Goal: Task Accomplishment & Management: Manage account settings

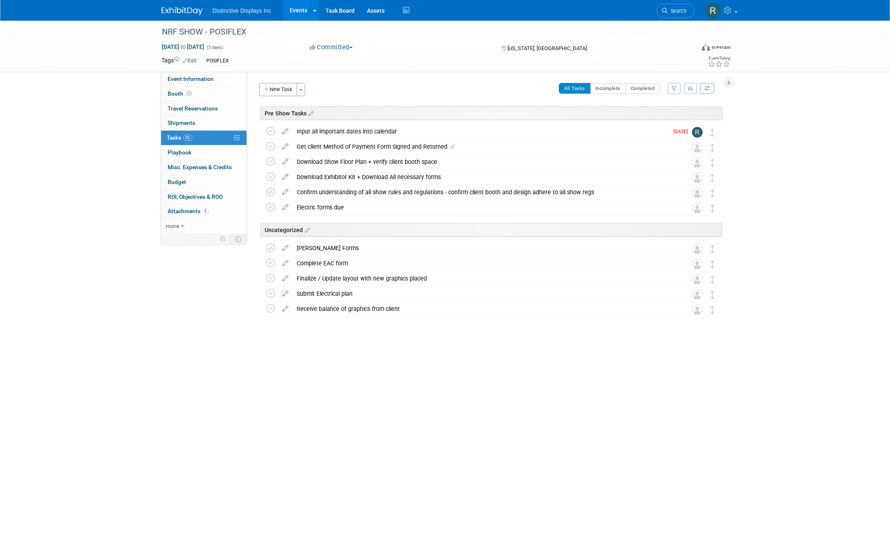
click at [190, 13] on img at bounding box center [181, 11] width 41 height 8
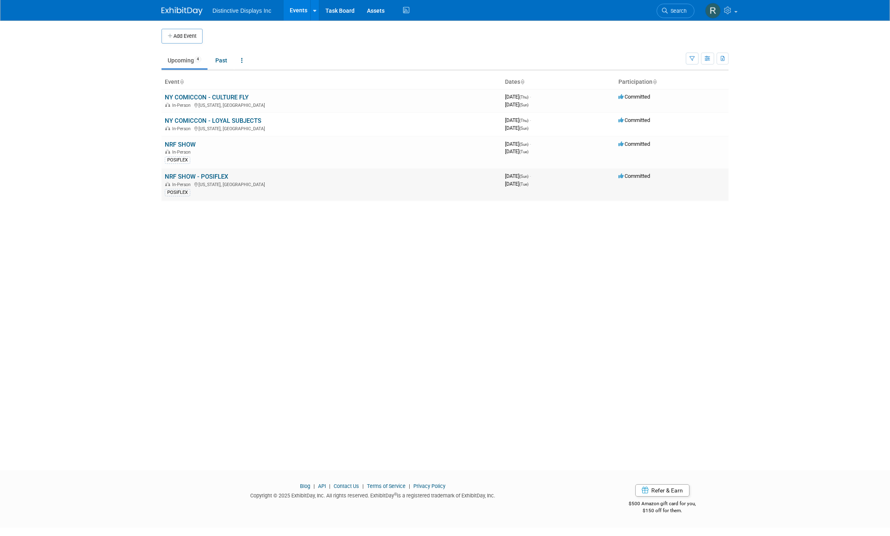
click at [207, 174] on link "NRF SHOW - POSIFLEX" at bounding box center [196, 176] width 63 height 7
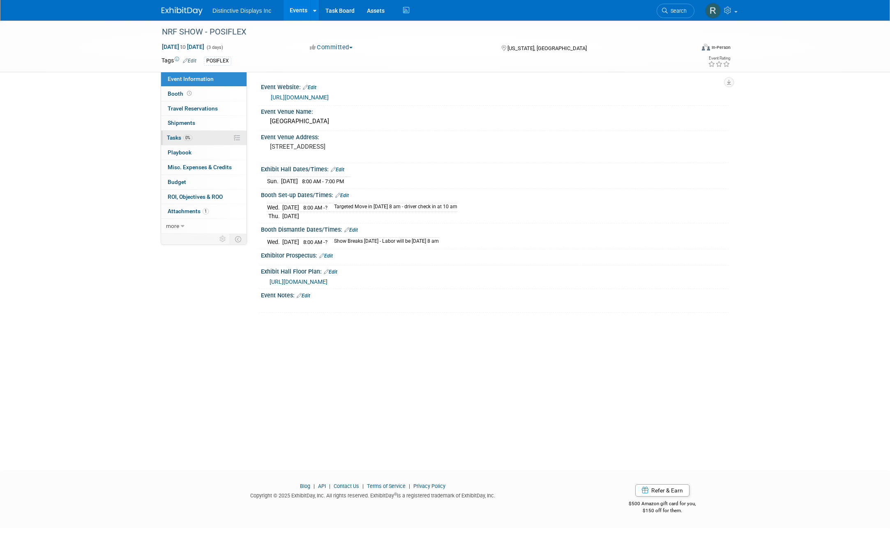
click at [176, 137] on span "Tasks 0%" at bounding box center [179, 137] width 25 height 7
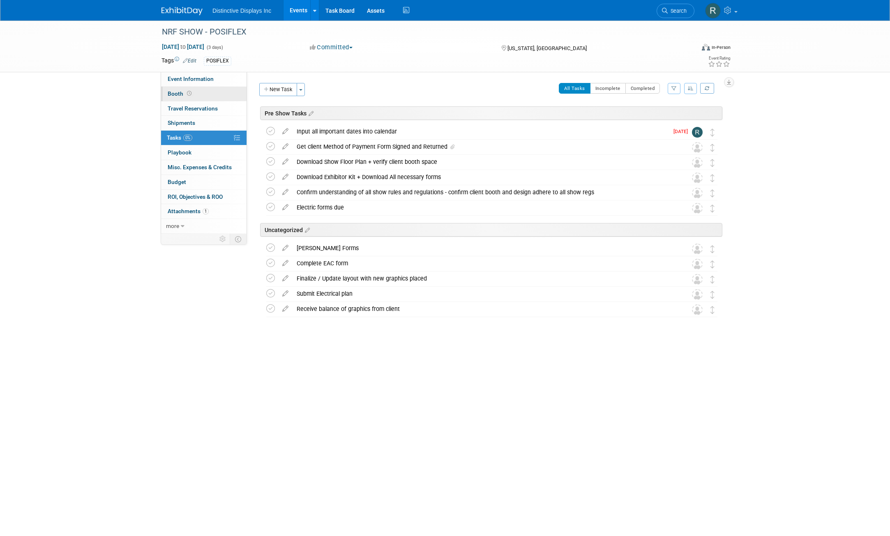
click at [201, 97] on link "Booth" at bounding box center [203, 94] width 85 height 14
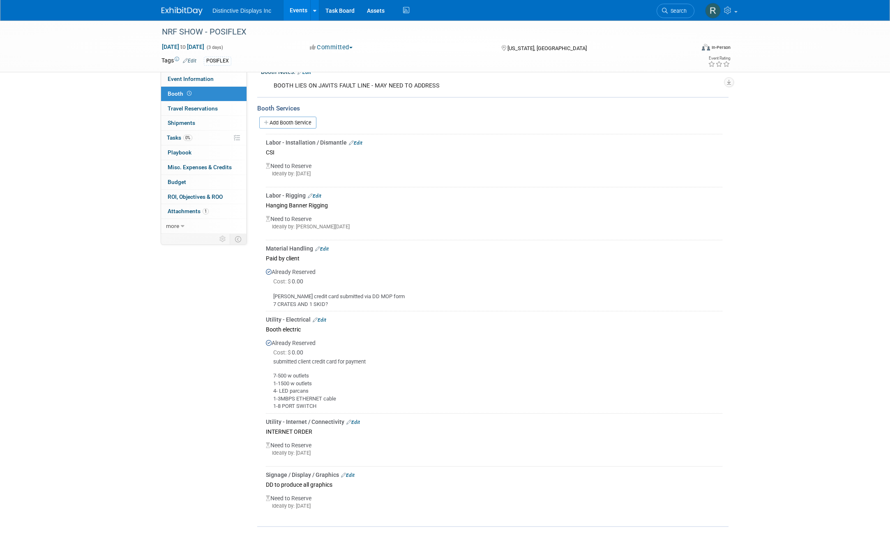
scroll to position [107, 0]
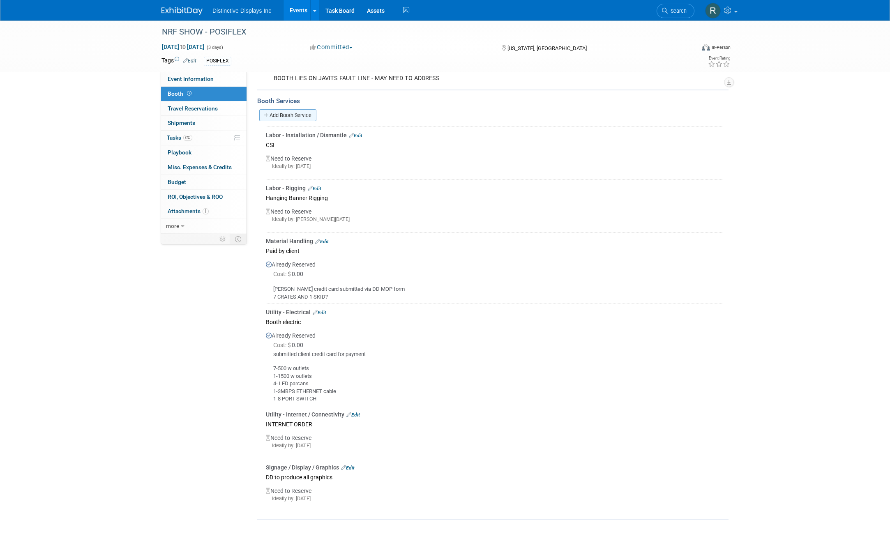
click at [308, 114] on link "Add Booth Service" at bounding box center [287, 115] width 57 height 12
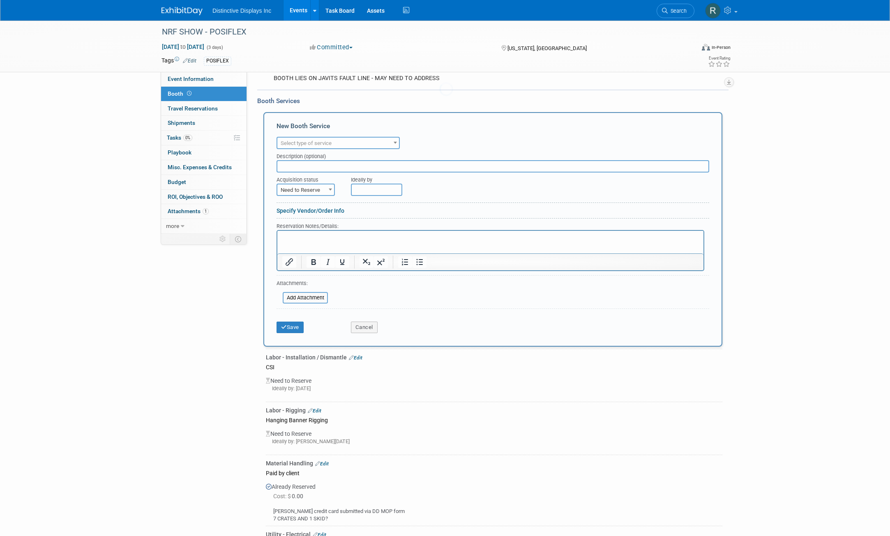
scroll to position [0, 0]
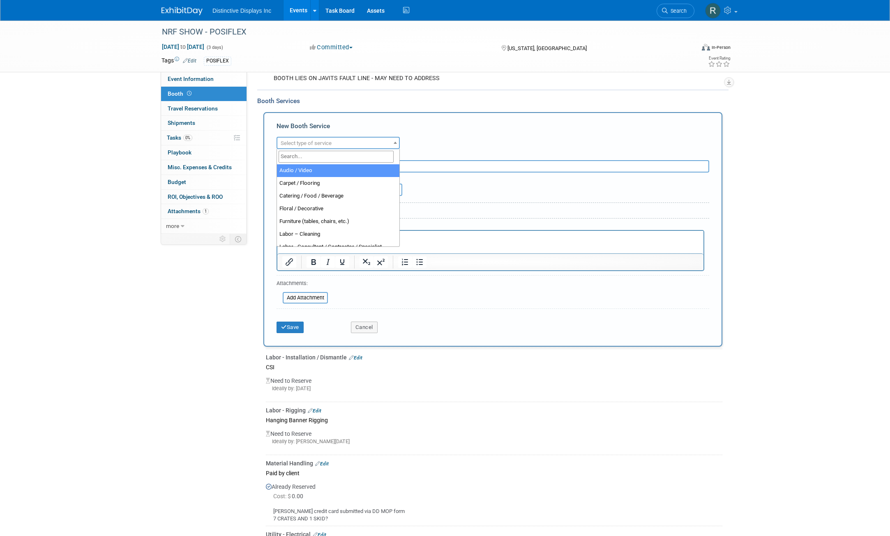
click at [327, 140] on span "Select type of service" at bounding box center [306, 143] width 51 height 6
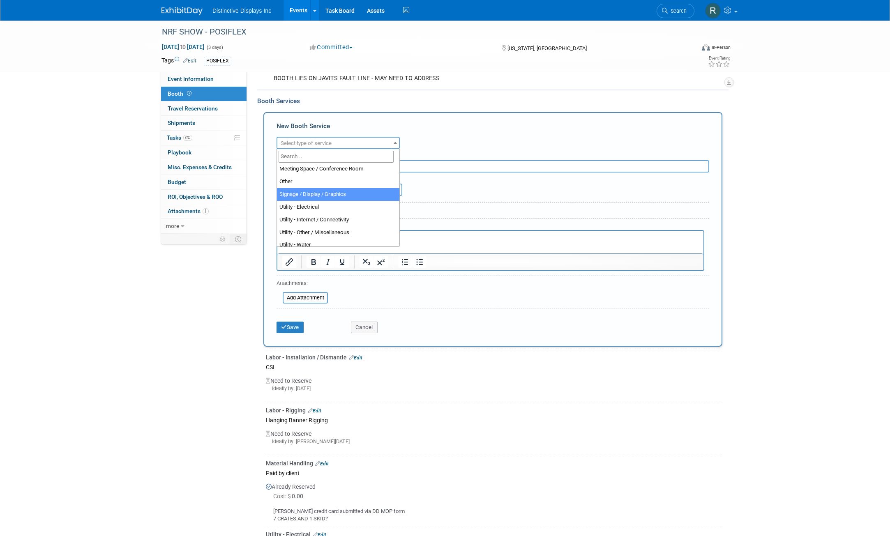
scroll to position [210, 0]
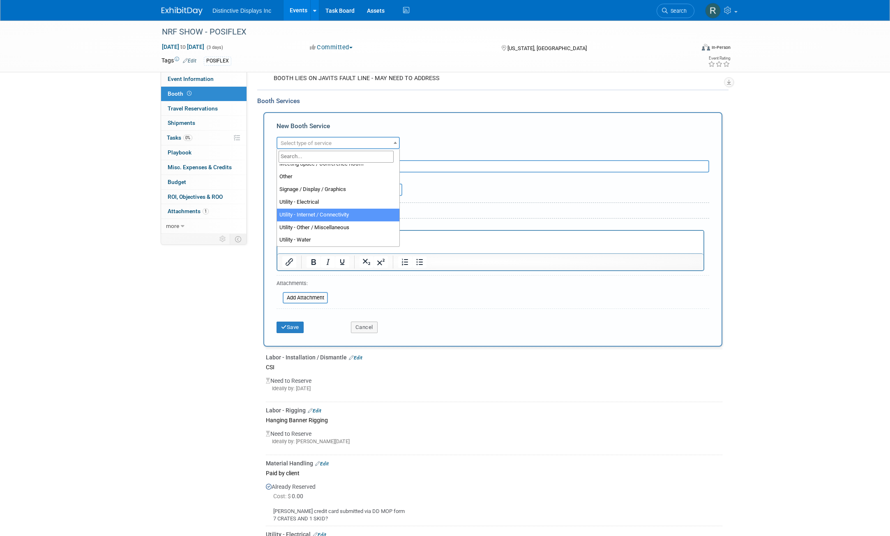
click at [446, 189] on div "Ideally by" at bounding box center [511, 184] width 321 height 23
drag, startPoint x: 228, startPoint y: 297, endPoint x: 232, endPoint y: 297, distance: 4.1
click at [231, 297] on div "Event Information Event Info Booth Booth 0 Travel Reservations 0 Travel Reserva…" at bounding box center [444, 328] width 579 height 828
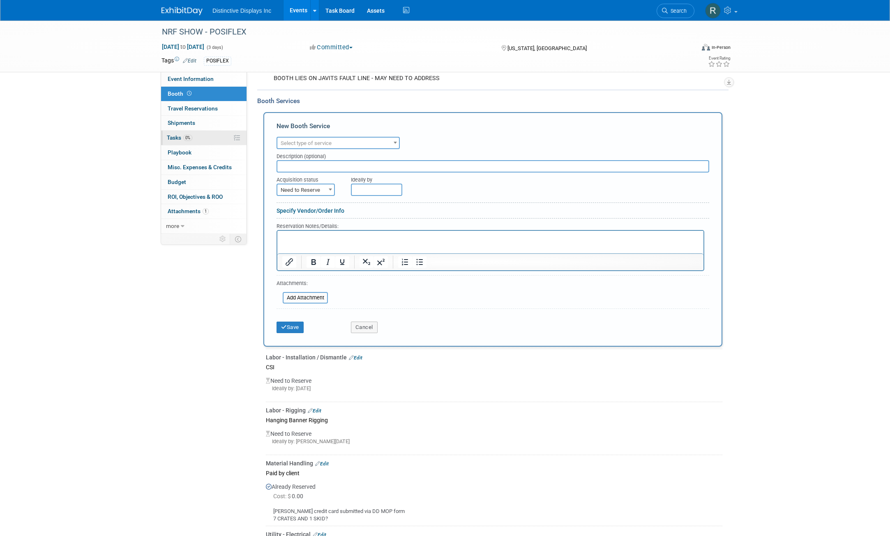
click at [212, 140] on link "0% Tasks 0%" at bounding box center [203, 138] width 85 height 14
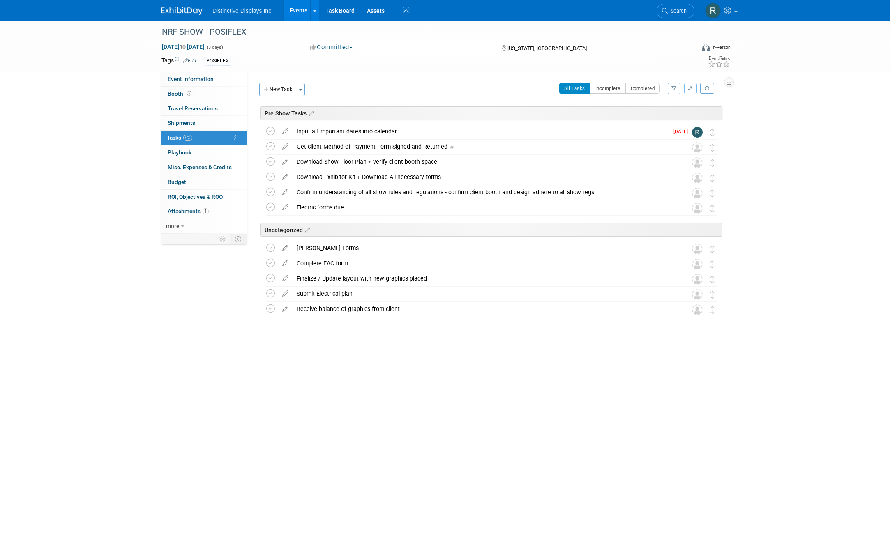
click at [449, 87] on div "All Tasks Incomplete Completed Filter by Assignee -- Select Assignee -- All una…" at bounding box center [515, 91] width 413 height 17
click at [198, 226] on link "more" at bounding box center [203, 226] width 85 height 14
click at [203, 240] on span "Event Binder (.pdf export)" at bounding box center [201, 240] width 66 height 7
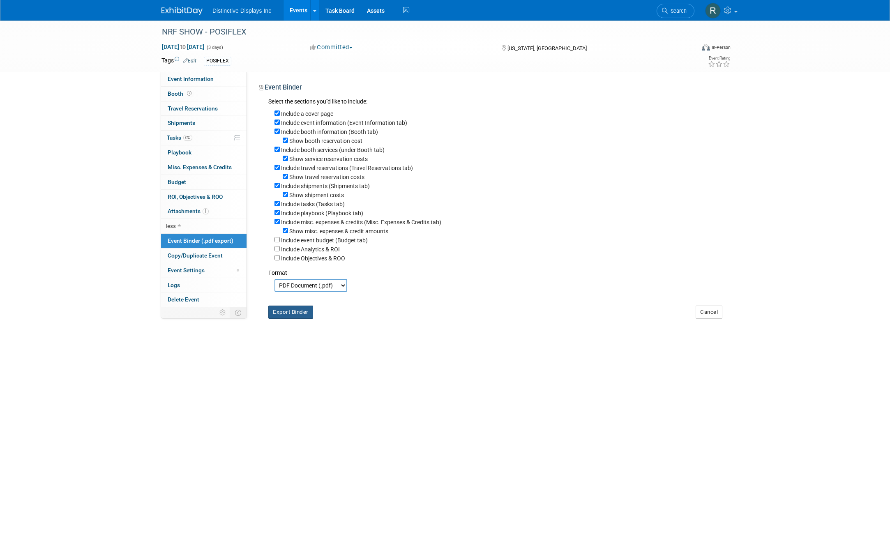
click at [283, 318] on button "Export Binder" at bounding box center [290, 312] width 45 height 13
click at [205, 138] on link "0% Tasks 0%" at bounding box center [203, 138] width 85 height 14
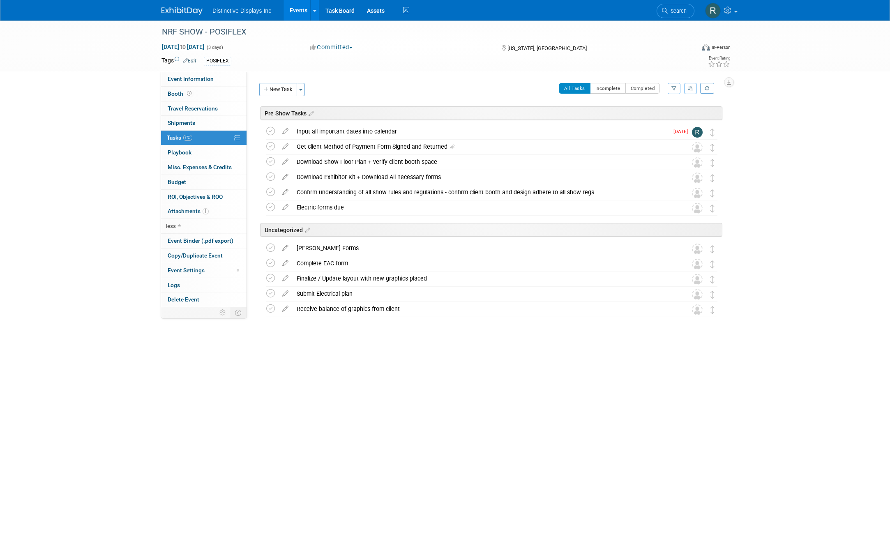
click at [313, 417] on div "NRF SHOW - POSIFLEX Jan 11, 2026 to Jan 13, 2026 (3 days) Jan 11, 2026 to Jan 1…" at bounding box center [445, 238] width 890 height 435
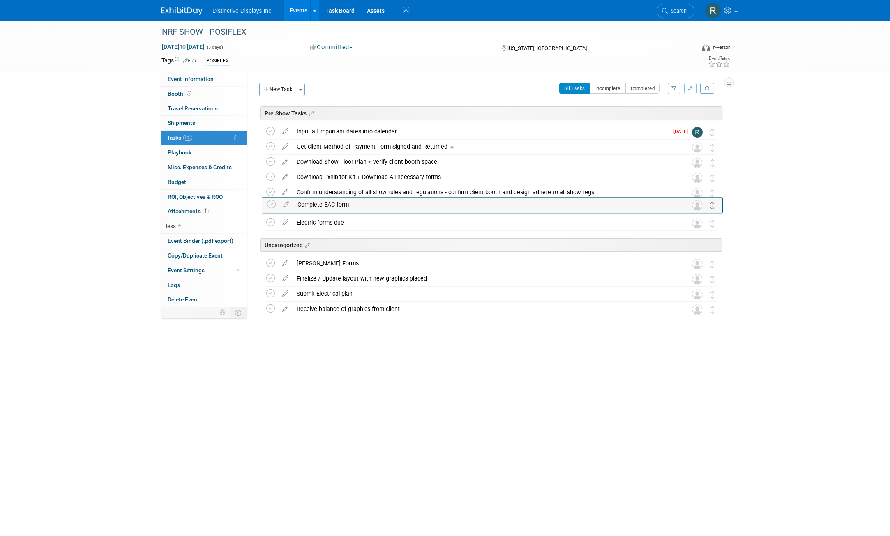
drag, startPoint x: 714, startPoint y: 267, endPoint x: 714, endPoint y: 207, distance: 59.2
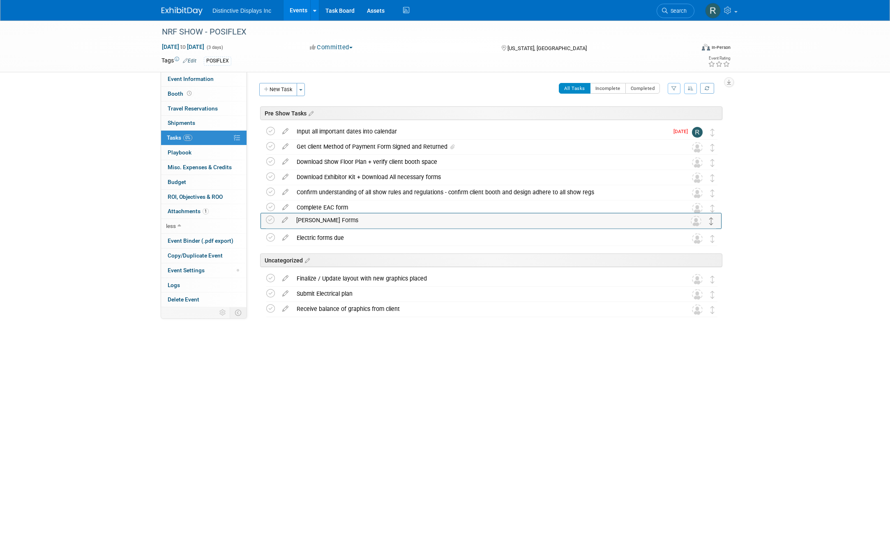
drag, startPoint x: 713, startPoint y: 267, endPoint x: 712, endPoint y: 223, distance: 43.6
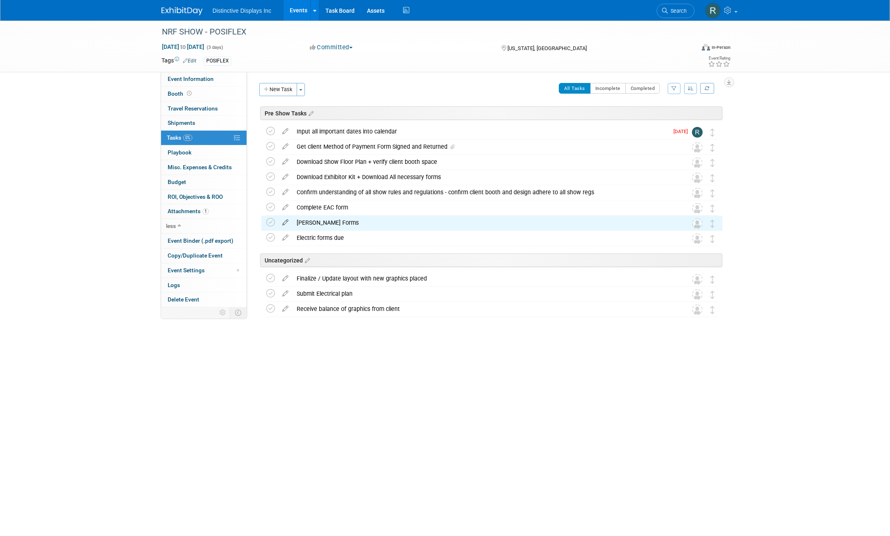
click at [283, 222] on icon at bounding box center [285, 221] width 14 height 10
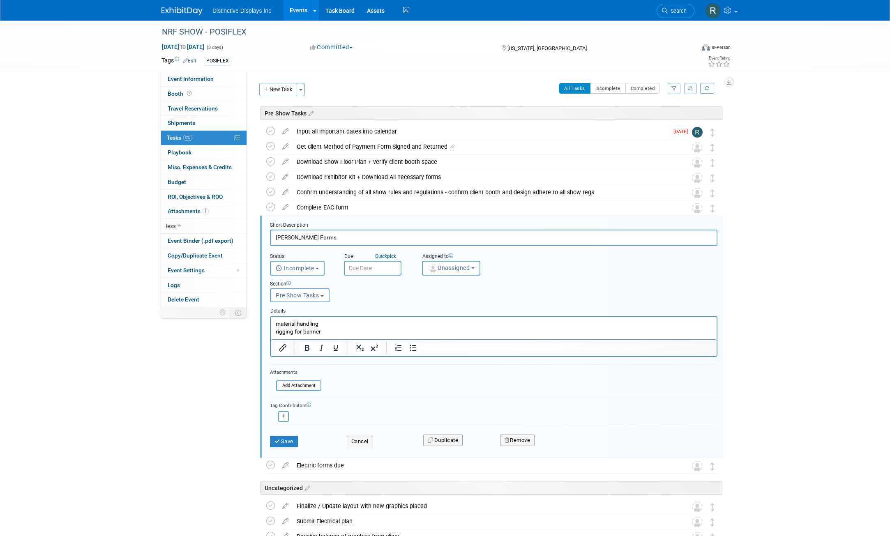
scroll to position [59, 0]
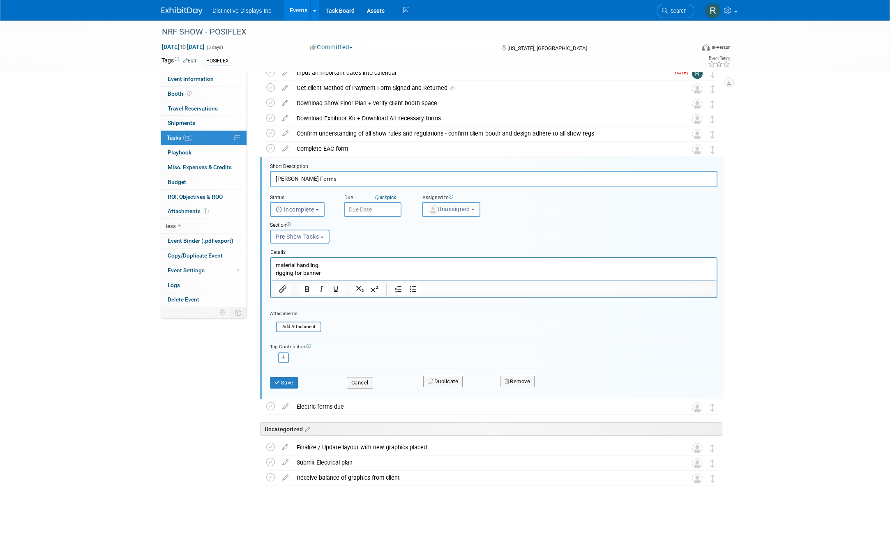
drag, startPoint x: 302, startPoint y: 180, endPoint x: 266, endPoint y: 179, distance: 36.2
click at [266, 179] on form "Short Description FREEMAN Forms Status <i class="far fa-clock" style="padding: …" at bounding box center [494, 280] width 460 height 234
type input "Show Contractor Forms"
click at [290, 382] on button "Save" at bounding box center [284, 383] width 28 height 12
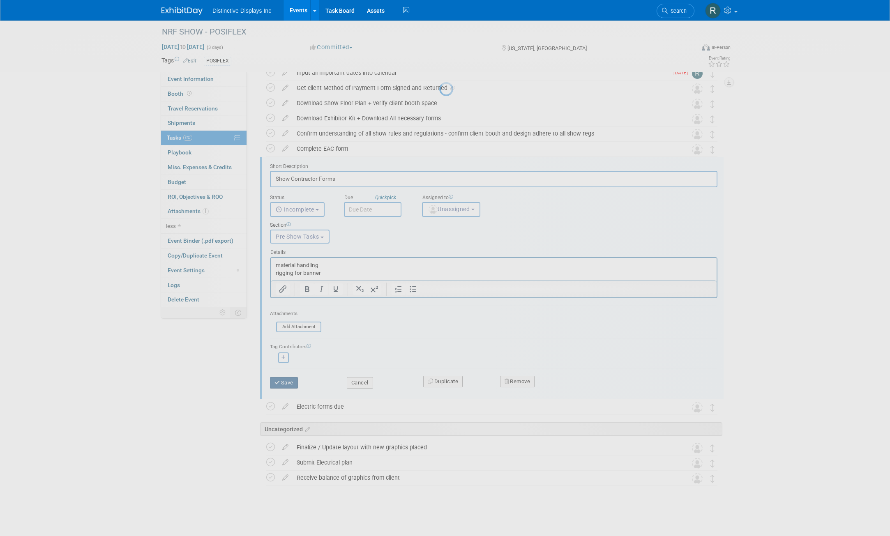
scroll to position [0, 0]
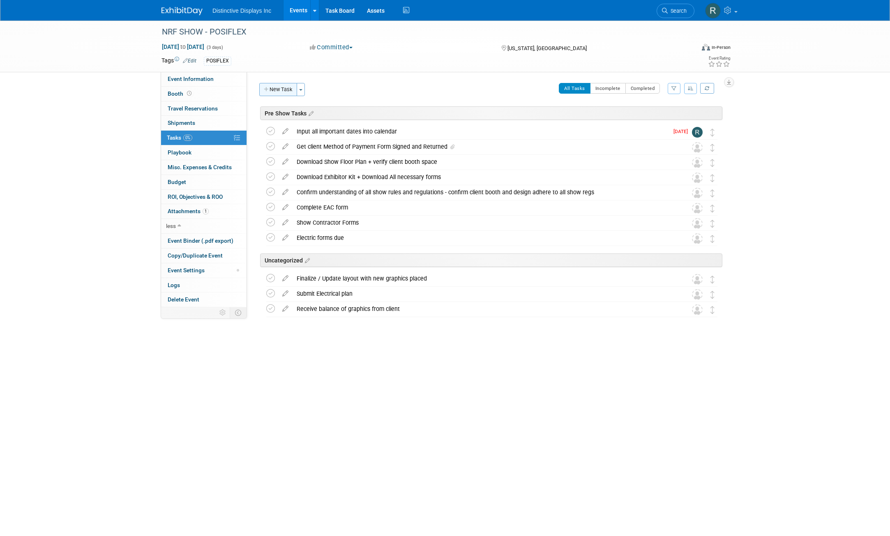
click at [267, 93] on button "New Task" at bounding box center [278, 89] width 38 height 13
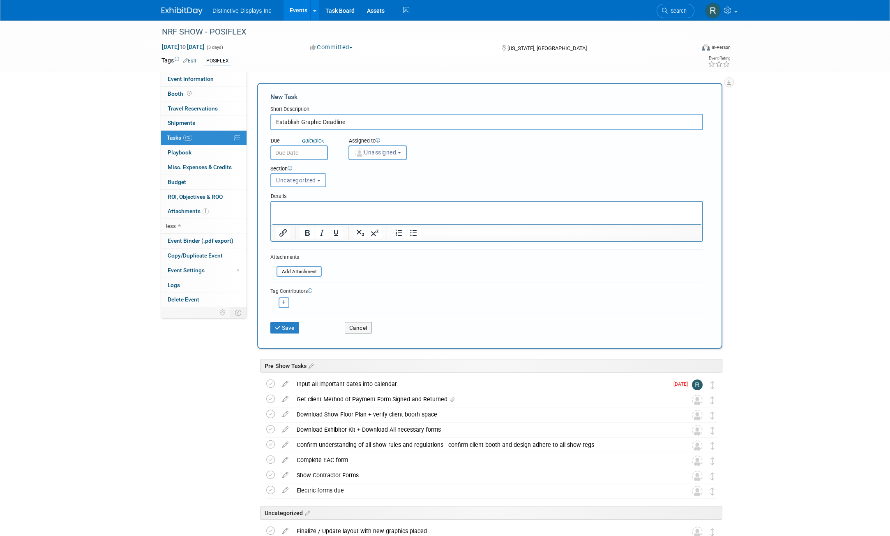
type input "Establish Graphic Deadline"
click at [285, 207] on p "Rich Text Area. Press ALT-0 for help." at bounding box center [486, 209] width 421 height 8
click at [289, 325] on button "Save" at bounding box center [284, 328] width 29 height 12
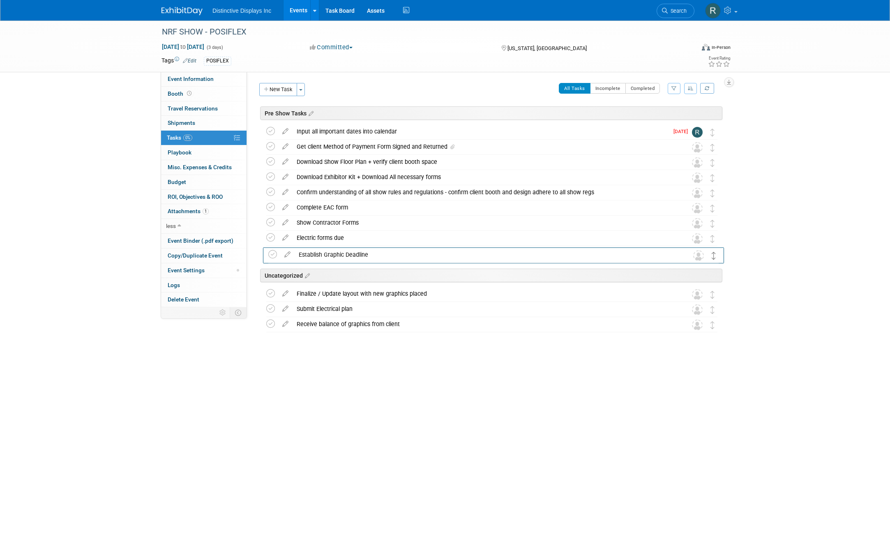
drag, startPoint x: 714, startPoint y: 281, endPoint x: 715, endPoint y: 256, distance: 24.3
click at [274, 91] on button "New Task" at bounding box center [278, 89] width 38 height 13
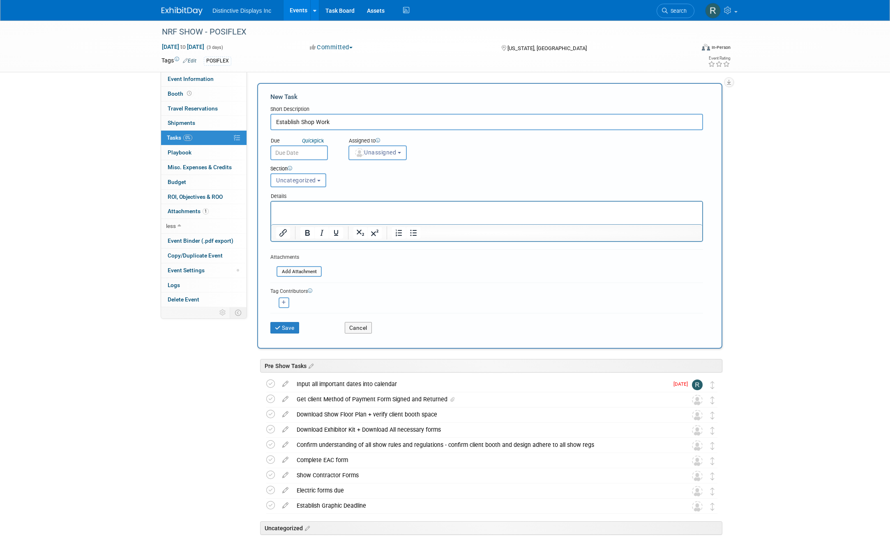
type input "Establish Shop Work"
click at [298, 207] on p "Rich Text Area. Press ALT-0 for help." at bounding box center [486, 209] width 421 height 8
click at [290, 327] on button "Save" at bounding box center [284, 328] width 29 height 12
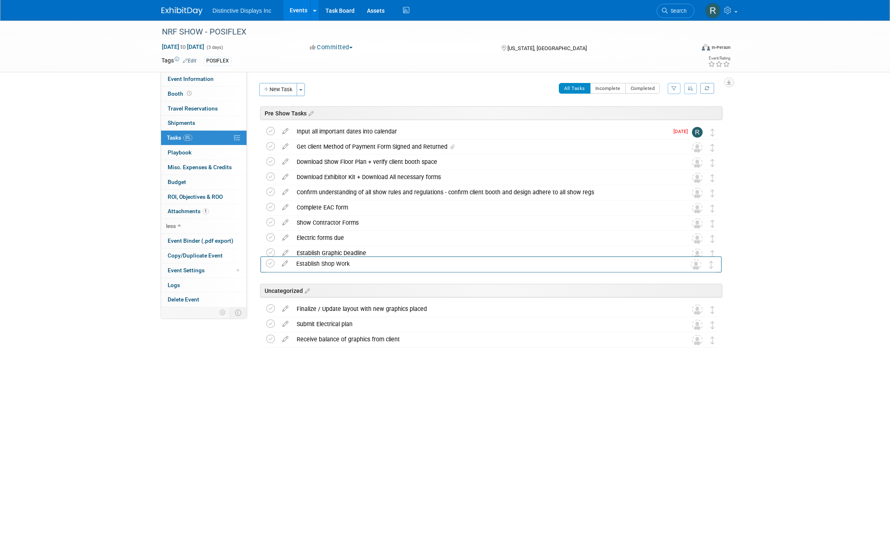
drag, startPoint x: 714, startPoint y: 297, endPoint x: 714, endPoint y: 266, distance: 31.2
click at [309, 292] on icon at bounding box center [306, 291] width 7 height 7
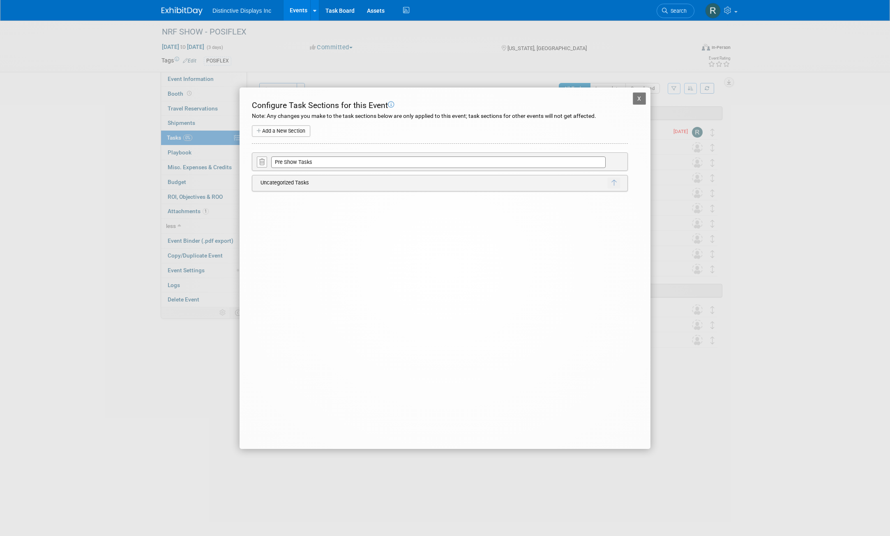
click at [316, 163] on input "Pre Show Tasks" at bounding box center [438, 163] width 334 height 12
type input "P"
type input "Work List - checklist"
click at [281, 172] on button "button" at bounding box center [278, 175] width 14 height 11
click at [642, 101] on button "X" at bounding box center [639, 98] width 13 height 12
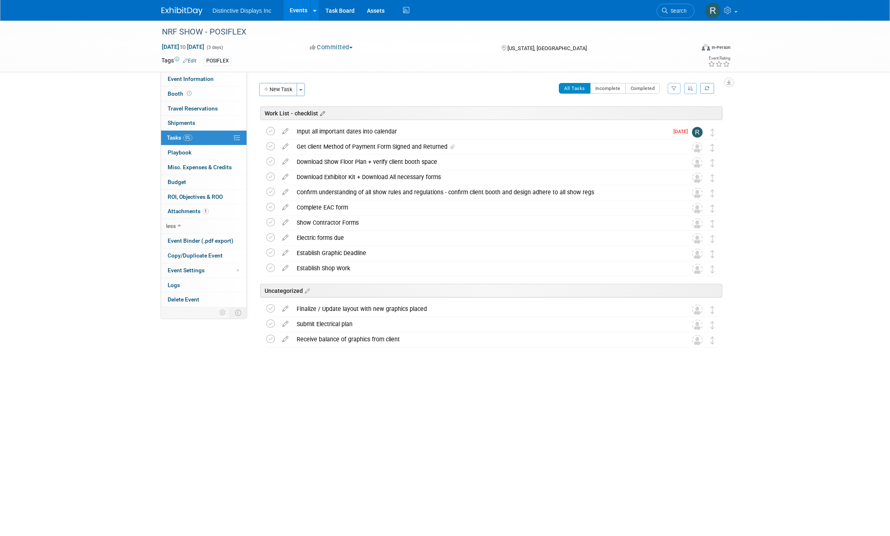
click at [323, 114] on icon at bounding box center [321, 113] width 7 height 7
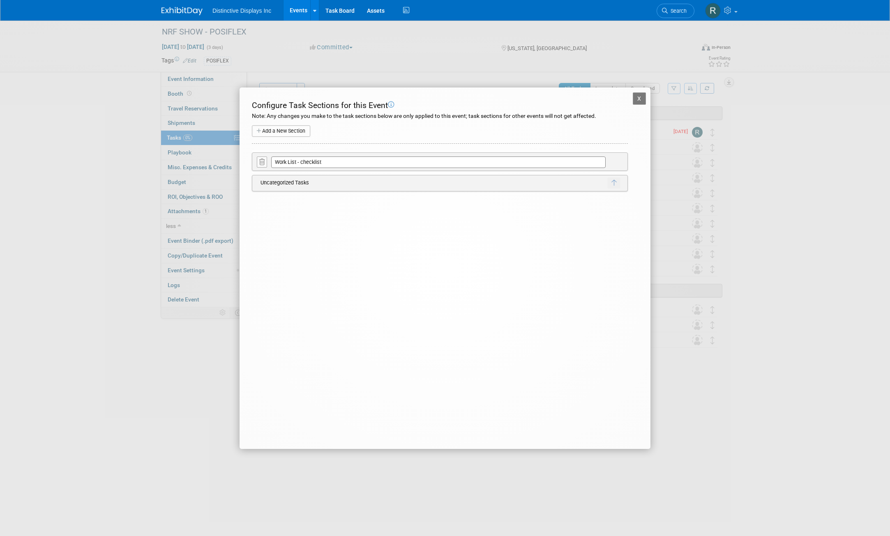
drag, startPoint x: 327, startPoint y: 165, endPoint x: 277, endPoint y: 160, distance: 50.7
click at [277, 160] on input "Work List - checklist" at bounding box center [438, 163] width 334 height 12
type input "Pre Show Checklist"
click at [277, 173] on icon "button" at bounding box center [278, 175] width 5 height 5
click at [638, 101] on button "X" at bounding box center [639, 98] width 13 height 12
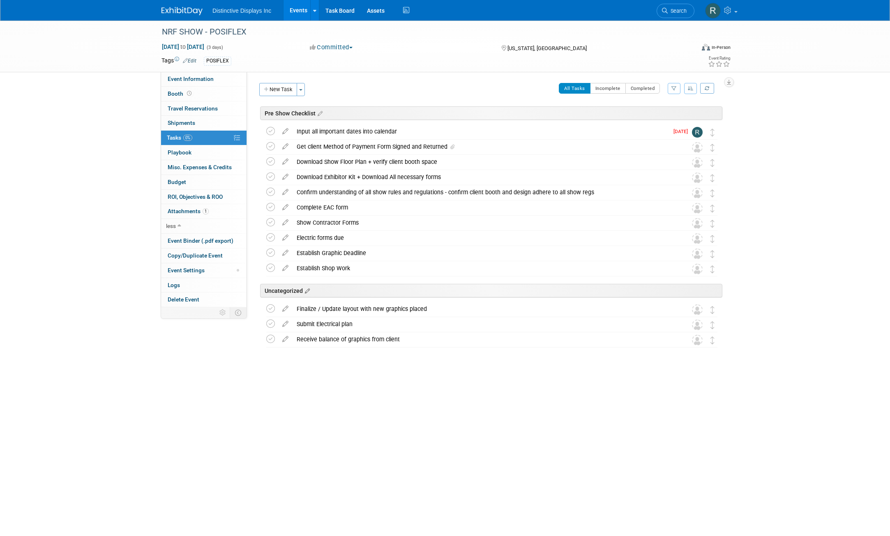
click at [308, 294] on icon at bounding box center [306, 291] width 7 height 7
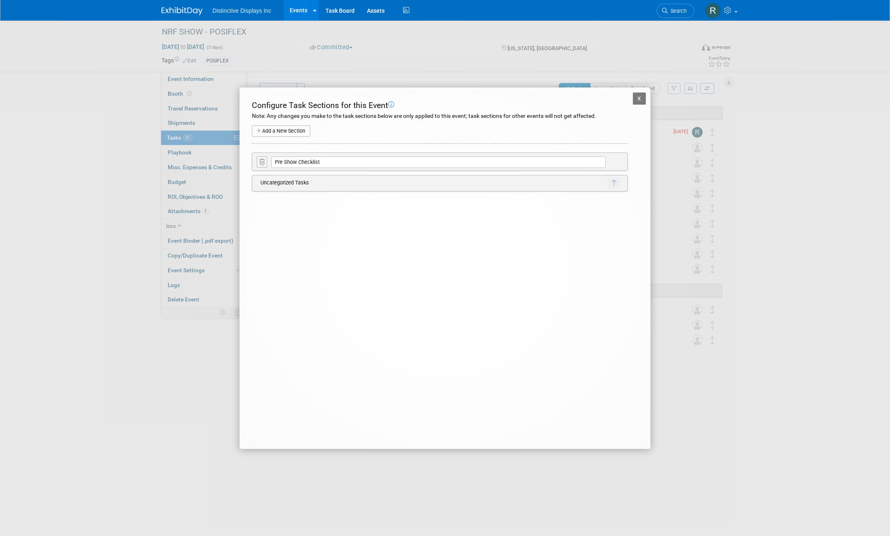
click at [269, 134] on button "Add a New Section" at bounding box center [281, 131] width 58 height 12
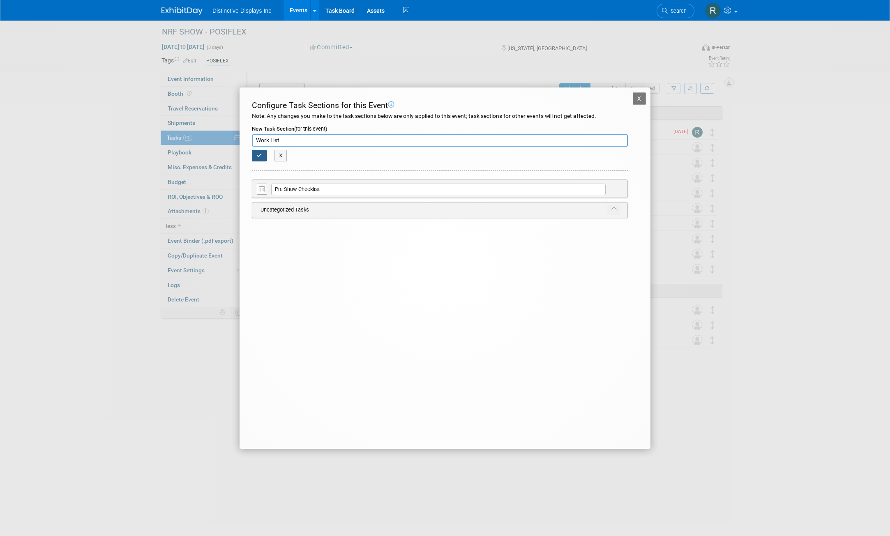
type input "Work List"
click at [257, 158] on icon "button" at bounding box center [259, 155] width 6 height 5
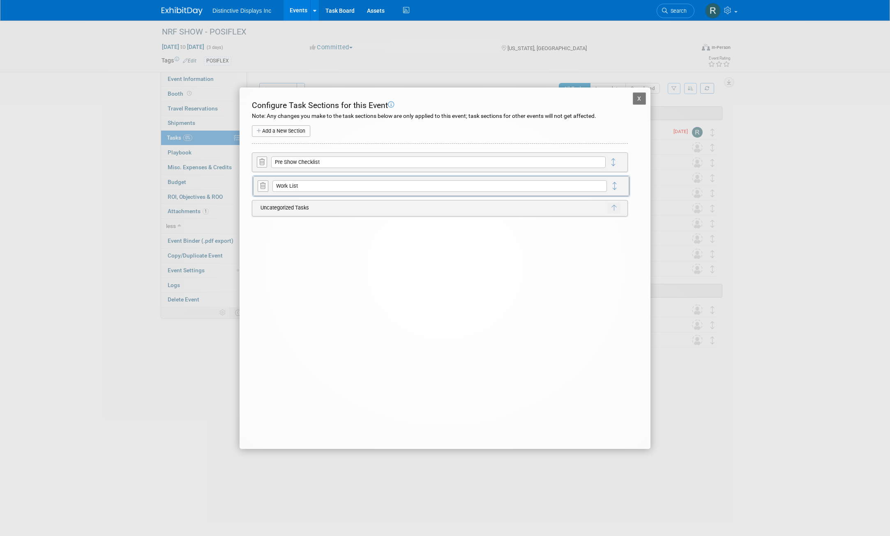
drag, startPoint x: 616, startPoint y: 163, endPoint x: 617, endPoint y: 187, distance: 23.9
click at [638, 103] on button "X" at bounding box center [639, 98] width 13 height 12
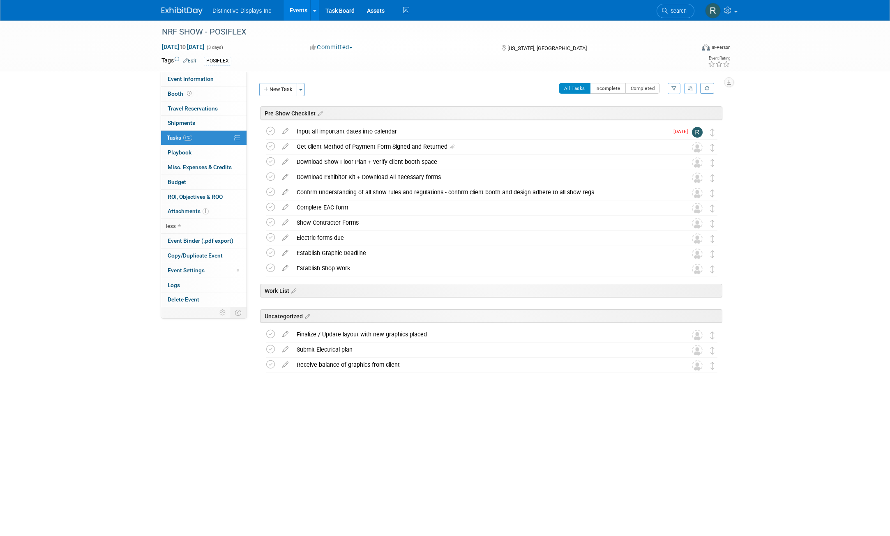
click at [426, 293] on div "Work List" at bounding box center [491, 291] width 462 height 14
click at [294, 292] on icon at bounding box center [292, 291] width 7 height 7
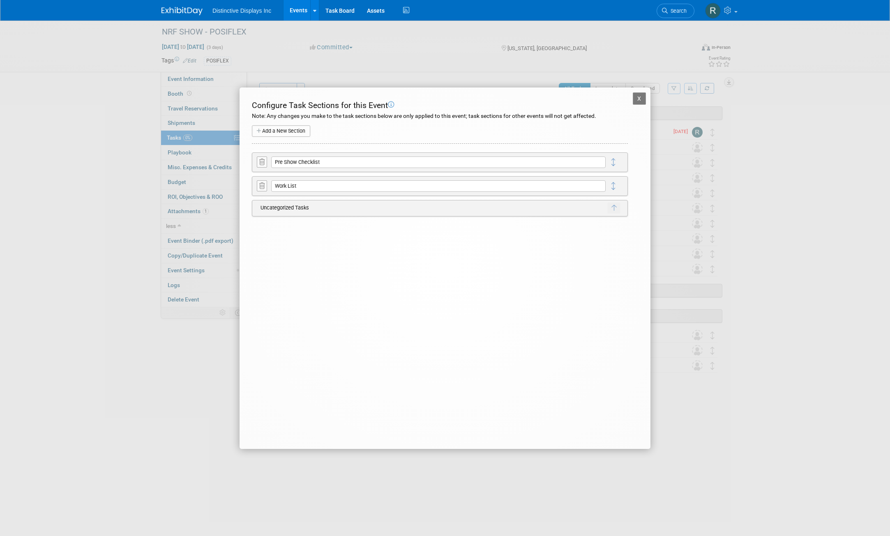
drag, startPoint x: 287, startPoint y: 211, endPoint x: 276, endPoint y: 229, distance: 20.9
click at [276, 229] on div "X NRF SHOW - POSIFLEX Configure Task Sections for this Event Note: Any changes …" at bounding box center [444, 269] width 411 height 362
click at [638, 102] on button "X" at bounding box center [639, 98] width 13 height 12
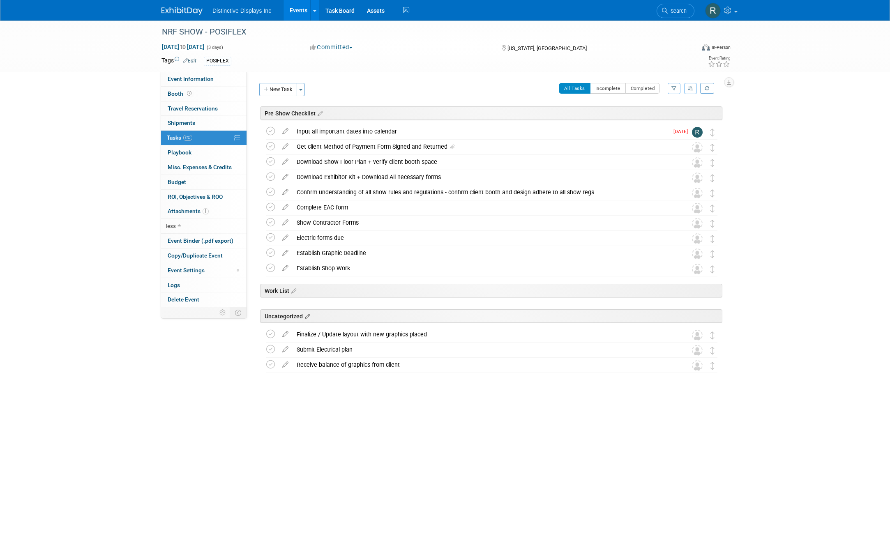
click at [306, 315] on icon at bounding box center [306, 316] width 7 height 7
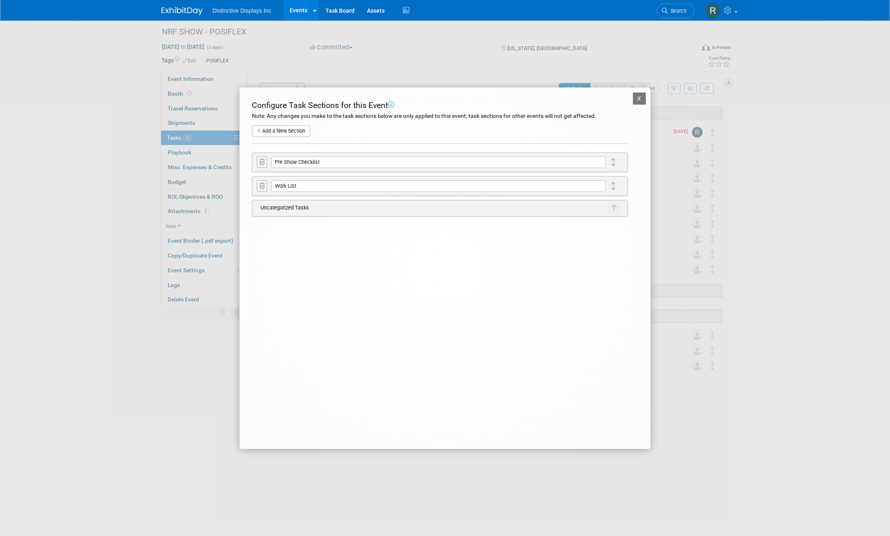
click at [283, 134] on button "Add a New Section" at bounding box center [281, 131] width 58 height 12
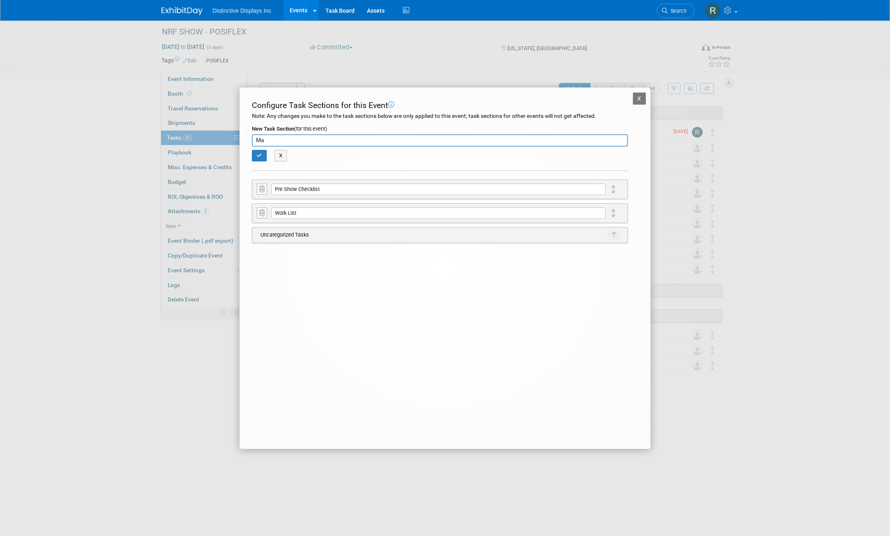
type input "M"
type input "Outside Contractors"
click at [264, 158] on button "button" at bounding box center [259, 156] width 15 height 12
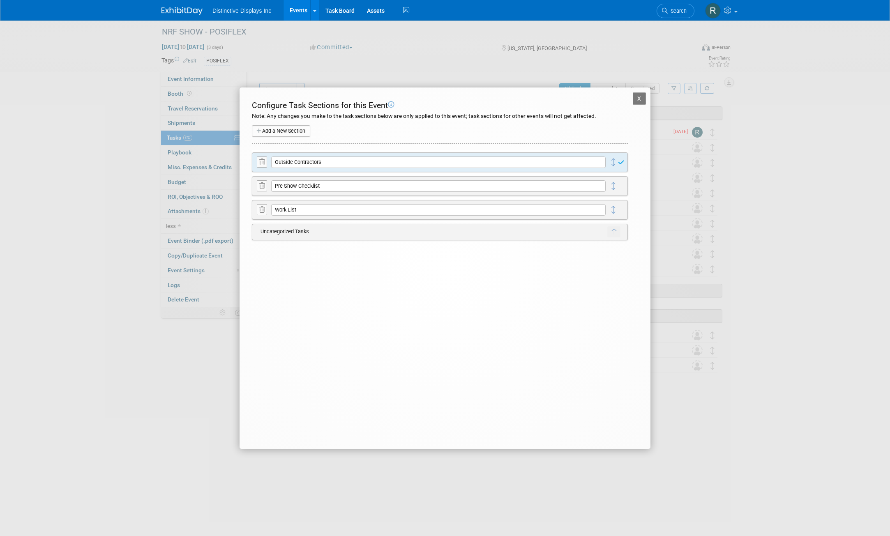
click at [641, 102] on button "X" at bounding box center [639, 98] width 13 height 12
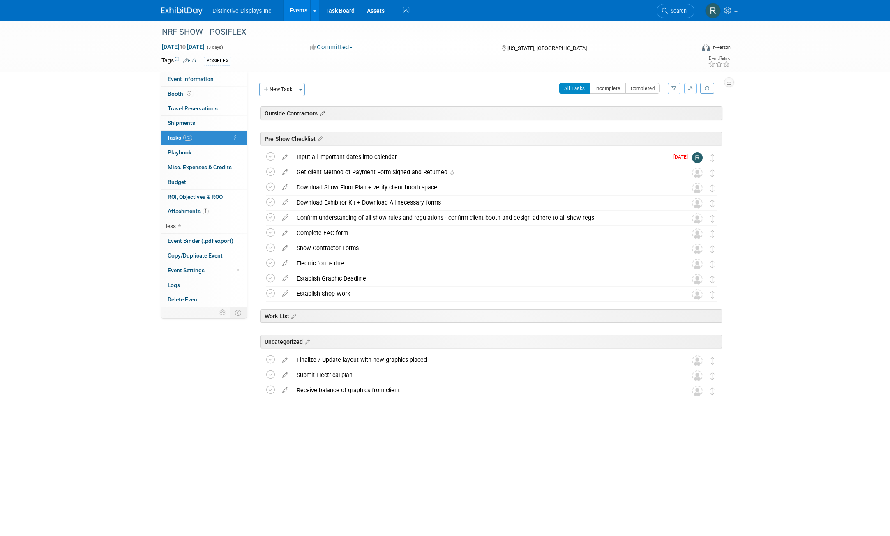
click at [323, 116] on icon at bounding box center [321, 113] width 7 height 7
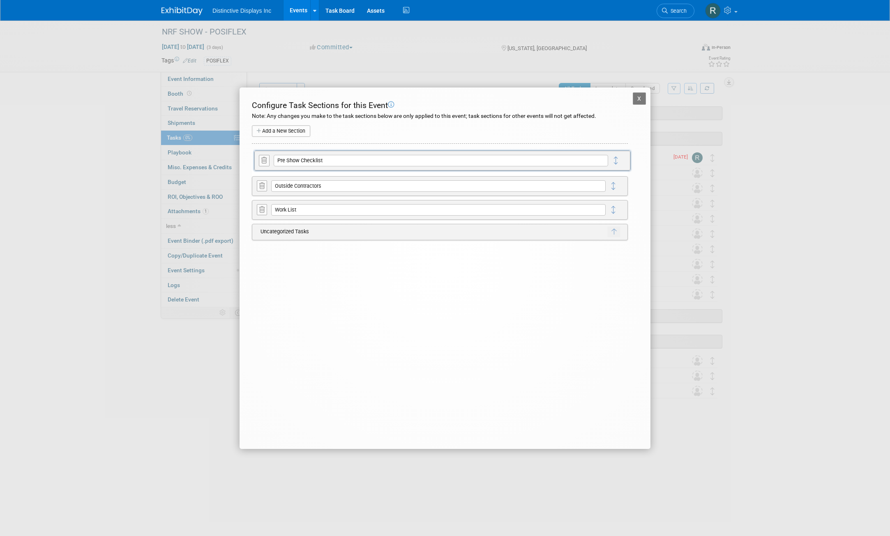
drag, startPoint x: 615, startPoint y: 188, endPoint x: 617, endPoint y: 163, distance: 25.6
drag, startPoint x: 618, startPoint y: 209, endPoint x: 618, endPoint y: 187, distance: 22.6
click at [636, 102] on button "X" at bounding box center [639, 98] width 13 height 12
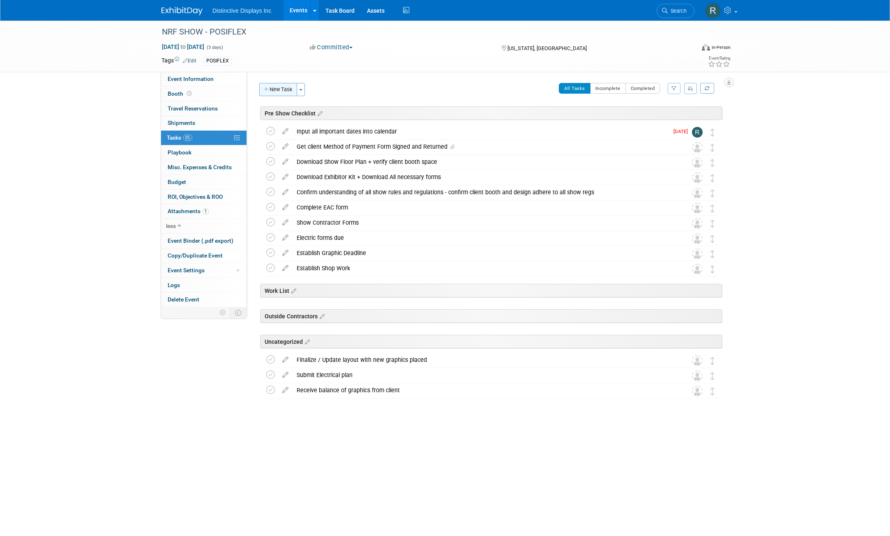
click at [272, 90] on button "New Task" at bounding box center [278, 89] width 38 height 13
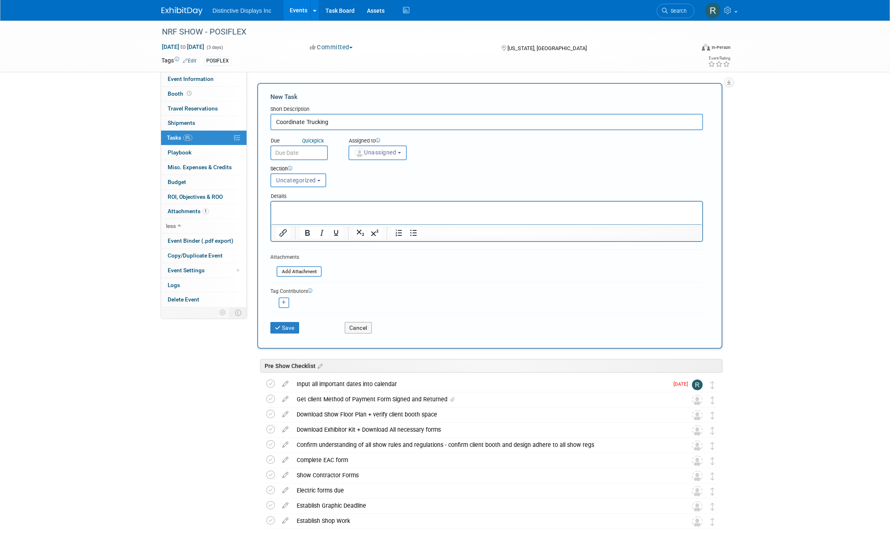
type input "Coordinate Trucking"
click at [297, 208] on p "Rich Text Area. Press ALT-0 for help." at bounding box center [486, 209] width 421 height 8
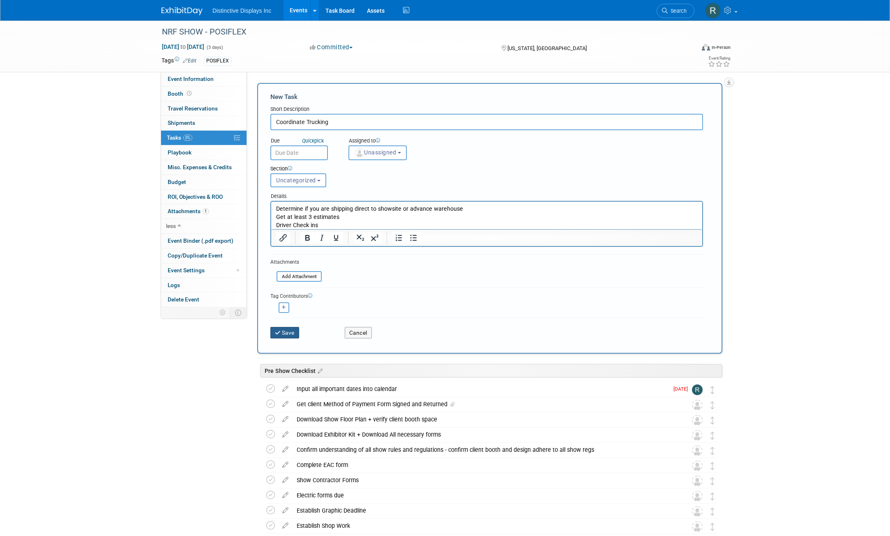
click at [293, 329] on button "Save" at bounding box center [284, 333] width 29 height 12
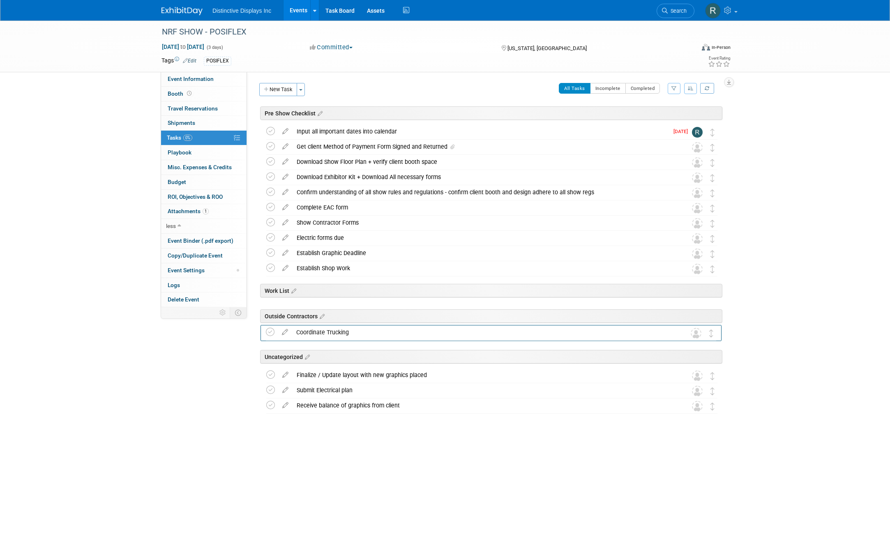
drag, startPoint x: 714, startPoint y: 362, endPoint x: 713, endPoint y: 334, distance: 27.9
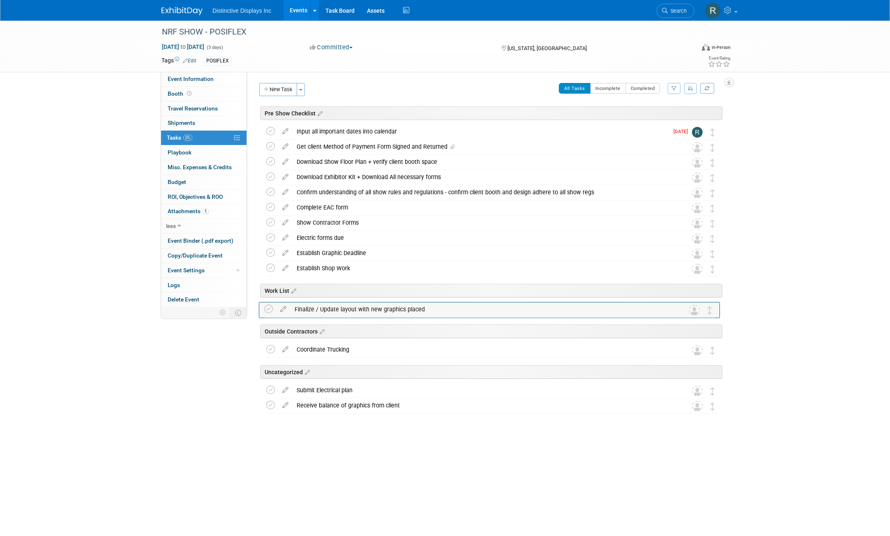
drag, startPoint x: 714, startPoint y: 375, endPoint x: 712, endPoint y: 309, distance: 66.2
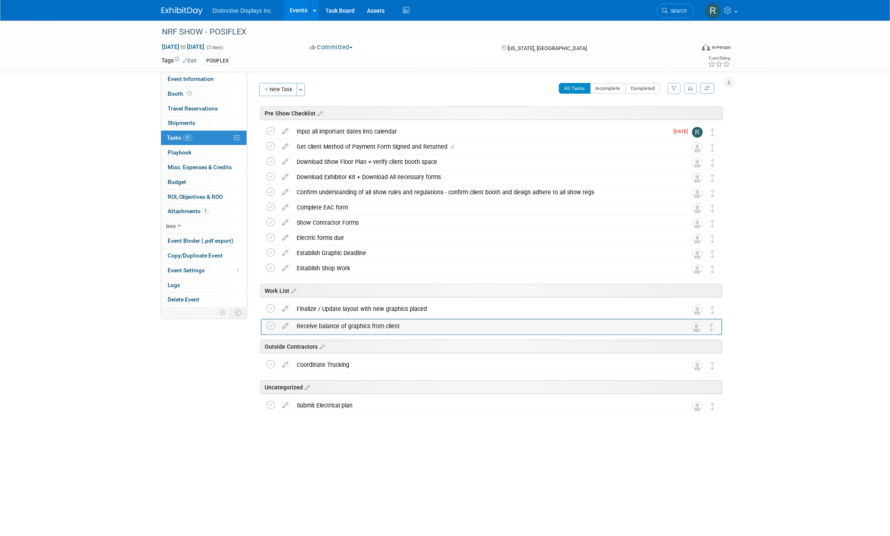
drag, startPoint x: 714, startPoint y: 408, endPoint x: 714, endPoint y: 329, distance: 79.7
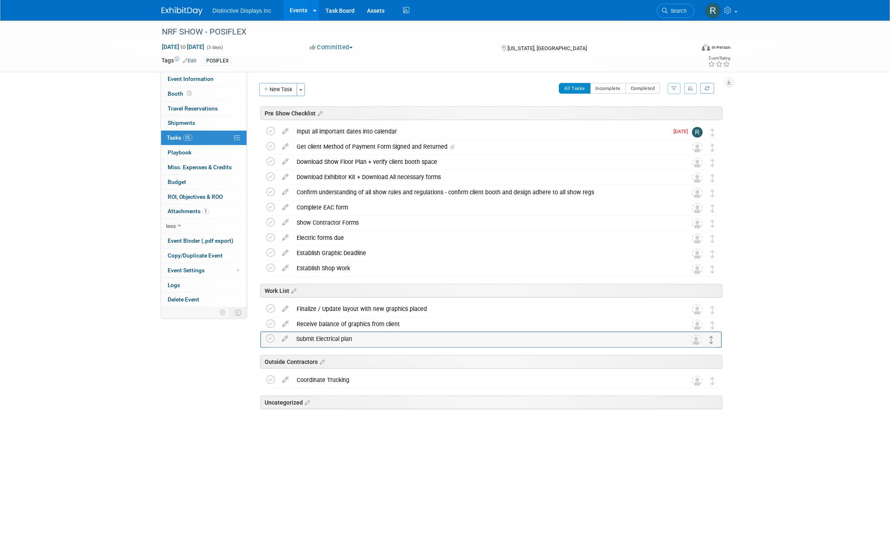
drag, startPoint x: 711, startPoint y: 409, endPoint x: 711, endPoint y: 342, distance: 67.0
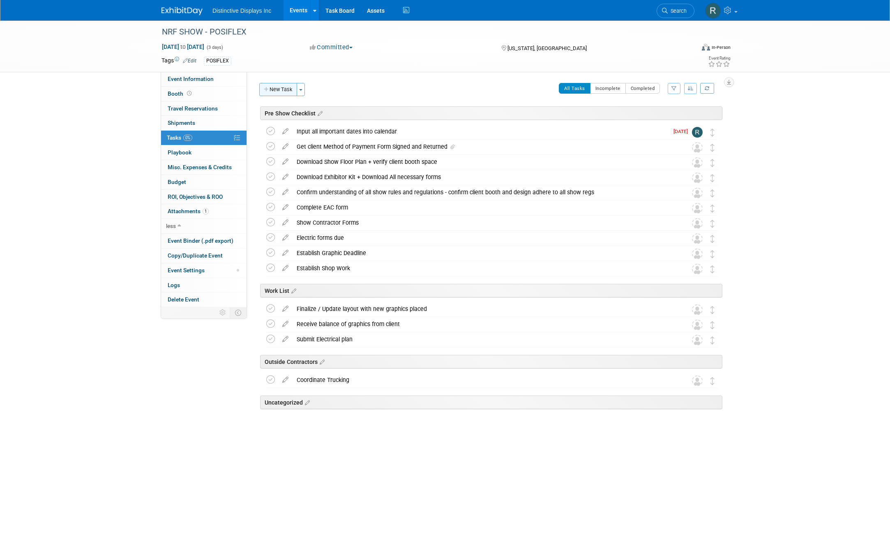
click at [275, 92] on button "New Task" at bounding box center [278, 89] width 38 height 13
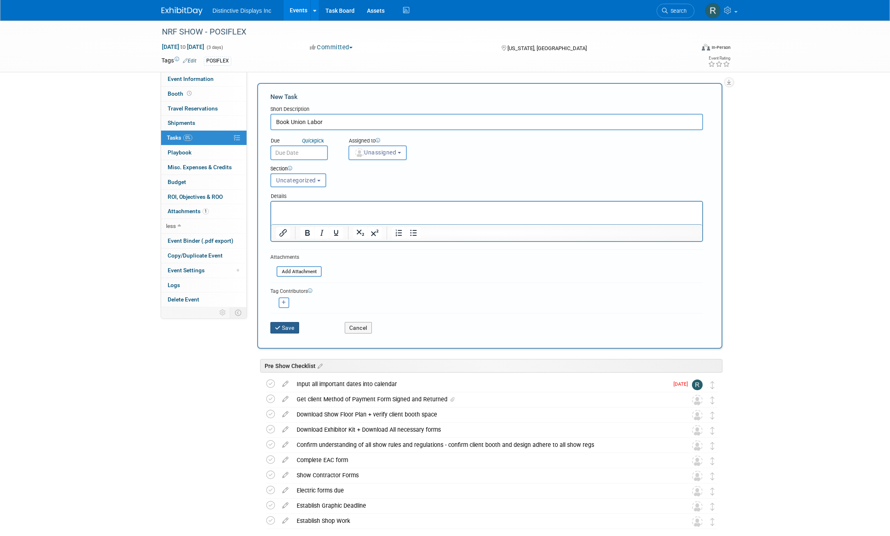
type input "Book Union Labor"
click at [288, 327] on button "Save" at bounding box center [284, 328] width 29 height 12
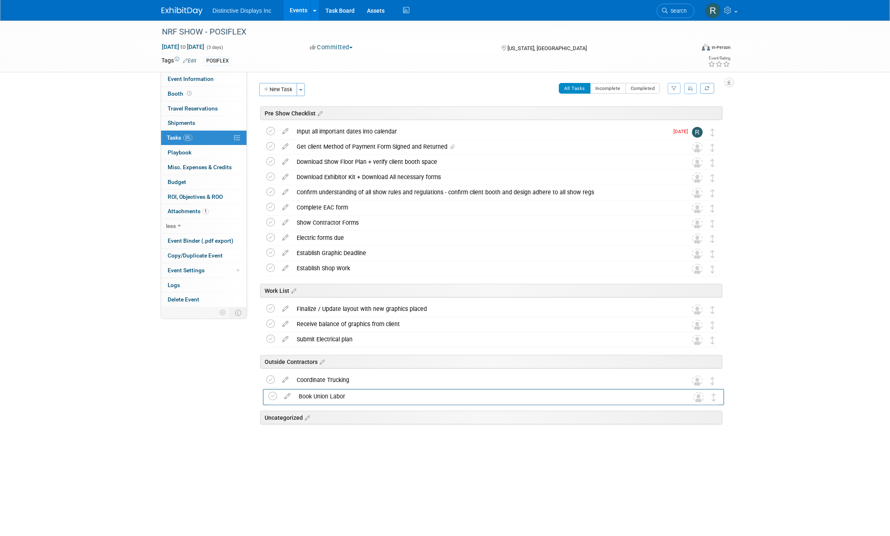
drag, startPoint x: 714, startPoint y: 422, endPoint x: 716, endPoint y: 397, distance: 24.7
click at [307, 420] on icon at bounding box center [306, 417] width 7 height 7
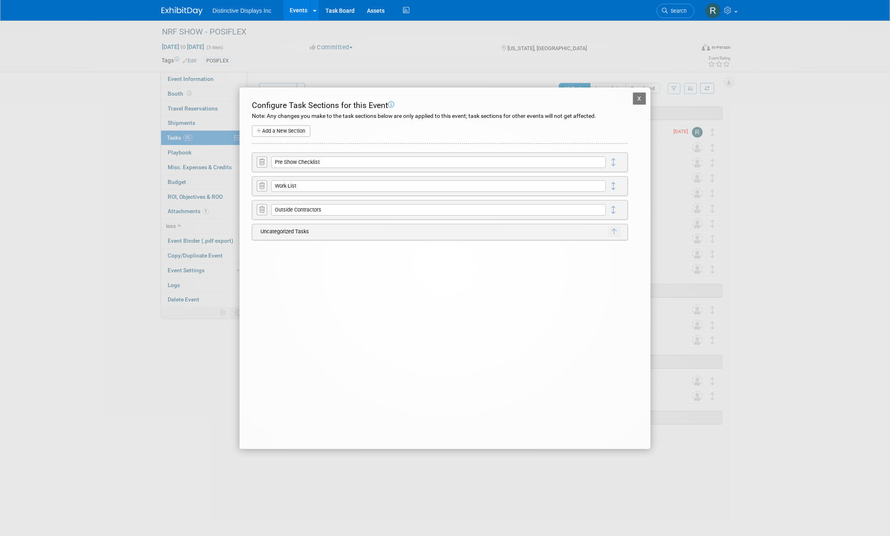
drag, startPoint x: 481, startPoint y: 237, endPoint x: 484, endPoint y: 226, distance: 11.4
click at [484, 226] on div "Uncategorized Tasks Move to the top? X" at bounding box center [440, 232] width 376 height 16
click at [613, 233] on icon "button" at bounding box center [613, 231] width 5 height 7
click at [598, 242] on button "X" at bounding box center [596, 241] width 13 height 11
click at [608, 236] on button "button" at bounding box center [613, 231] width 13 height 11
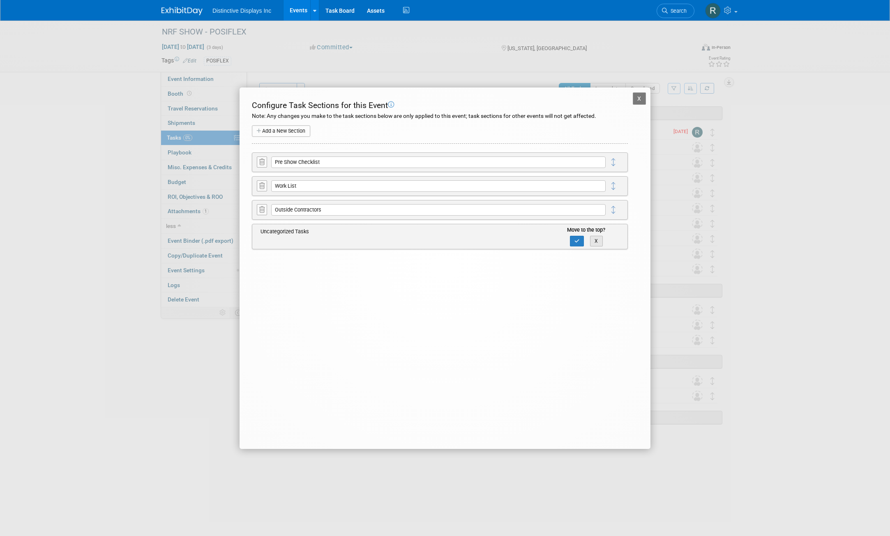
click at [598, 243] on button "X" at bounding box center [596, 241] width 13 height 11
click at [596, 237] on div "Uncategorized Tasks Move to the top? X" at bounding box center [440, 232] width 376 height 16
click at [637, 100] on button "X" at bounding box center [639, 98] width 13 height 12
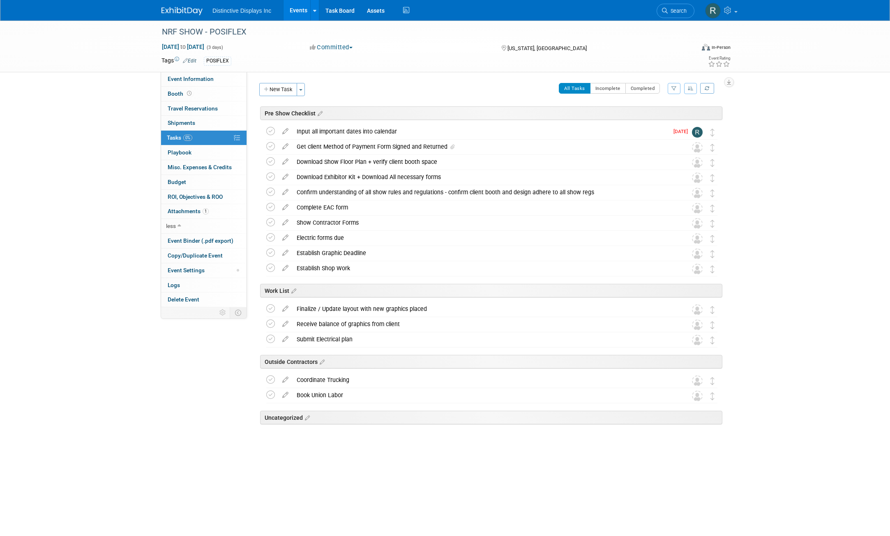
click at [695, 423] on div "Uncategorized" at bounding box center [491, 418] width 462 height 14
click at [355, 394] on div "Book Union Labor" at bounding box center [483, 395] width 383 height 14
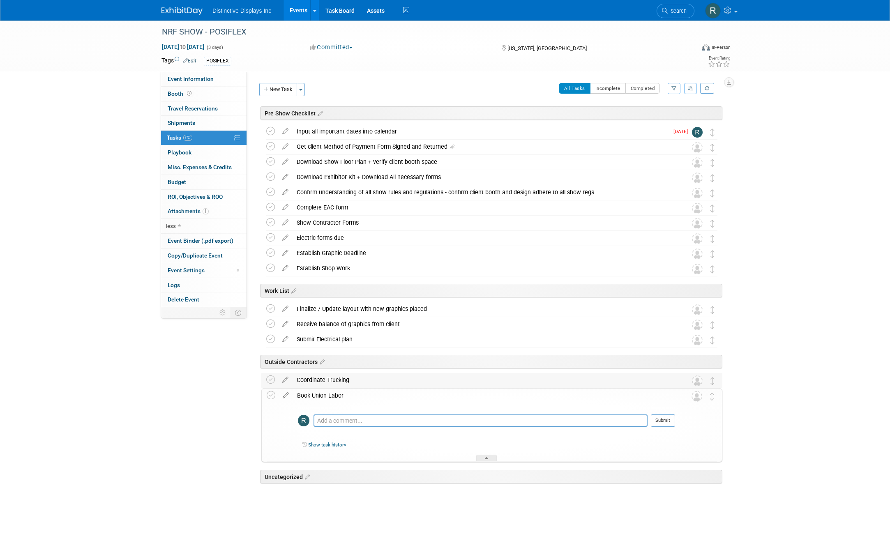
click at [305, 383] on div "Coordinate Trucking" at bounding box center [483, 380] width 383 height 14
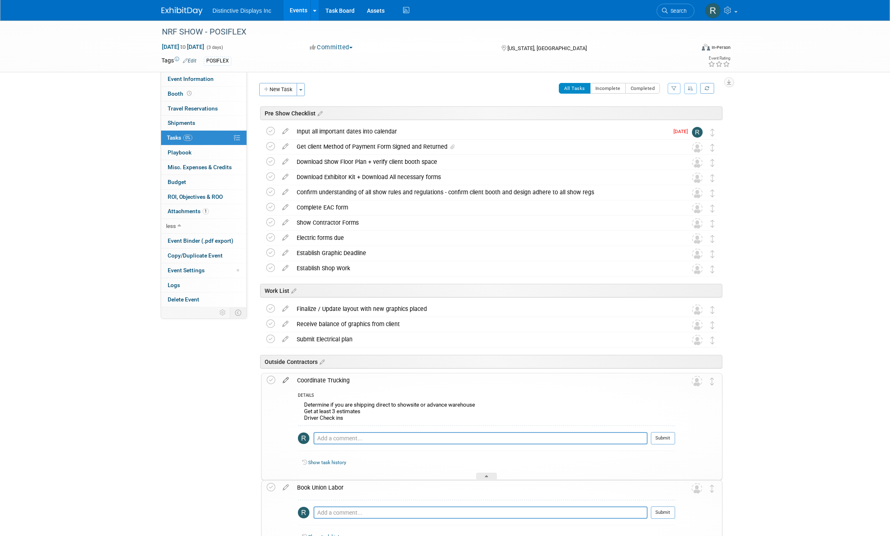
click at [290, 380] on icon at bounding box center [286, 378] width 14 height 10
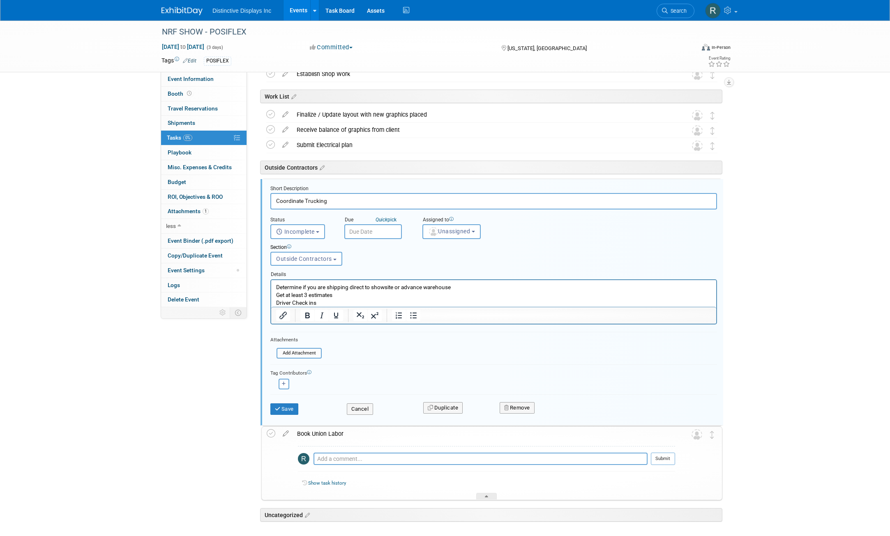
scroll to position [235, 0]
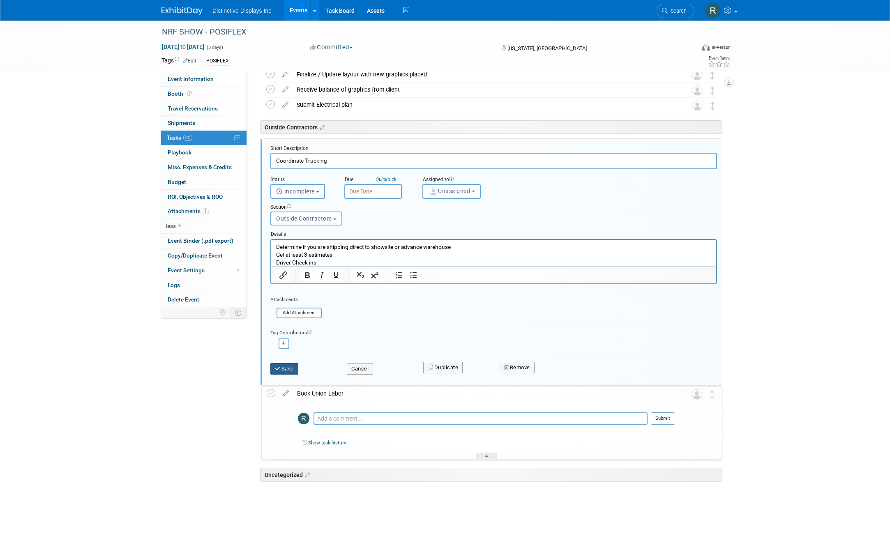
click at [284, 369] on button "Save" at bounding box center [284, 369] width 28 height 12
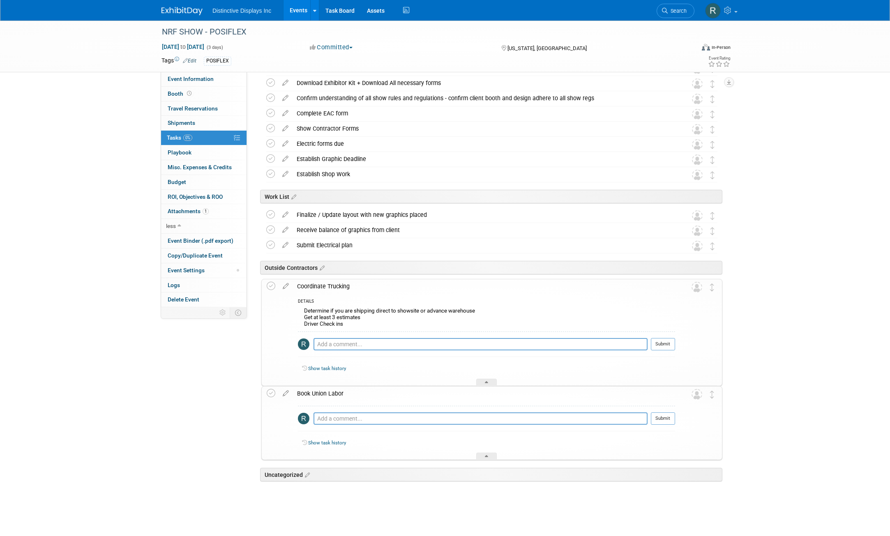
scroll to position [94, 0]
click at [207, 384] on div "Event Information Event Info Booth Booth 0 Travel Reservations 0 Travel Reserva…" at bounding box center [444, 222] width 579 height 593
click at [483, 379] on div at bounding box center [486, 382] width 21 height 7
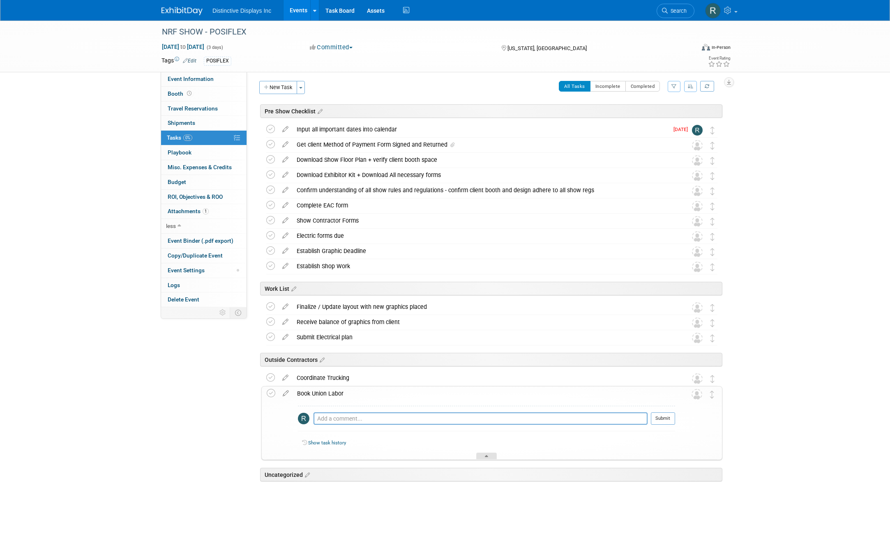
click at [491, 455] on div at bounding box center [486, 456] width 21 height 7
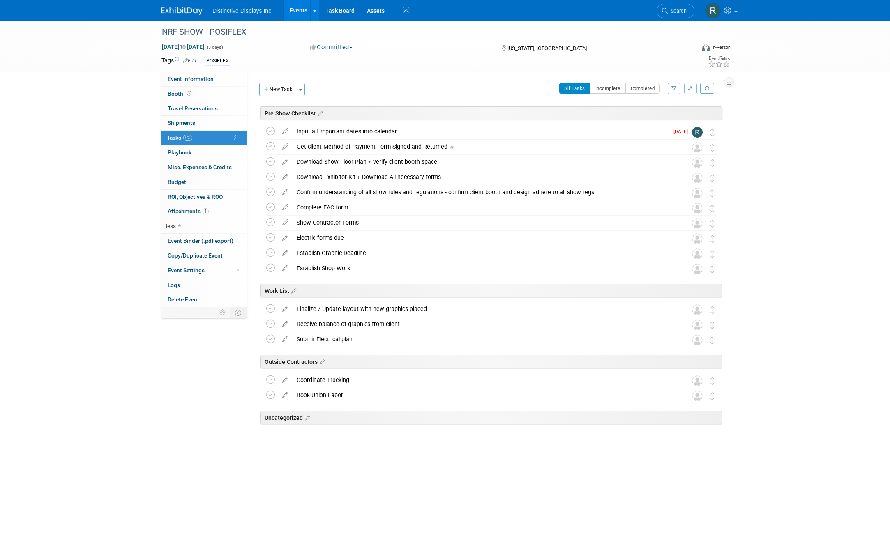
scroll to position [0, 0]
click at [283, 237] on icon at bounding box center [285, 236] width 14 height 10
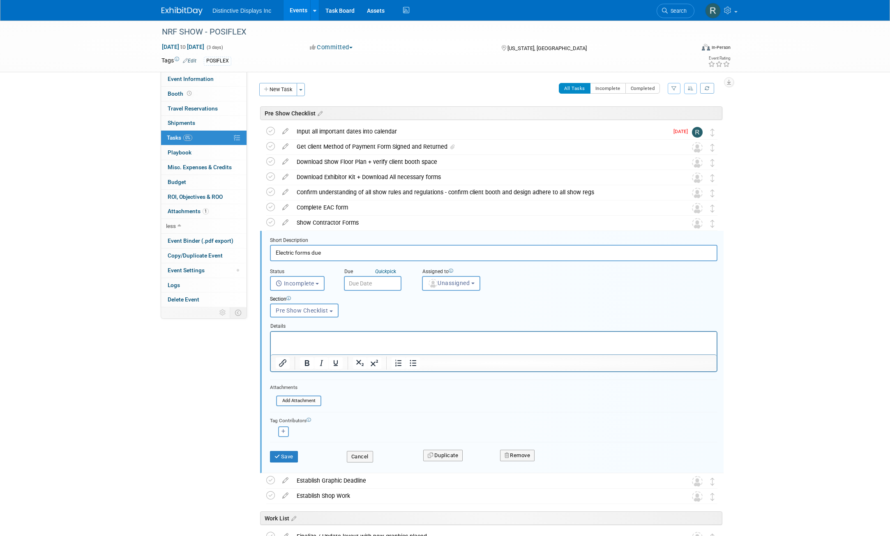
scroll to position [111, 0]
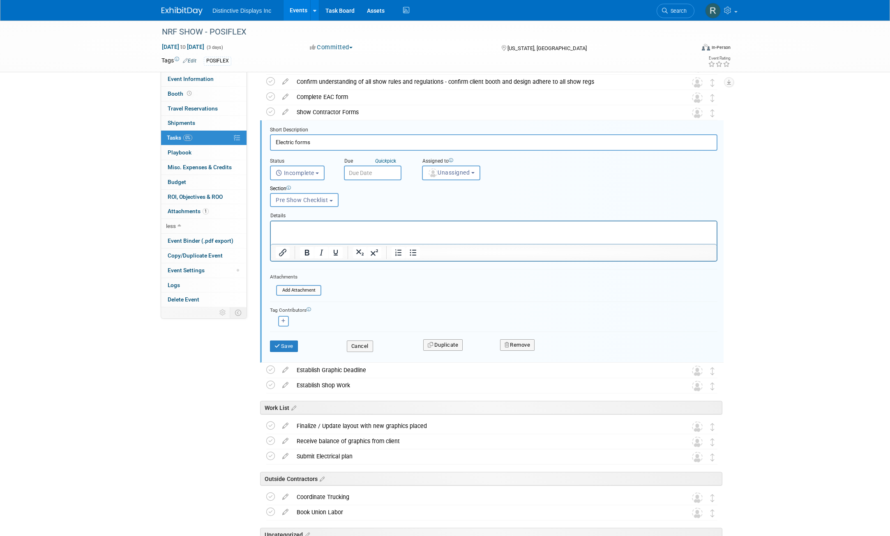
click at [298, 147] on input "Electric forms" at bounding box center [493, 142] width 447 height 16
type input "Electric Forms"
click at [282, 344] on button "Save" at bounding box center [284, 347] width 28 height 12
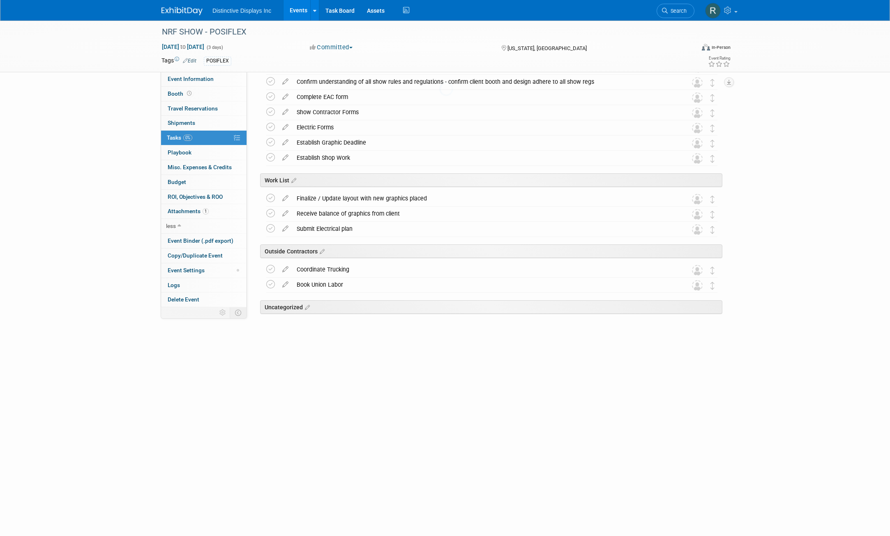
scroll to position [0, 0]
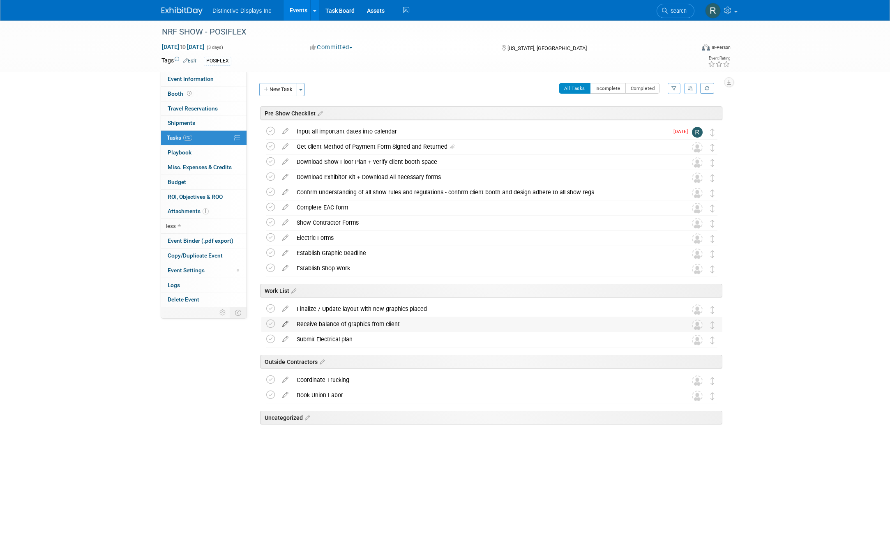
click at [286, 325] on icon at bounding box center [285, 322] width 14 height 10
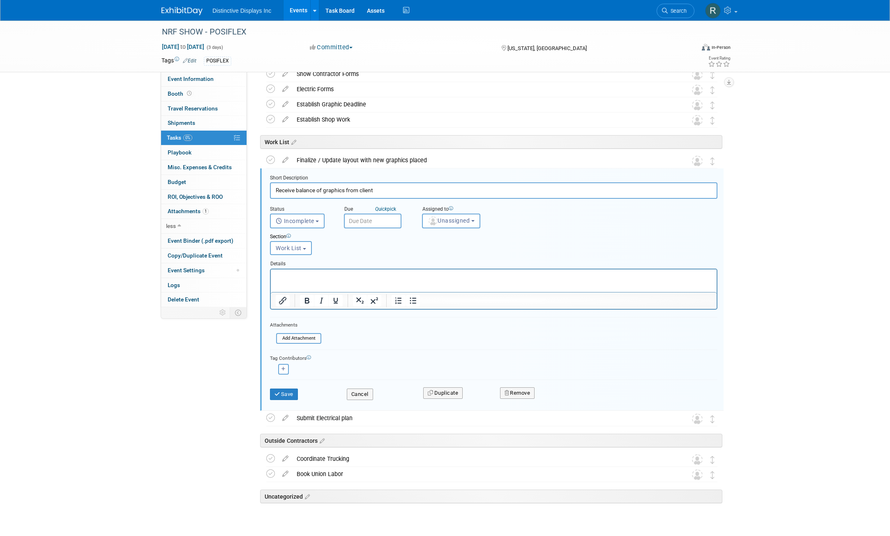
scroll to position [170, 0]
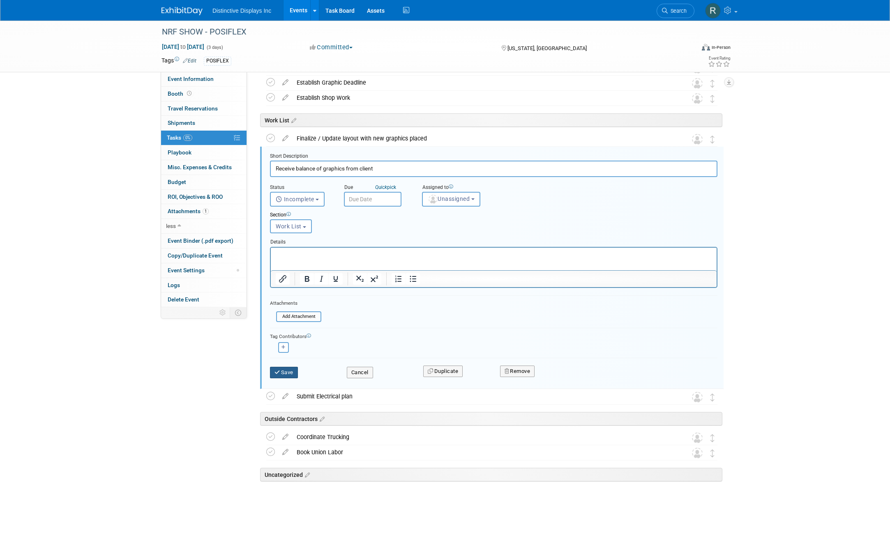
click at [288, 371] on button "Save" at bounding box center [284, 373] width 28 height 12
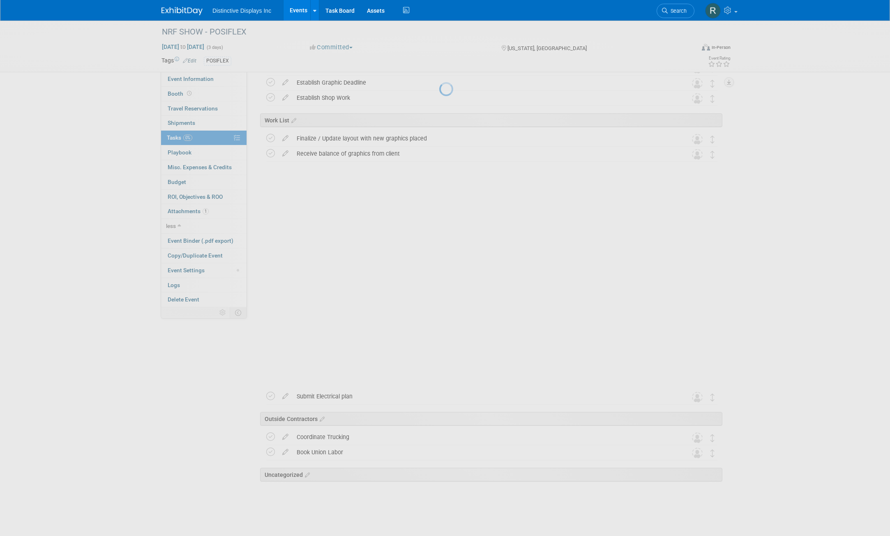
scroll to position [0, 0]
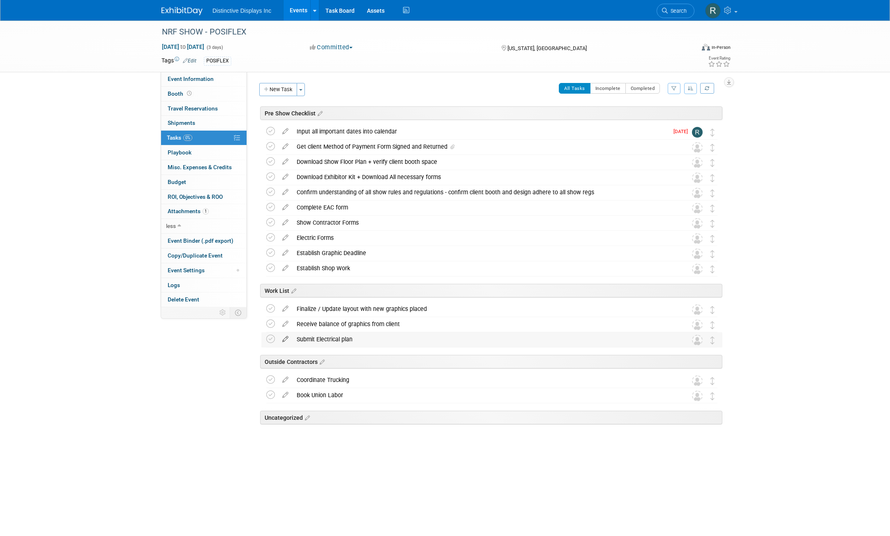
click at [286, 340] on icon at bounding box center [285, 337] width 14 height 10
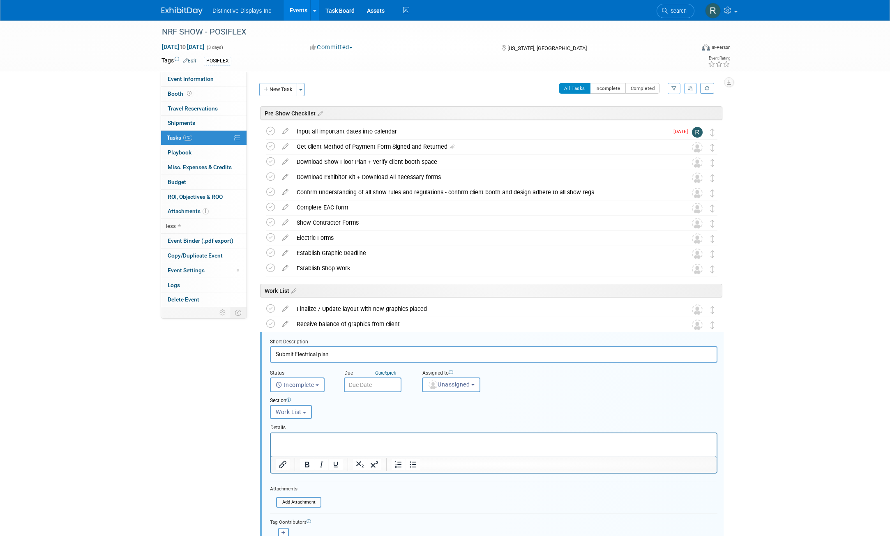
scroll to position [170, 0]
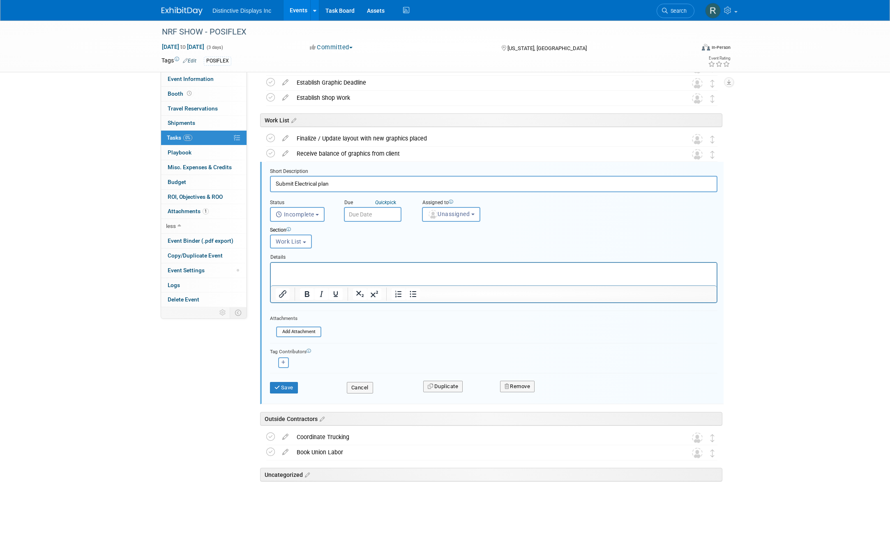
click at [318, 184] on input "Submit Electrical plan" at bounding box center [493, 184] width 447 height 16
type input "Submit Electrical / Rigging Plan"
click at [294, 385] on button "Save" at bounding box center [284, 388] width 28 height 12
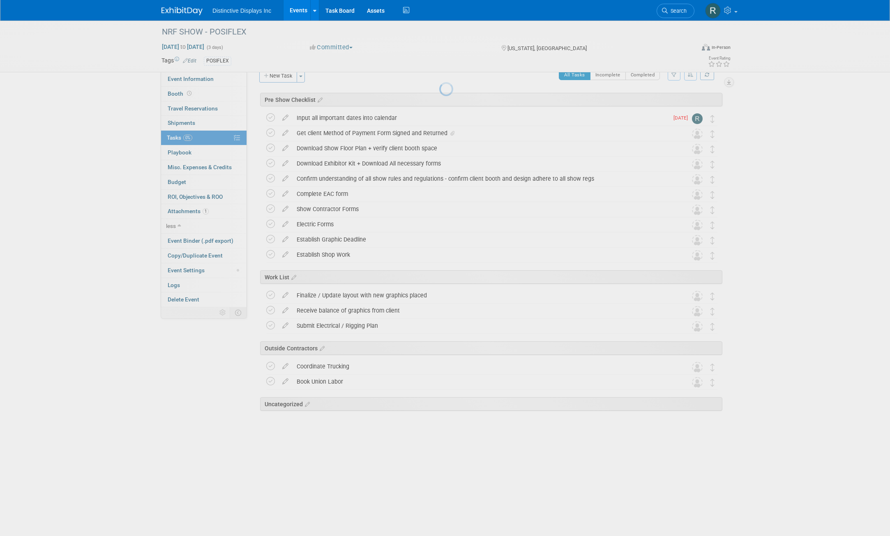
scroll to position [0, 0]
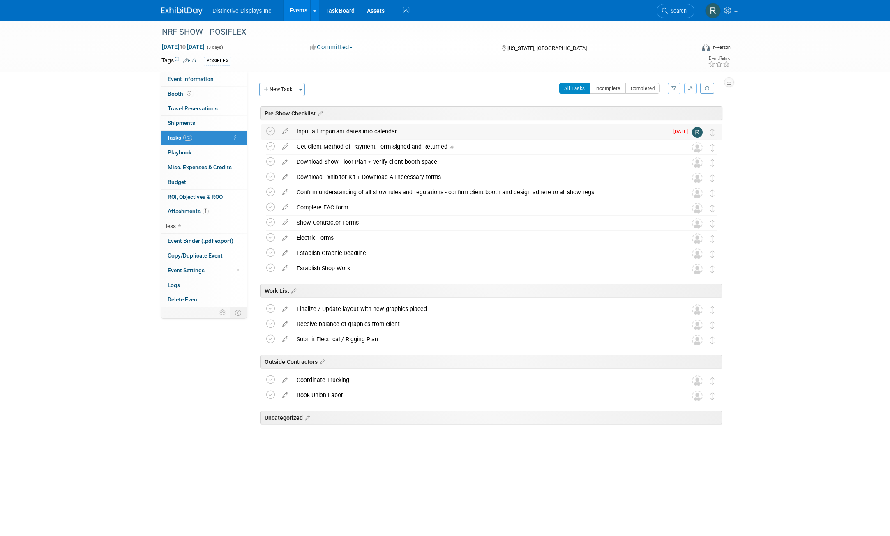
click at [401, 132] on div "Input all important dates into calendar" at bounding box center [480, 131] width 376 height 14
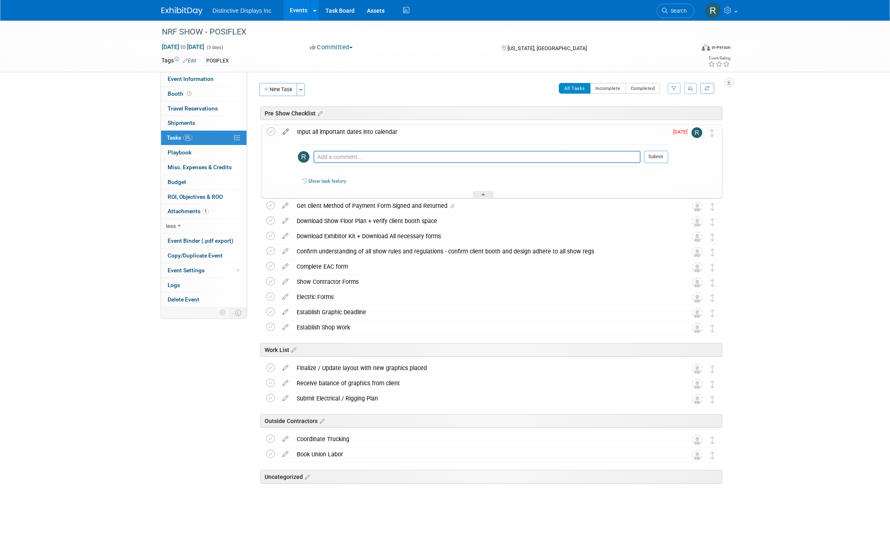
click at [286, 132] on icon at bounding box center [286, 130] width 14 height 10
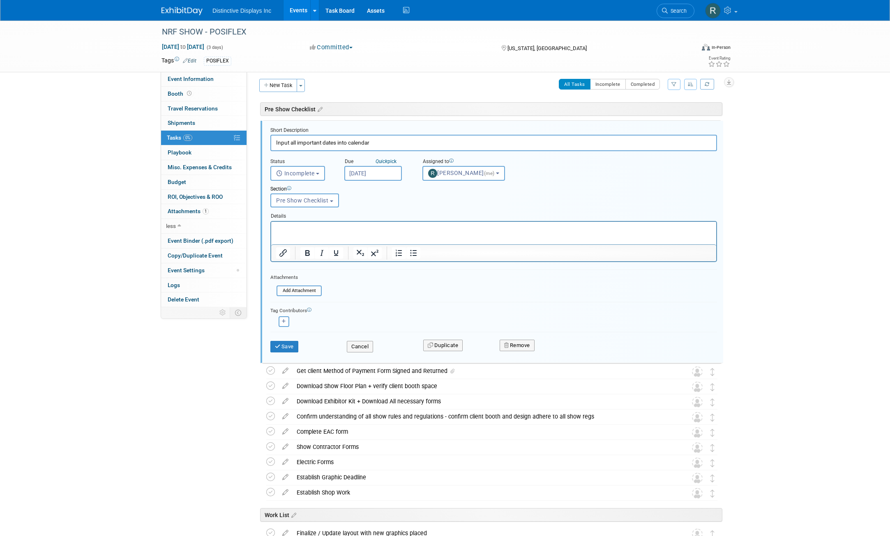
scroll to position [5, 0]
click at [309, 228] on p "Rich Text Area. Press ALT-0 for help." at bounding box center [493, 228] width 435 height 8
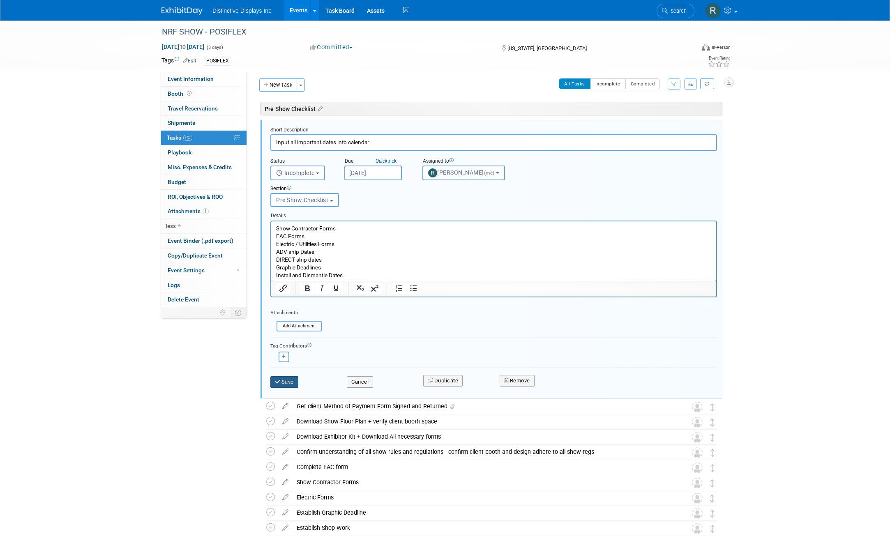
click at [288, 379] on button "Save" at bounding box center [284, 382] width 28 height 12
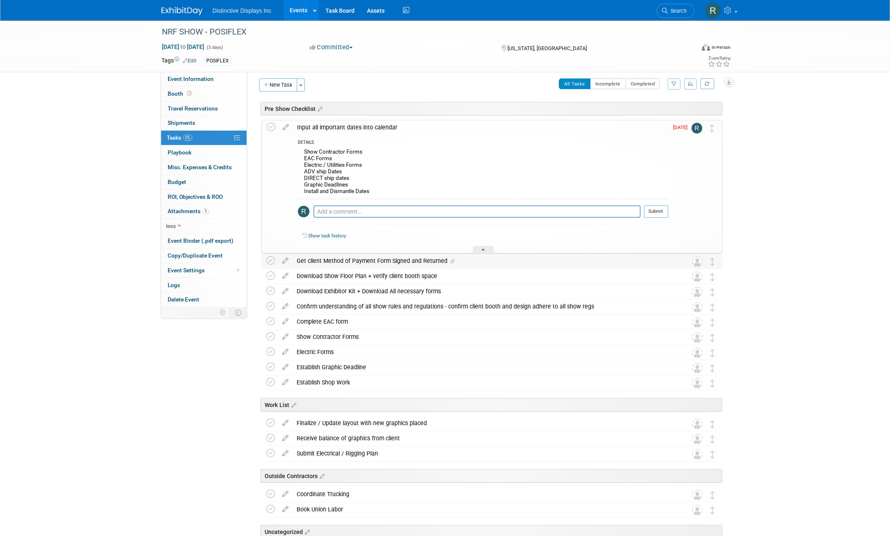
click at [481, 254] on div "Get client Method of Payment Form Signed and Returned" at bounding box center [483, 261] width 383 height 14
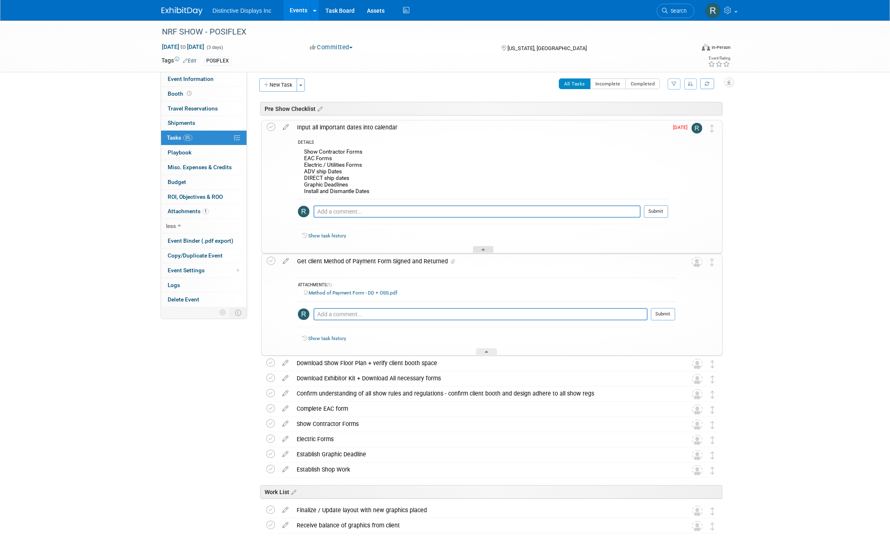
click at [483, 251] on icon at bounding box center [482, 251] width 3 height 5
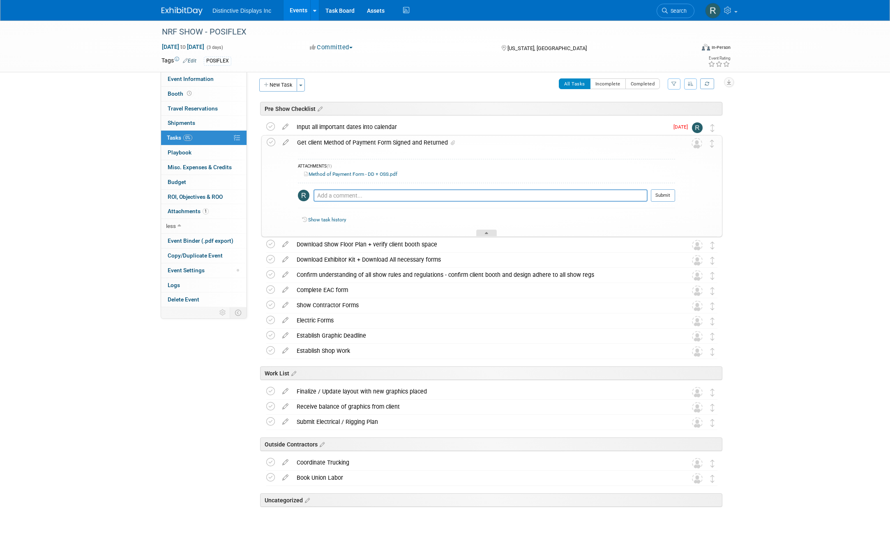
click at [491, 234] on div at bounding box center [486, 233] width 21 height 7
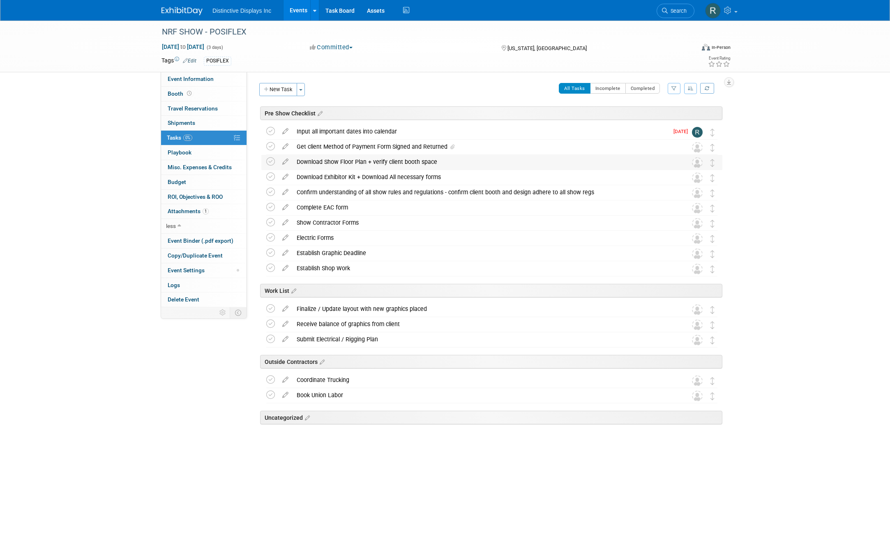
click at [441, 163] on div "Download Show Floor Plan + verify client booth space" at bounding box center [483, 162] width 383 height 14
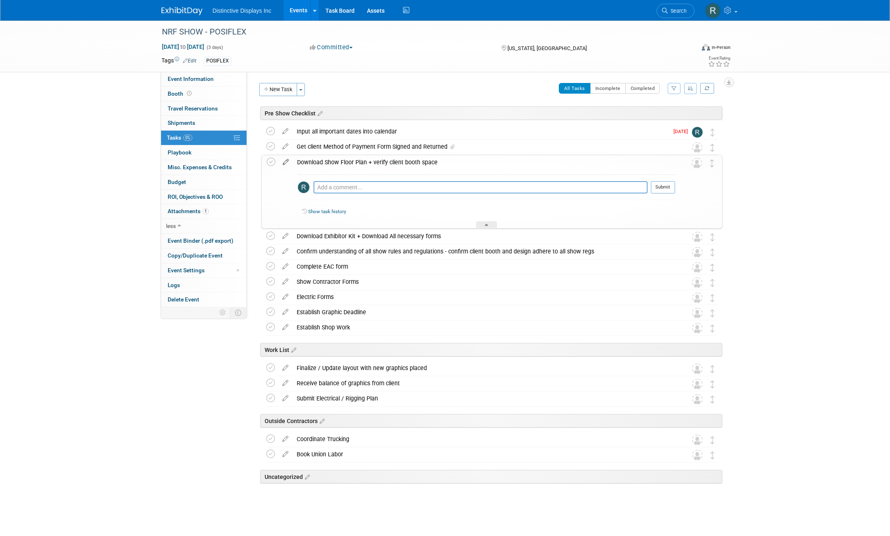
click at [287, 165] on icon at bounding box center [286, 160] width 14 height 10
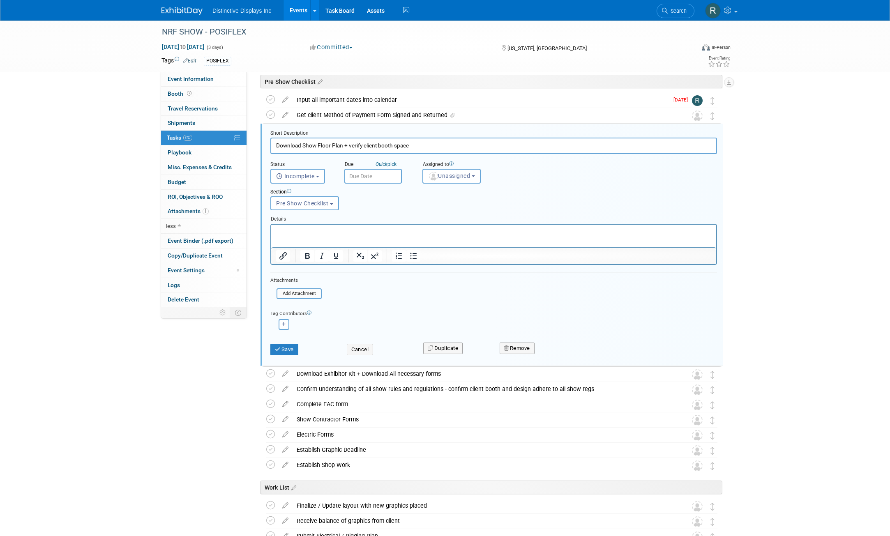
scroll to position [35, 0]
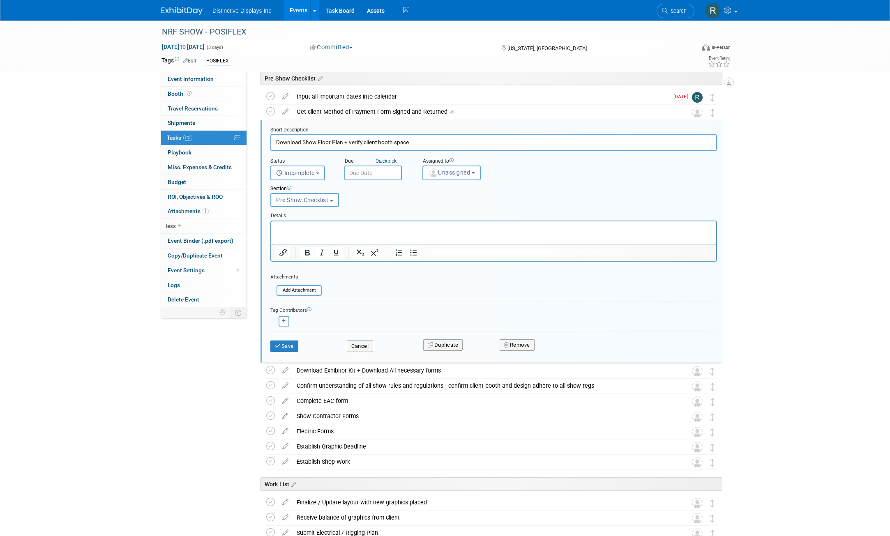
click at [283, 226] on p "Rich Text Area. Press ALT-0 for help." at bounding box center [493, 228] width 435 height 8
click at [296, 345] on button "Save" at bounding box center [284, 347] width 28 height 12
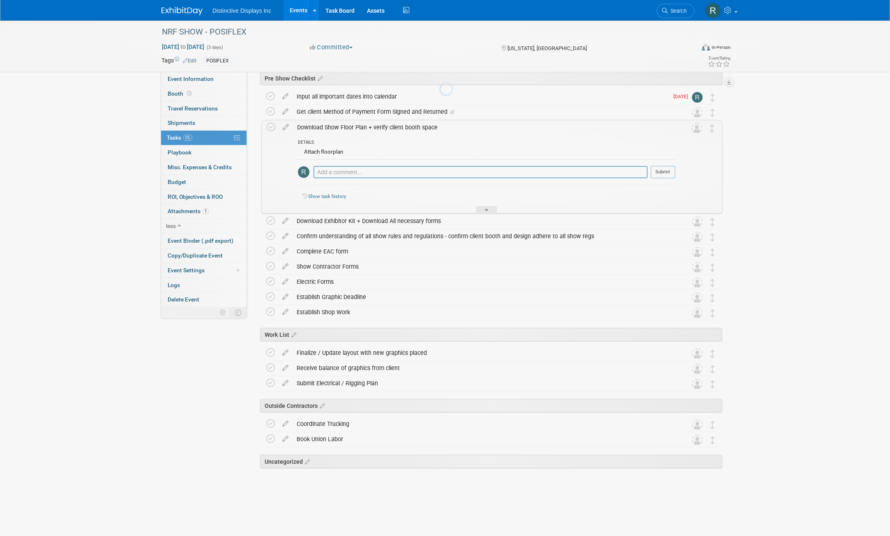
scroll to position [22, 0]
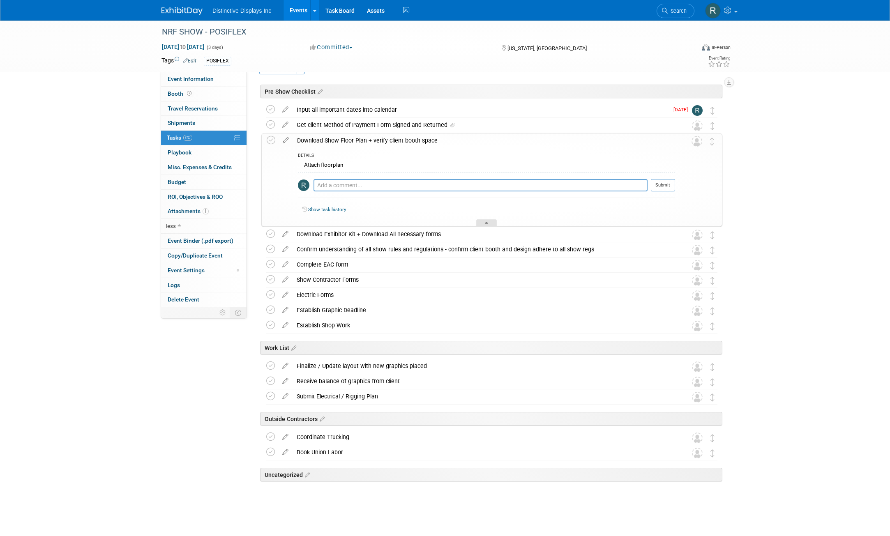
click at [490, 225] on div at bounding box center [486, 222] width 21 height 7
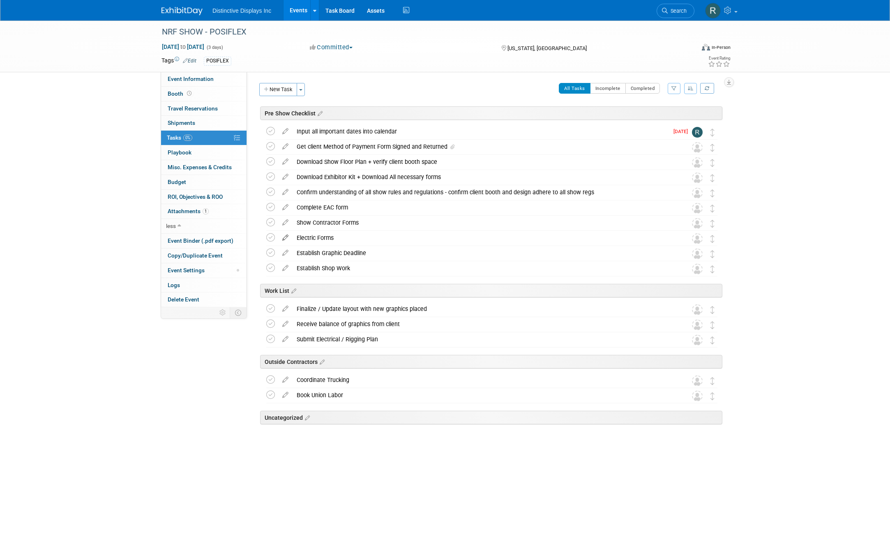
click at [286, 238] on icon at bounding box center [285, 236] width 14 height 10
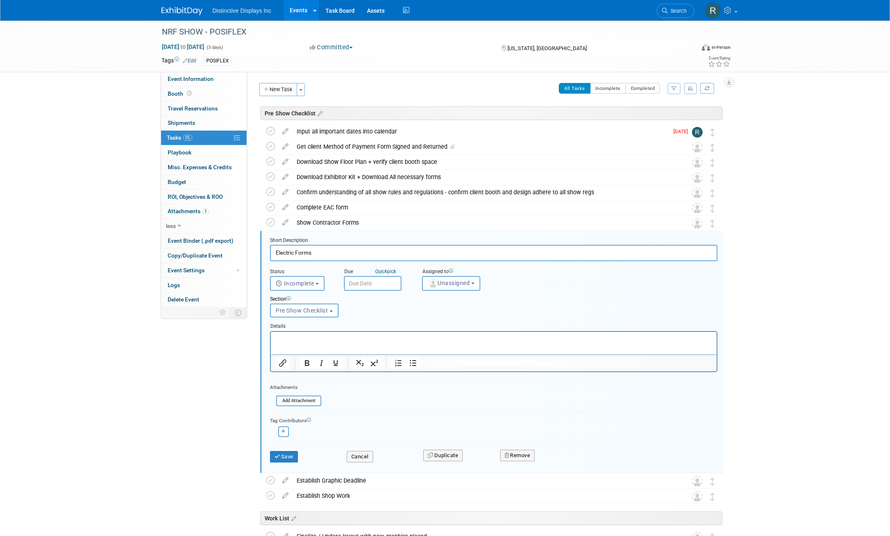
scroll to position [111, 0]
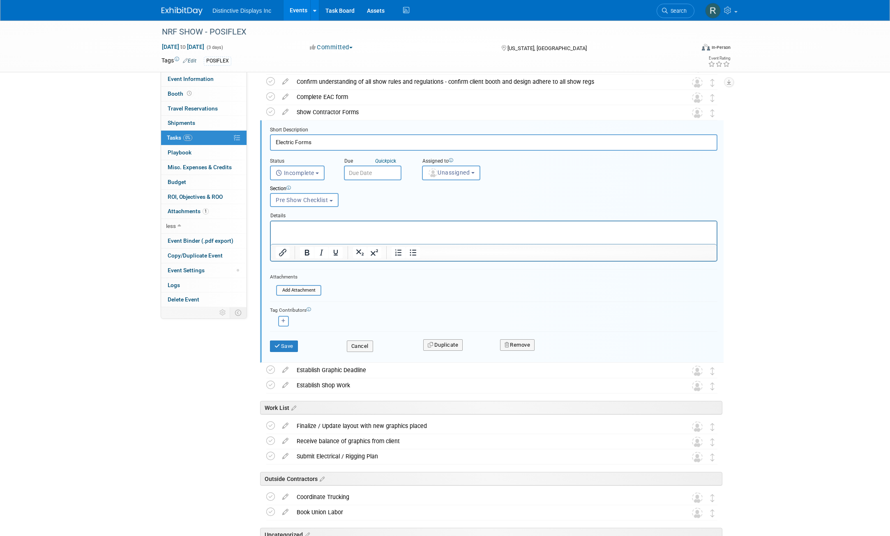
click at [296, 144] on input "Electric Forms" at bounding box center [493, 142] width 447 height 16
type input "Electric / Utility Forms"
click at [284, 344] on button "Save" at bounding box center [284, 347] width 28 height 12
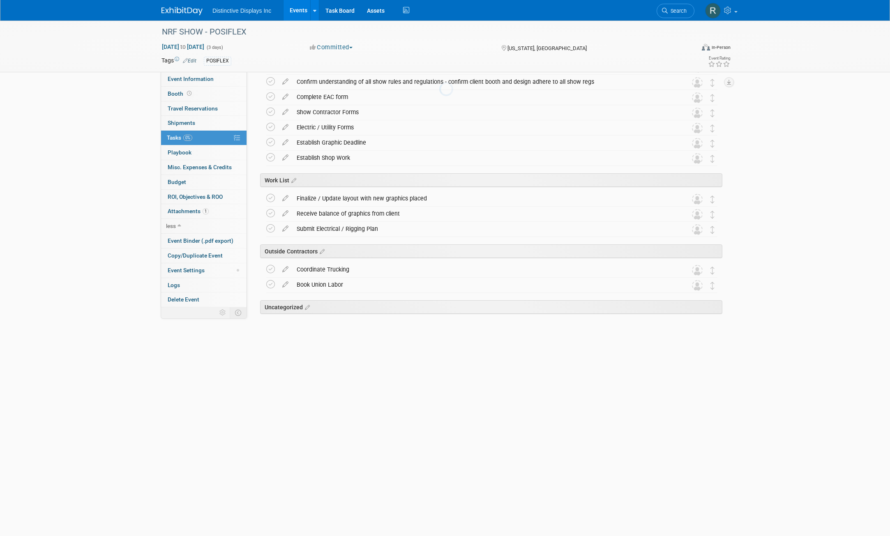
scroll to position [0, 0]
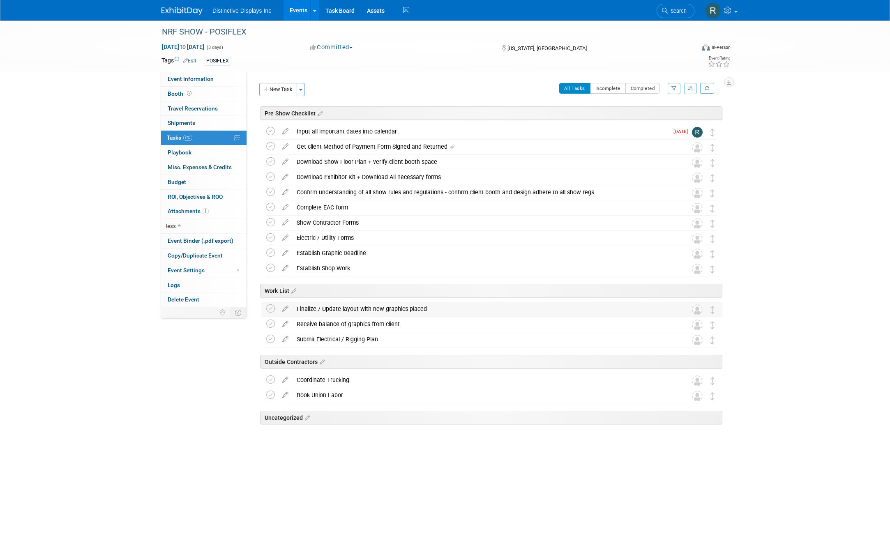
click at [441, 310] on div "Finalize / Update layout with new graphics placed" at bounding box center [483, 309] width 383 height 14
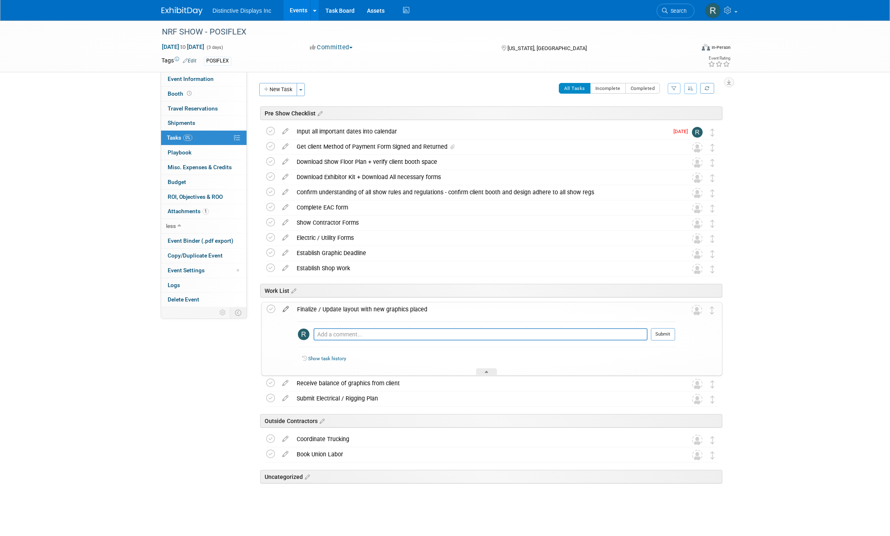
click at [288, 307] on icon at bounding box center [286, 307] width 14 height 10
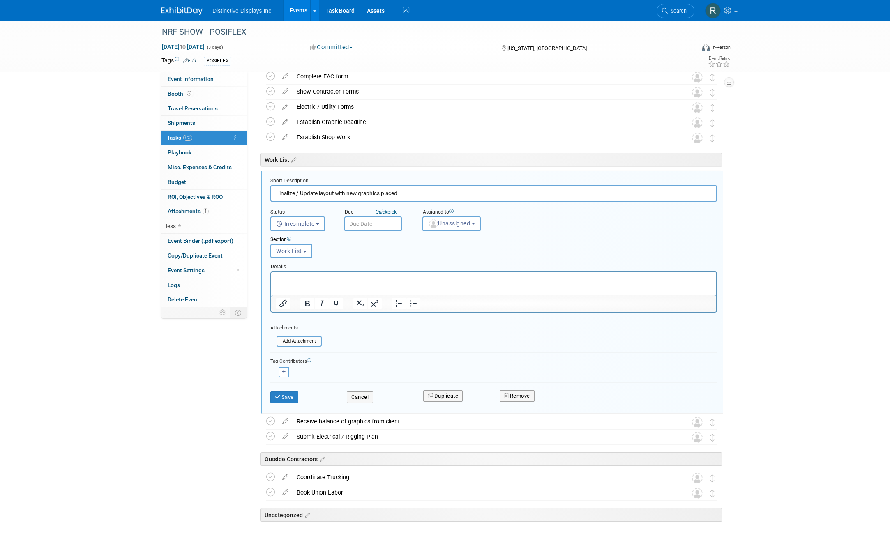
scroll to position [171, 0]
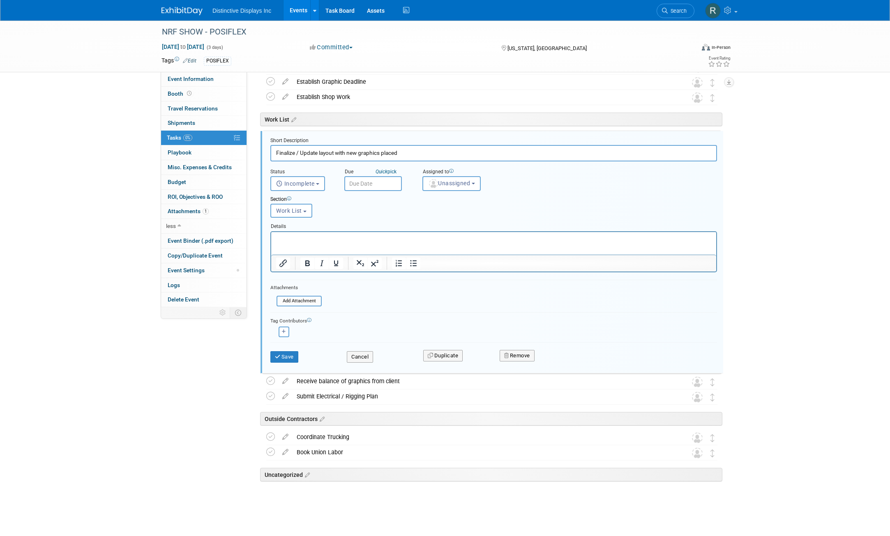
click at [293, 241] on p "Rich Text Area. Press ALT-0 for help." at bounding box center [493, 239] width 435 height 8
click at [282, 360] on button "Save" at bounding box center [284, 357] width 28 height 12
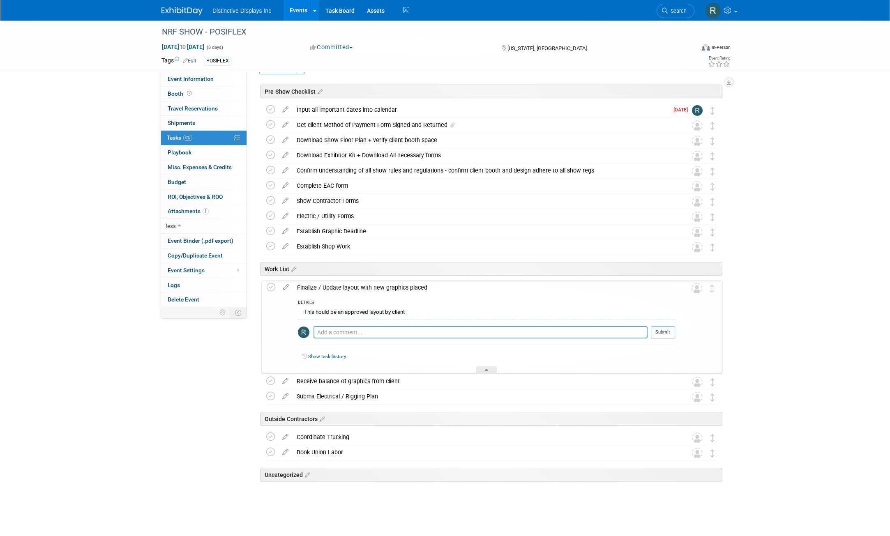
scroll to position [22, 0]
click at [486, 371] on icon at bounding box center [486, 371] width 3 height 5
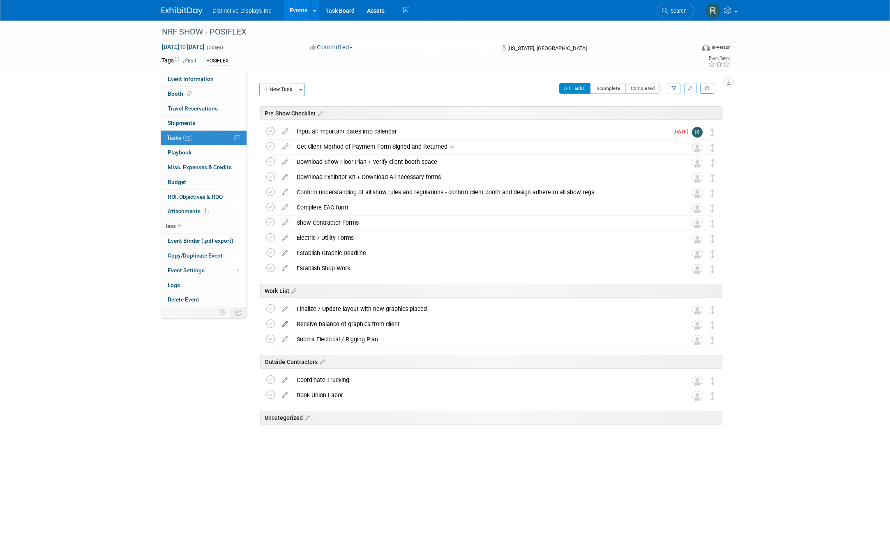
click at [286, 327] on icon at bounding box center [285, 322] width 14 height 10
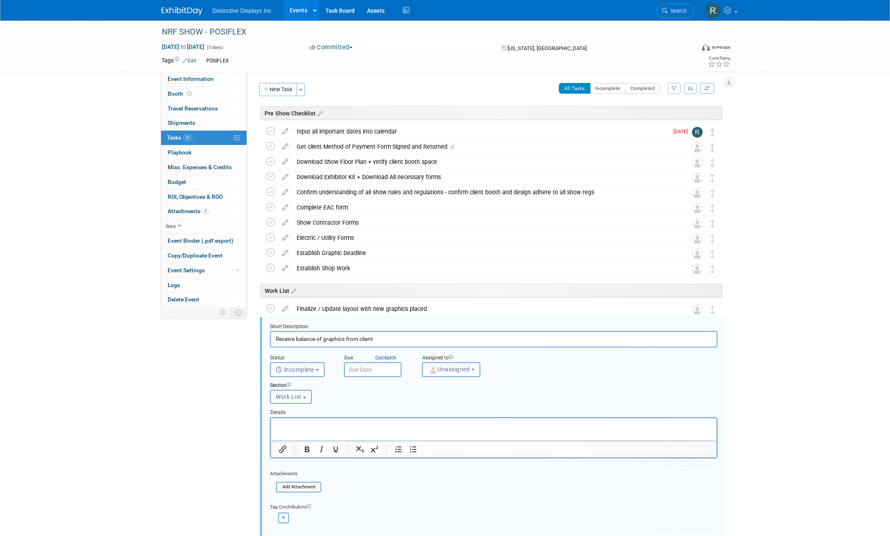
scroll to position [170, 0]
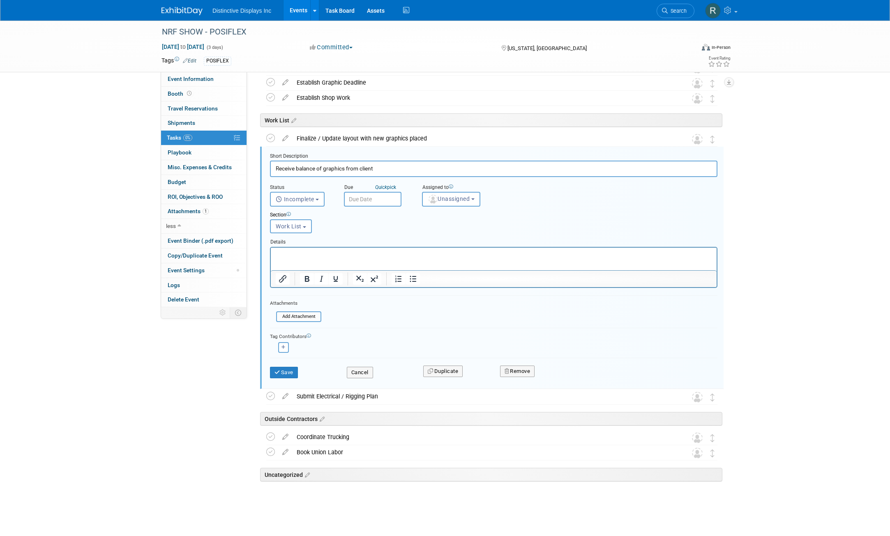
drag, startPoint x: 380, startPoint y: 166, endPoint x: 297, endPoint y: 170, distance: 82.3
click at [297, 170] on input "Receive balance of graphics from client" at bounding box center [493, 169] width 447 height 16
type input "Receive Print Ready Artwork from Client"
click at [285, 370] on button "Save" at bounding box center [284, 373] width 28 height 12
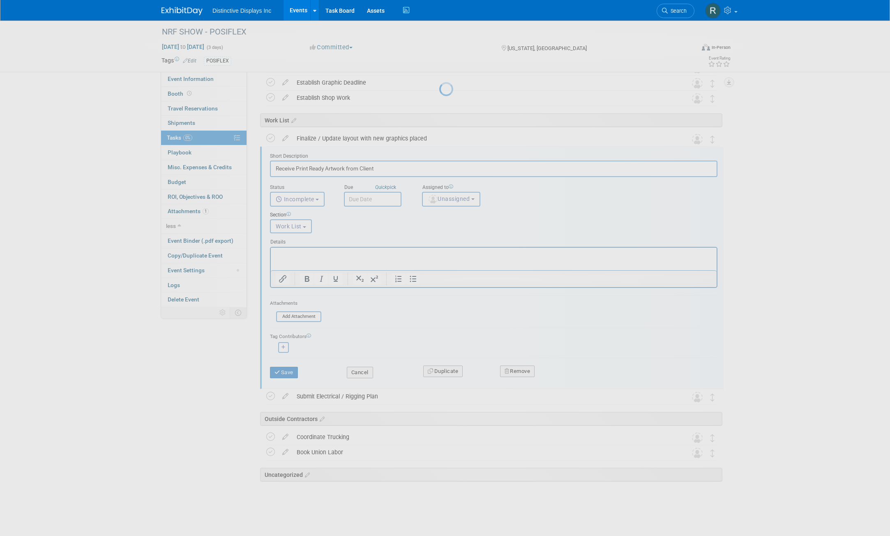
scroll to position [0, 0]
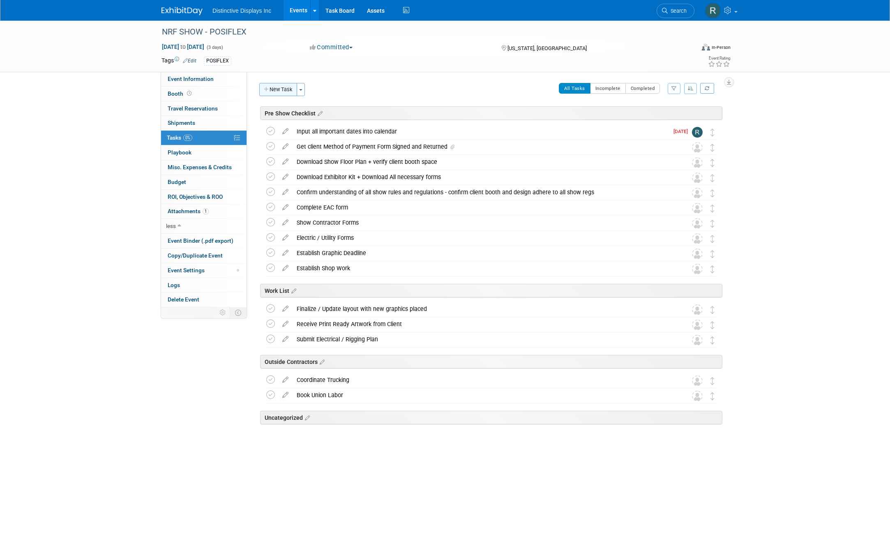
click at [274, 93] on button "New Task" at bounding box center [278, 89] width 38 height 13
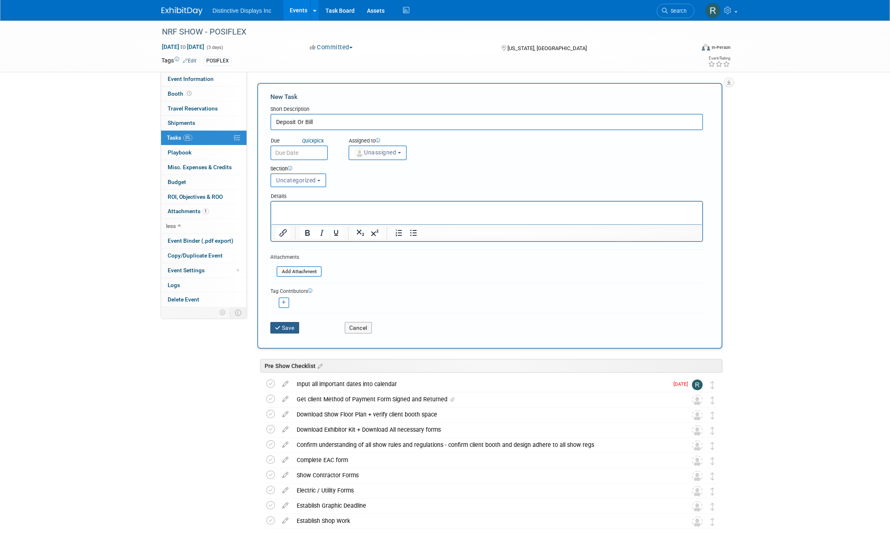
type input "Deposit Or Bill"
click at [283, 329] on button "Save" at bounding box center [284, 328] width 29 height 12
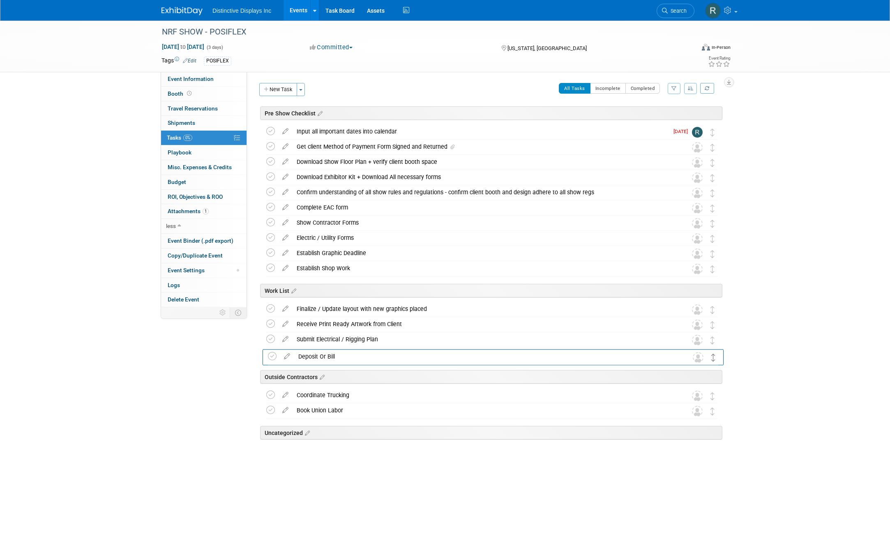
drag, startPoint x: 713, startPoint y: 439, endPoint x: 714, endPoint y: 359, distance: 79.7
click at [309, 430] on icon at bounding box center [306, 433] width 7 height 7
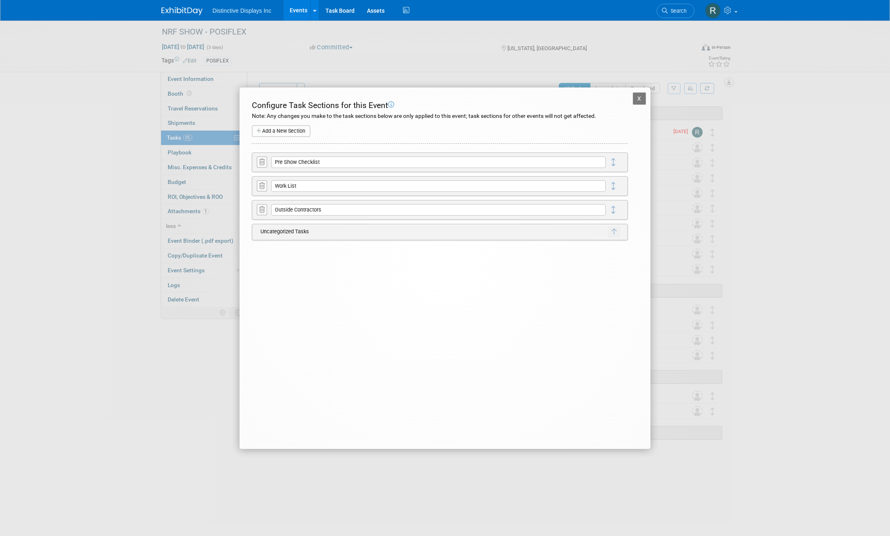
click at [282, 233] on td "Uncategorized Tasks" at bounding box center [431, 231] width 351 height 11
drag, startPoint x: 282, startPoint y: 233, endPoint x: 274, endPoint y: 323, distance: 90.3
click at [274, 323] on div "X NRF SHOW - POSIFLEX Configure Task Sections for this Event Note: Any changes …" at bounding box center [444, 269] width 411 height 362
click at [638, 101] on button "X" at bounding box center [639, 98] width 13 height 12
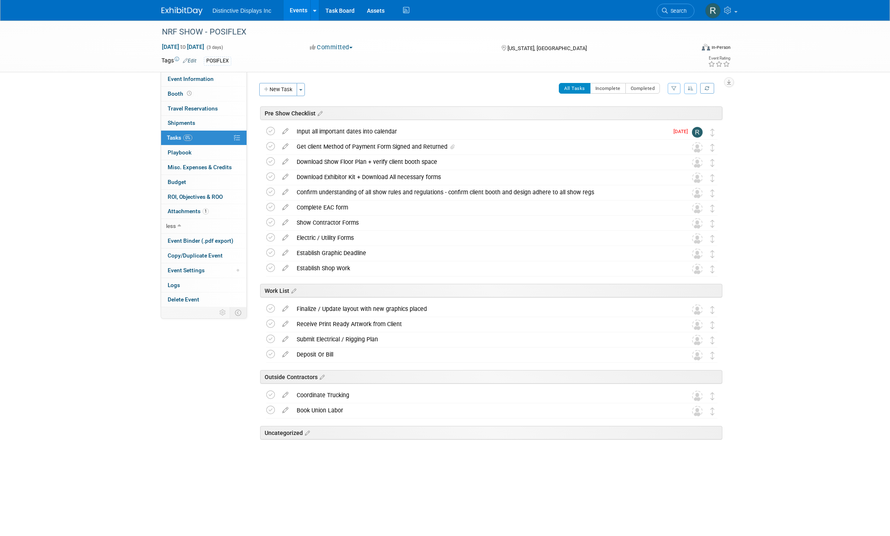
click at [277, 433] on div "Uncategorized" at bounding box center [491, 433] width 462 height 14
click at [304, 433] on icon at bounding box center [306, 433] width 7 height 7
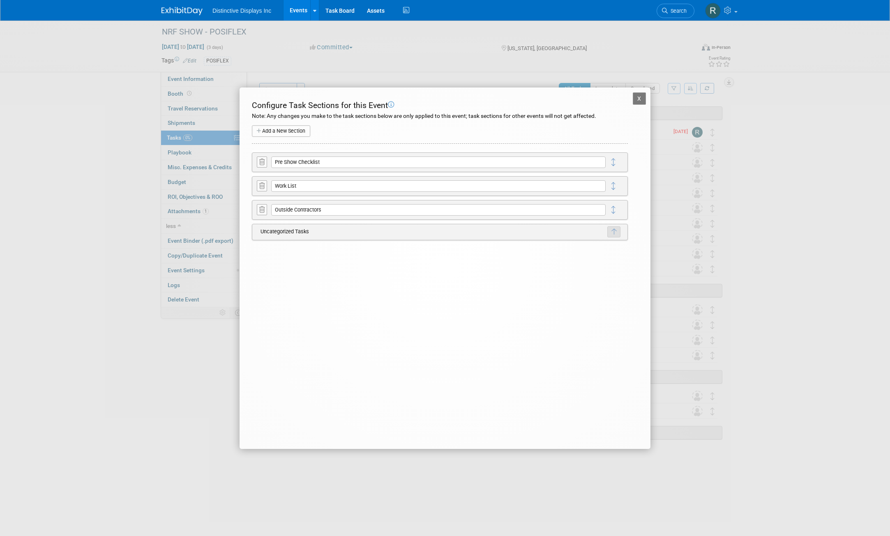
click at [614, 235] on button "button" at bounding box center [613, 231] width 13 height 11
click at [577, 244] on icon "button" at bounding box center [576, 241] width 5 height 5
click at [613, 159] on icon "button" at bounding box center [613, 158] width 5 height 7
click at [592, 170] on button "X" at bounding box center [591, 167] width 13 height 11
click at [613, 158] on icon "button" at bounding box center [613, 158] width 5 height 7
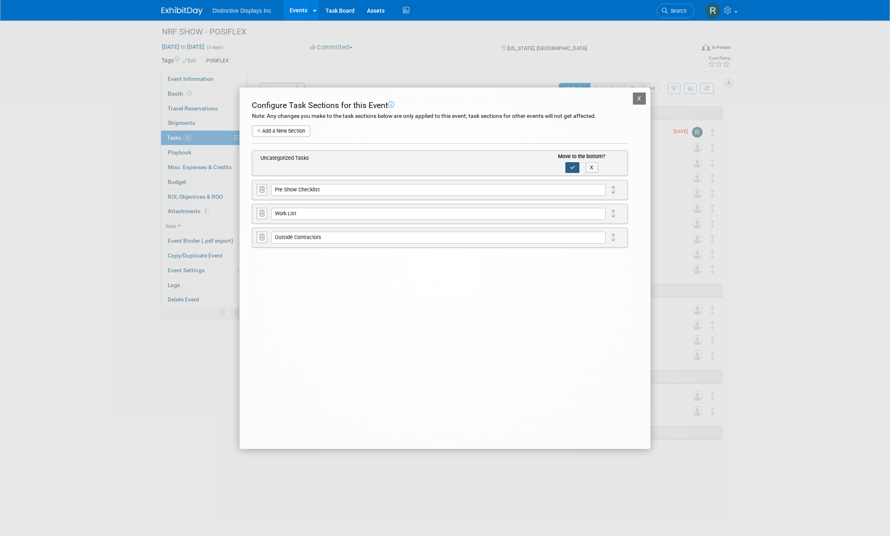
click at [573, 168] on icon "button" at bounding box center [572, 167] width 5 height 5
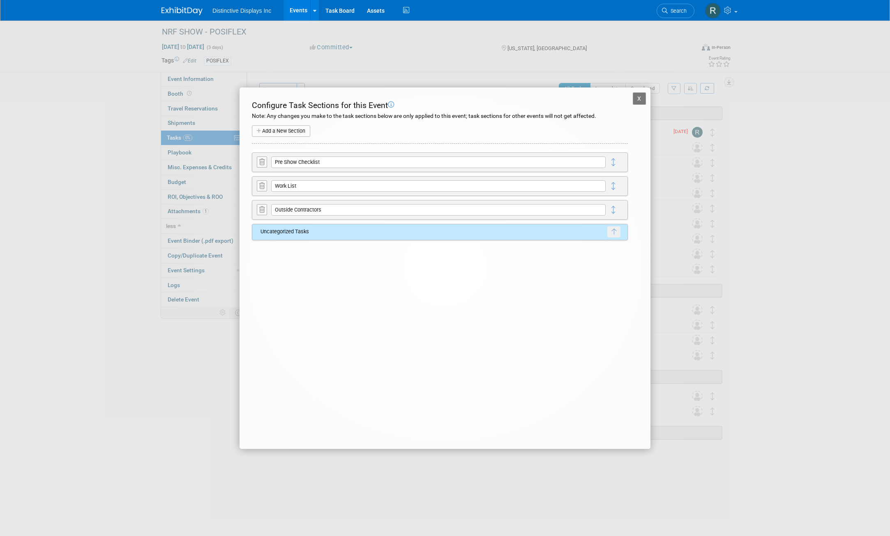
click at [636, 100] on button "X" at bounding box center [639, 98] width 13 height 12
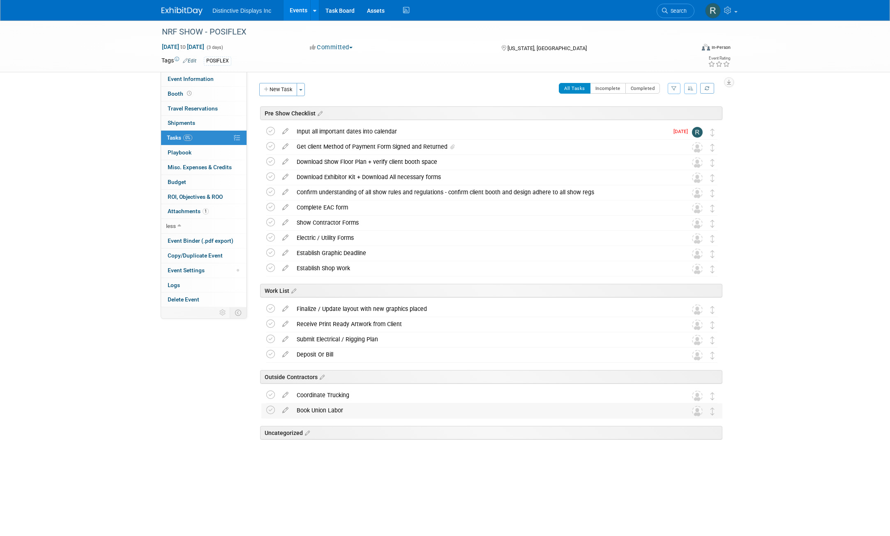
click at [369, 414] on div "Book Union Labor" at bounding box center [483, 410] width 383 height 14
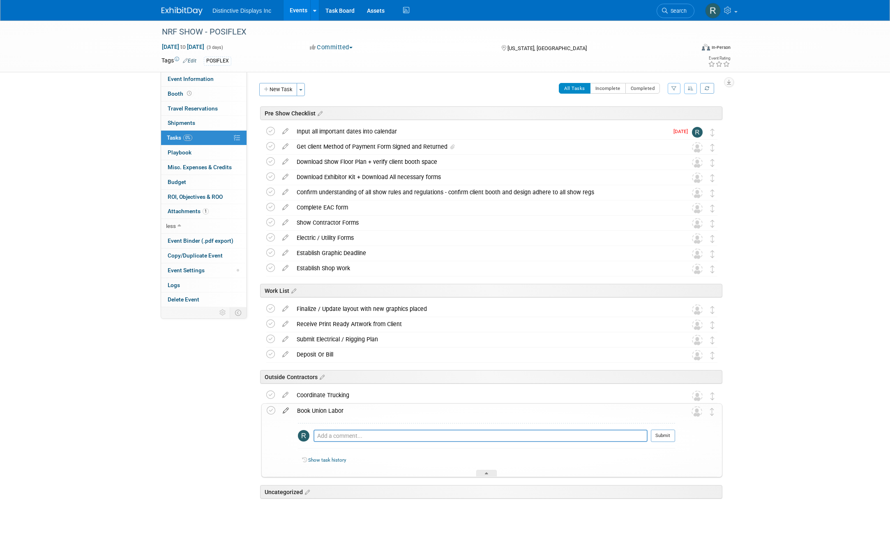
click at [288, 412] on icon at bounding box center [286, 409] width 14 height 10
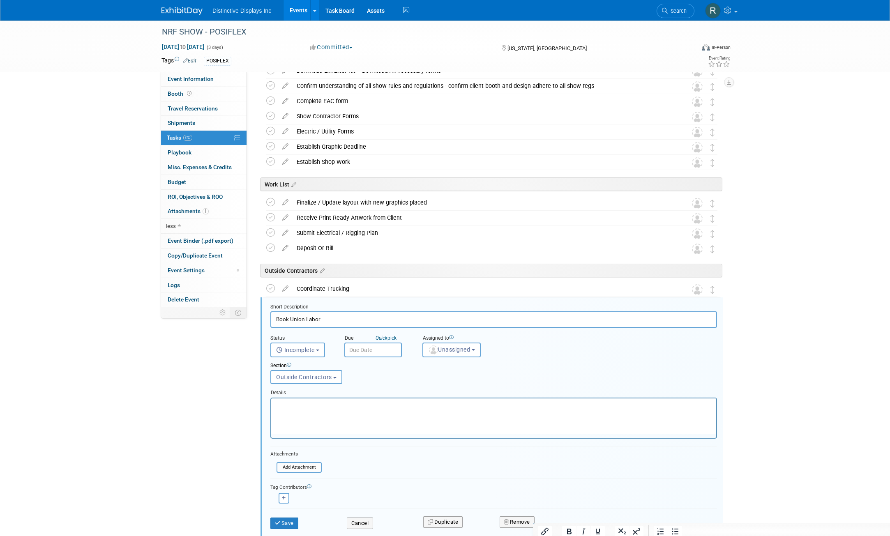
scroll to position [196, 0]
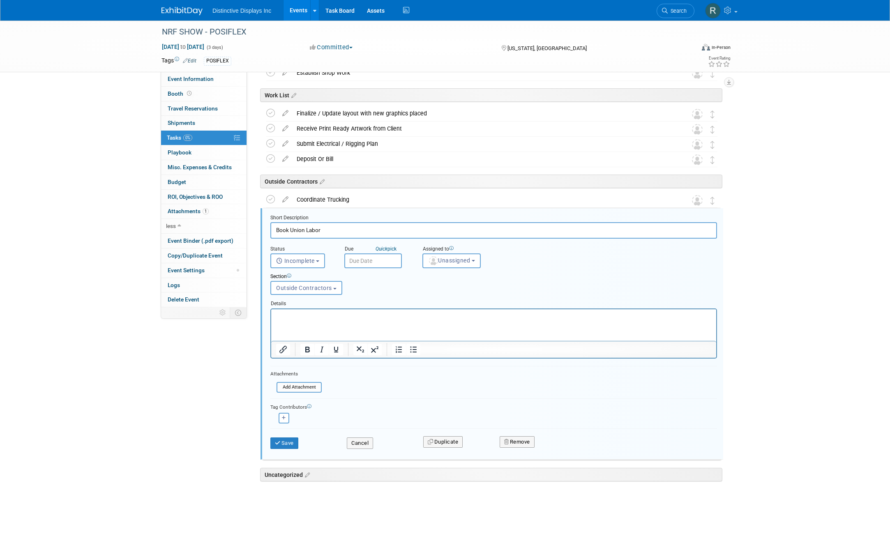
click at [297, 316] on p "Rich Text Area. Press ALT-0 for help." at bounding box center [493, 316] width 435 height 8
click at [282, 444] on button "Save" at bounding box center [284, 444] width 28 height 12
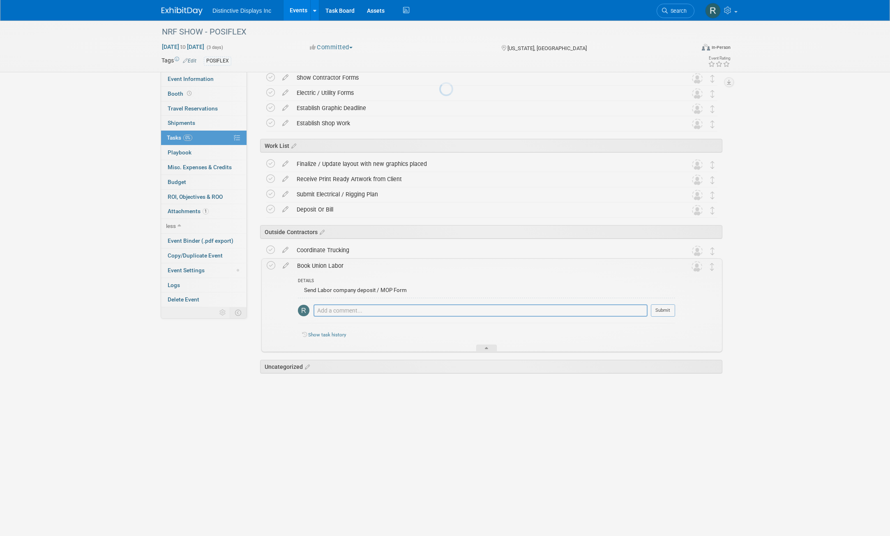
scroll to position [37, 0]
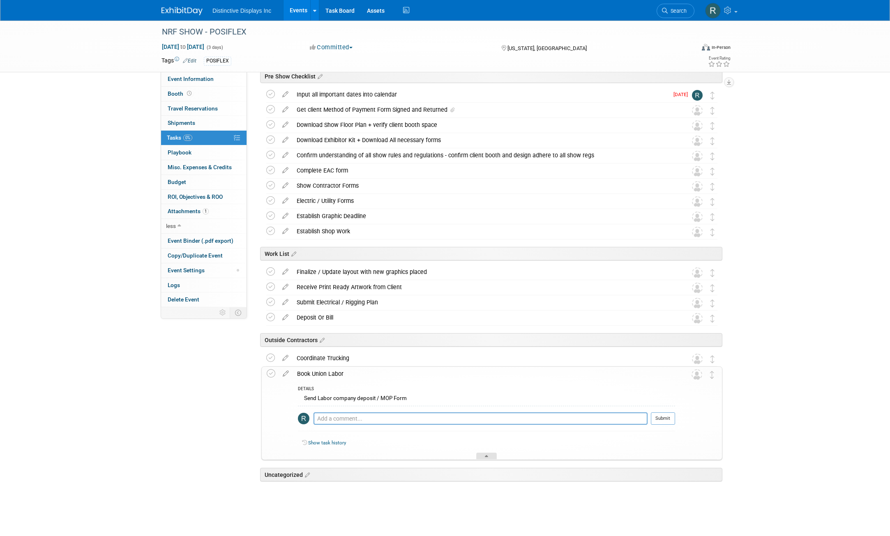
click at [487, 457] on icon at bounding box center [486, 457] width 3 height 5
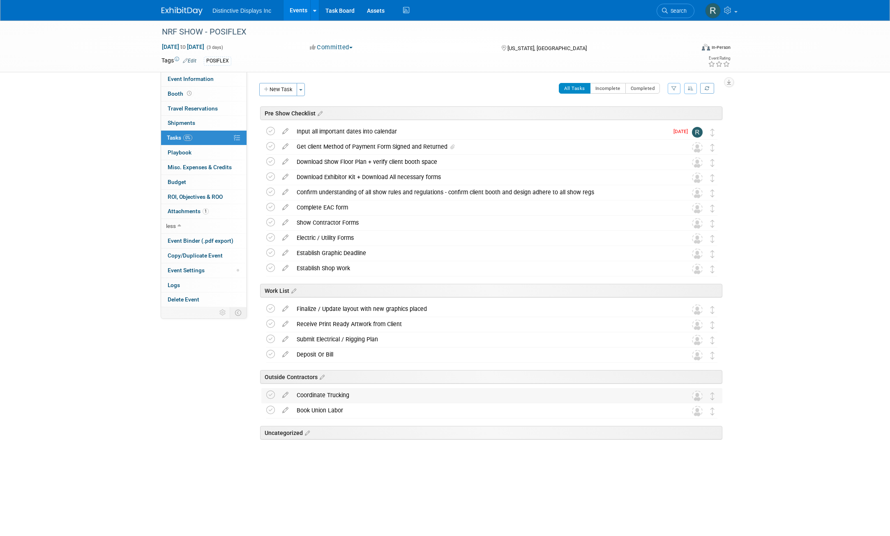
click at [359, 397] on div "Coordinate Trucking" at bounding box center [483, 395] width 383 height 14
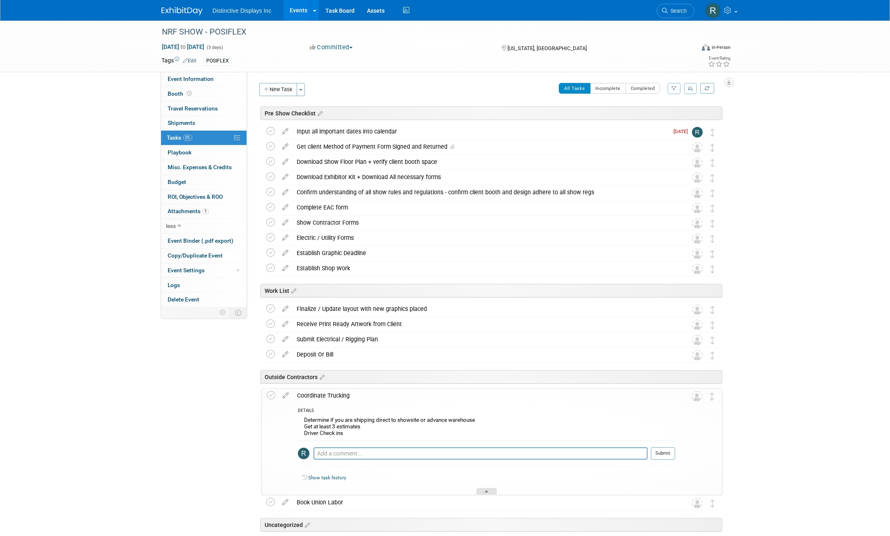
click at [487, 495] on icon at bounding box center [486, 492] width 3 height 5
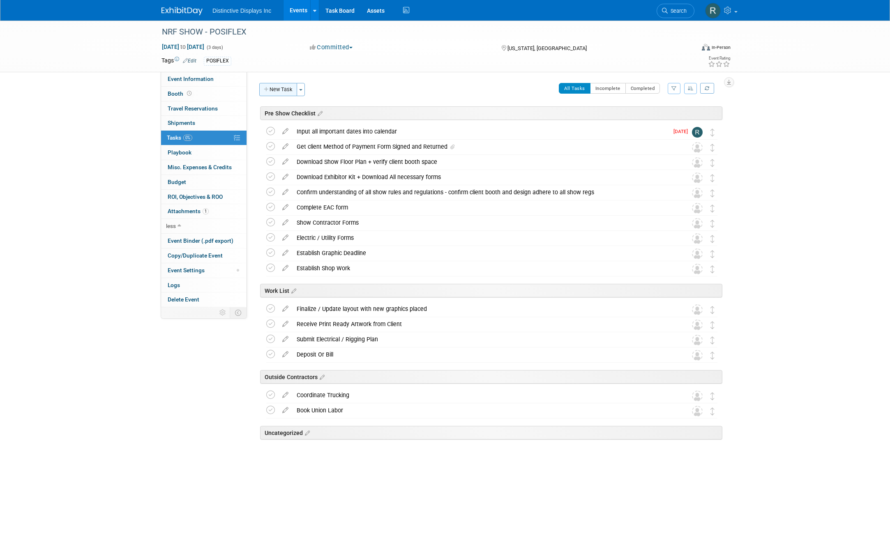
click at [282, 93] on button "New Task" at bounding box center [278, 89] width 38 height 13
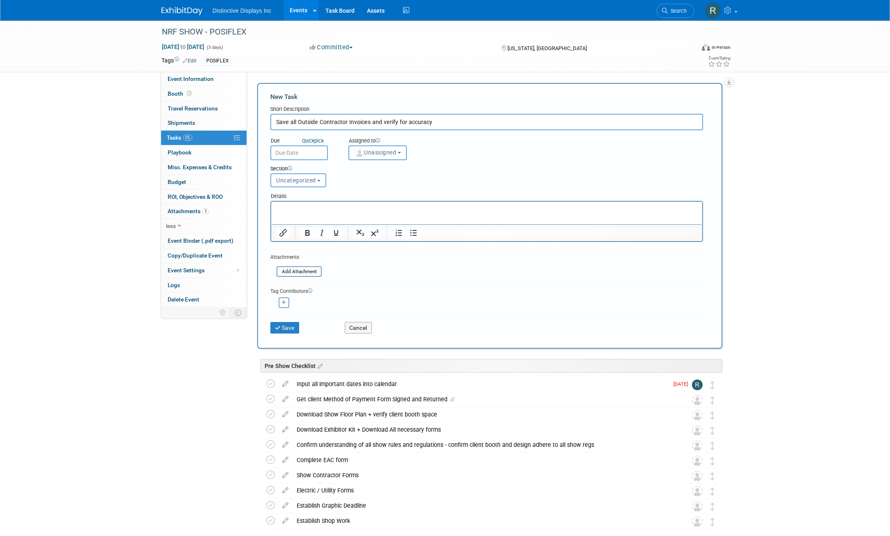
type input "Save all Outside Contractor Invoices and verify for accuracy"
click at [281, 204] on html at bounding box center [486, 208] width 431 height 12
click at [282, 328] on button "Save" at bounding box center [284, 328] width 29 height 12
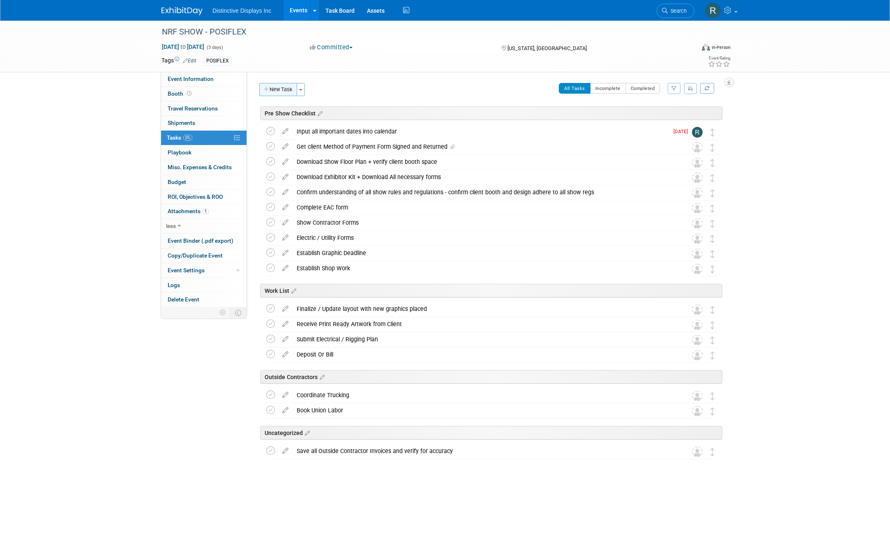
click at [283, 93] on button "New Task" at bounding box center [278, 89] width 38 height 13
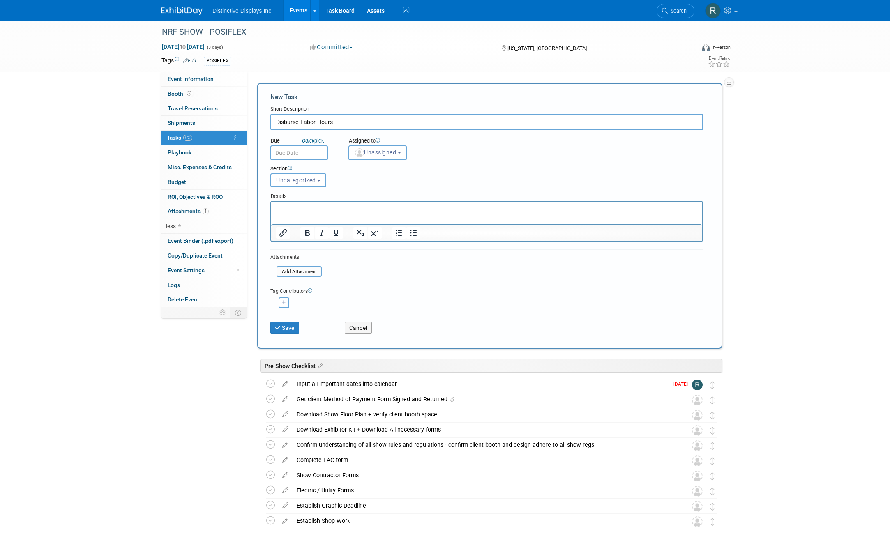
type input "Disburse Labor Hours"
click at [280, 205] on p "Rich Text Area. Press ALT-0 for help." at bounding box center [486, 209] width 421 height 8
click at [284, 324] on button "Save" at bounding box center [284, 328] width 29 height 12
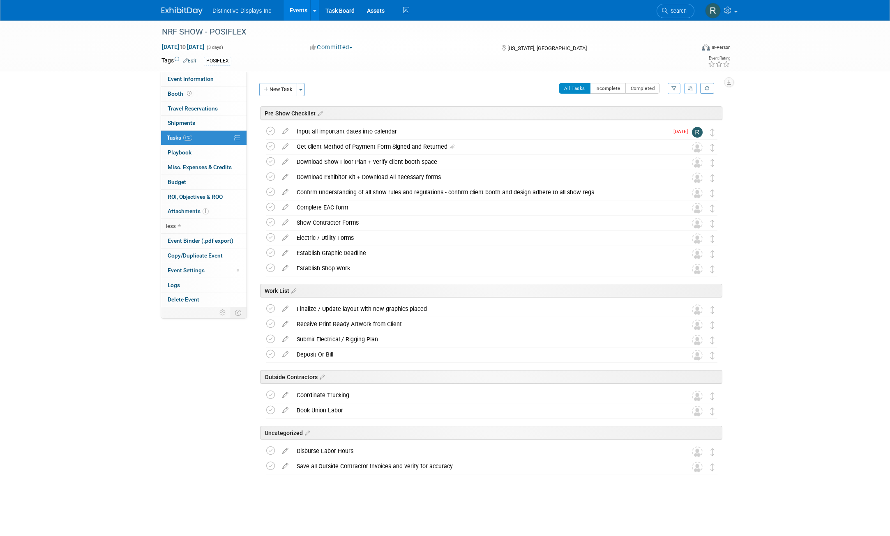
drag, startPoint x: 713, startPoint y: 472, endPoint x: 717, endPoint y: 442, distance: 30.3
click at [717, 442] on div "NRF SHOW - POSIFLEX New York, NY Jan 11, 2026 to Jan 13, 2026 (Going) Input all…" at bounding box center [489, 299] width 465 height 350
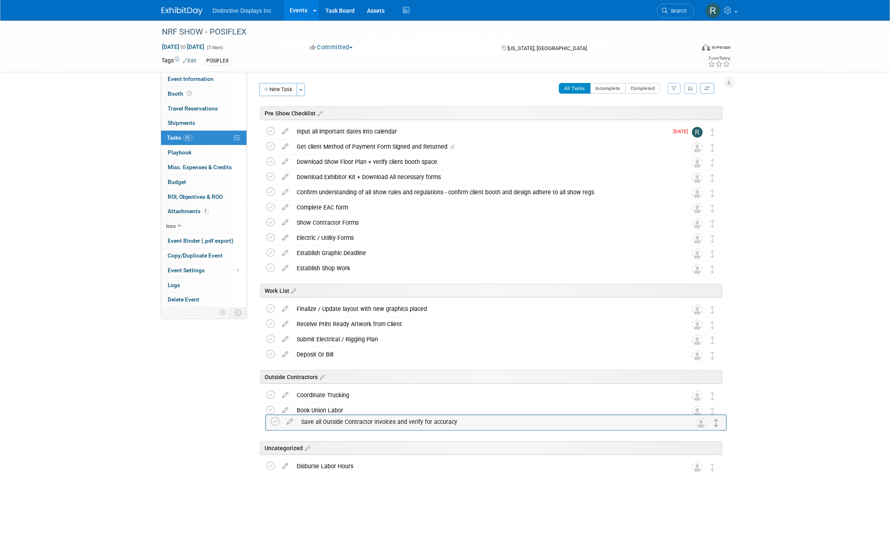
drag, startPoint x: 711, startPoint y: 467, endPoint x: 715, endPoint y: 422, distance: 45.0
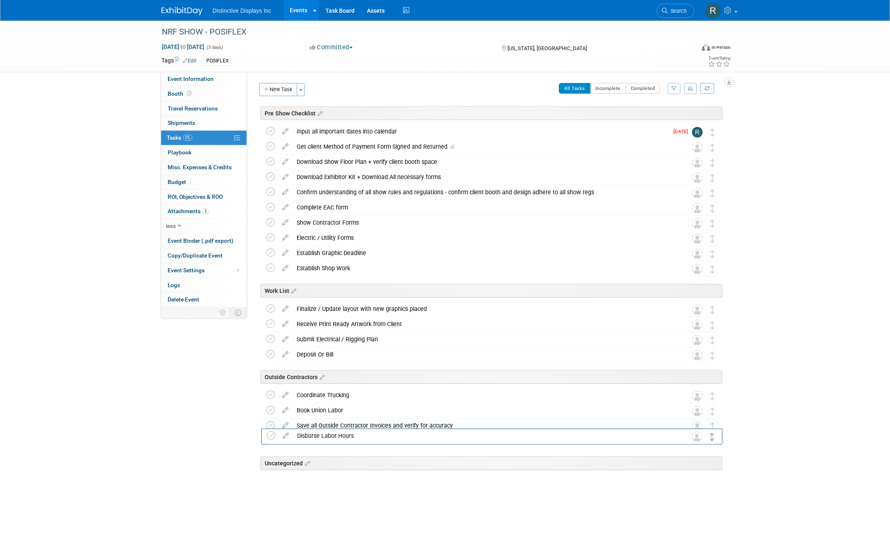
drag, startPoint x: 713, startPoint y: 468, endPoint x: 713, endPoint y: 437, distance: 30.8
click at [319, 115] on icon at bounding box center [318, 113] width 7 height 7
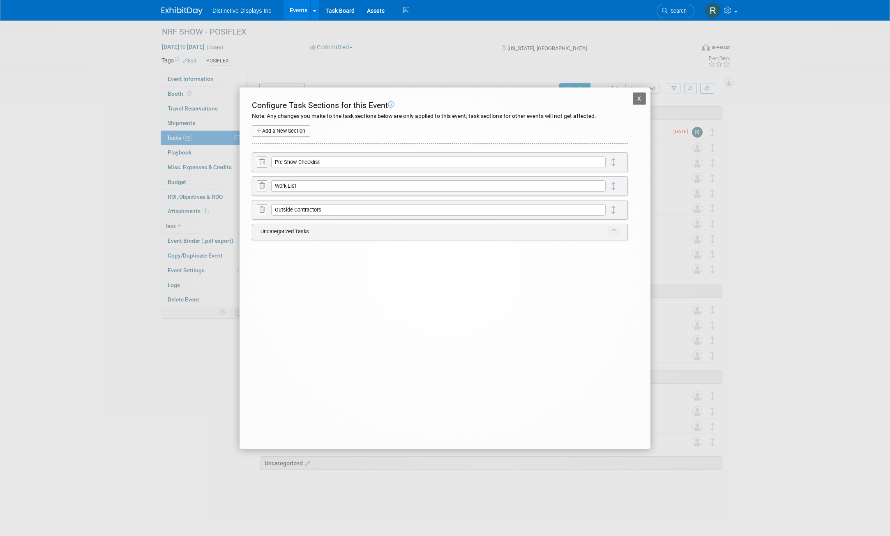
click at [271, 132] on button "Add a New Section" at bounding box center [281, 131] width 58 height 12
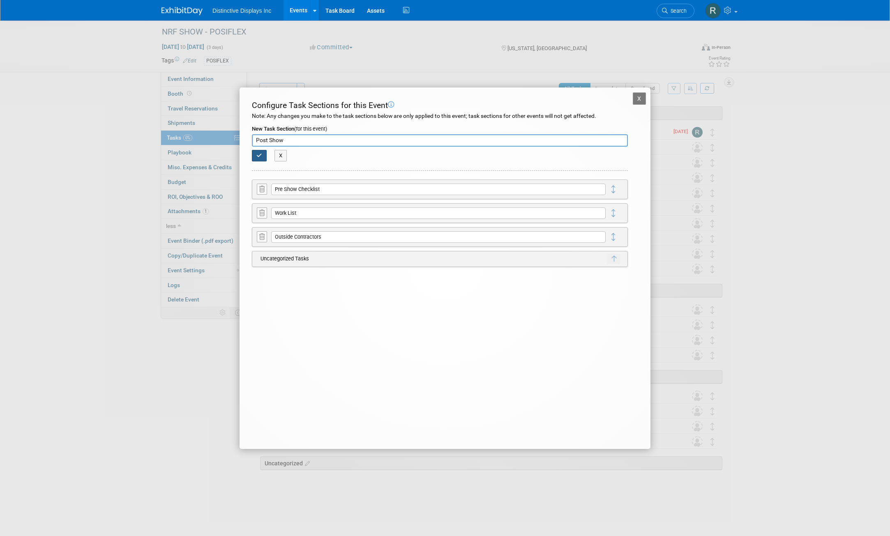
type input "Post Show"
click at [263, 159] on button "button" at bounding box center [259, 156] width 15 height 12
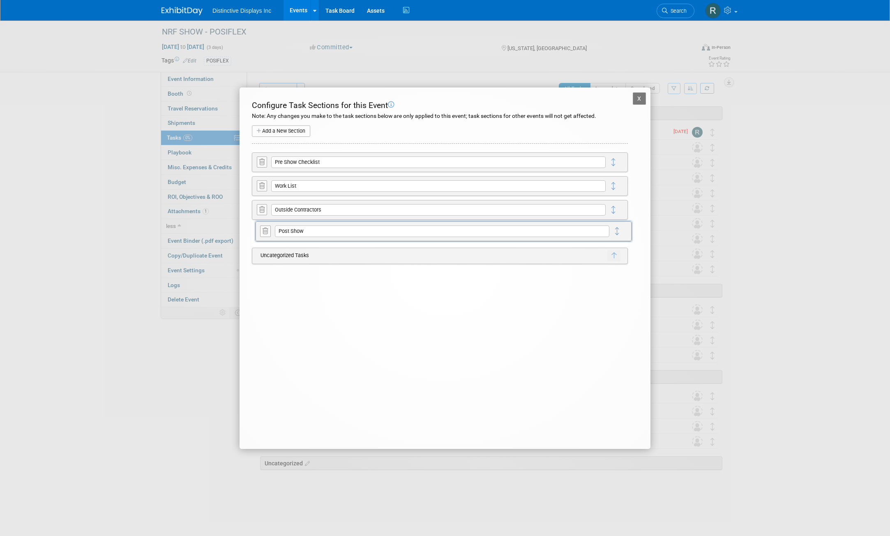
drag, startPoint x: 615, startPoint y: 161, endPoint x: 619, endPoint y: 230, distance: 69.1
click at [640, 97] on button "X" at bounding box center [639, 98] width 13 height 12
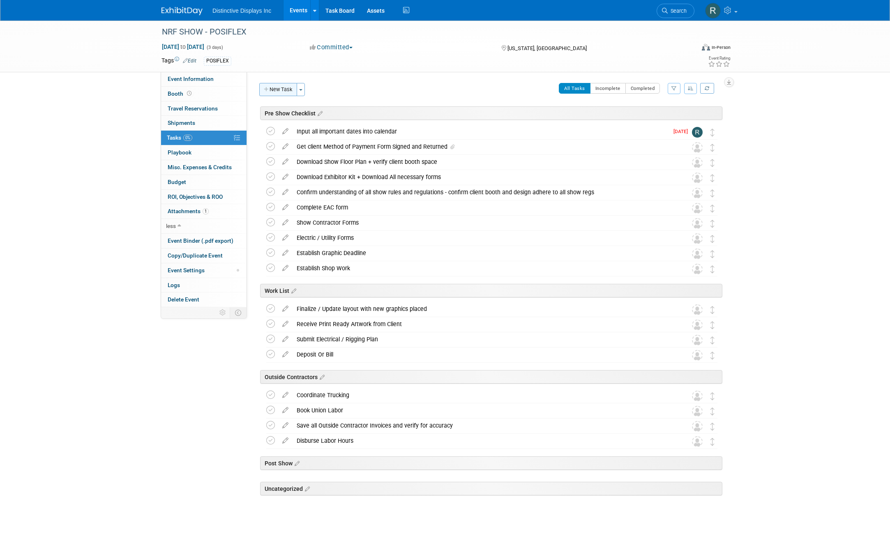
click at [269, 85] on button "New Task" at bounding box center [278, 89] width 38 height 13
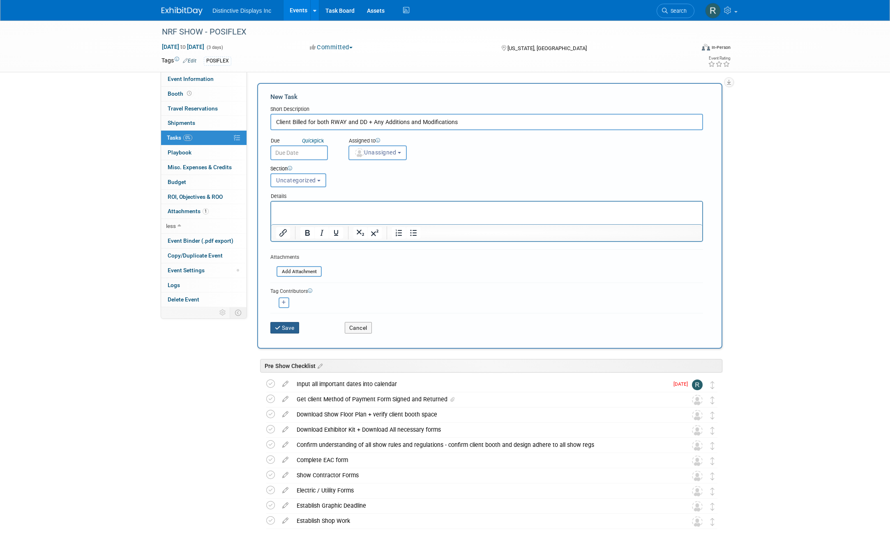
type input "Client Billed for both RWAY and DD + Any Additions and Modifications"
click at [279, 325] on icon "submit" at bounding box center [278, 328] width 7 height 6
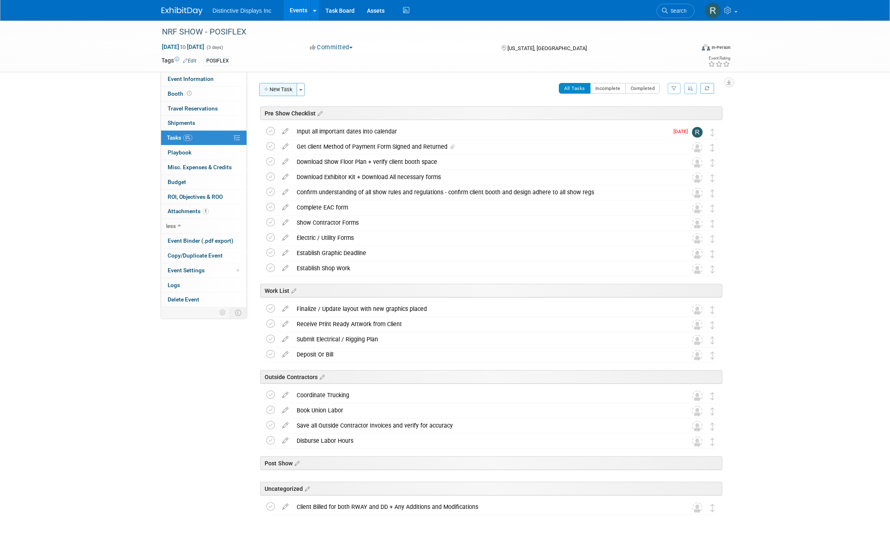
click at [285, 89] on button "New Task" at bounding box center [278, 89] width 38 height 13
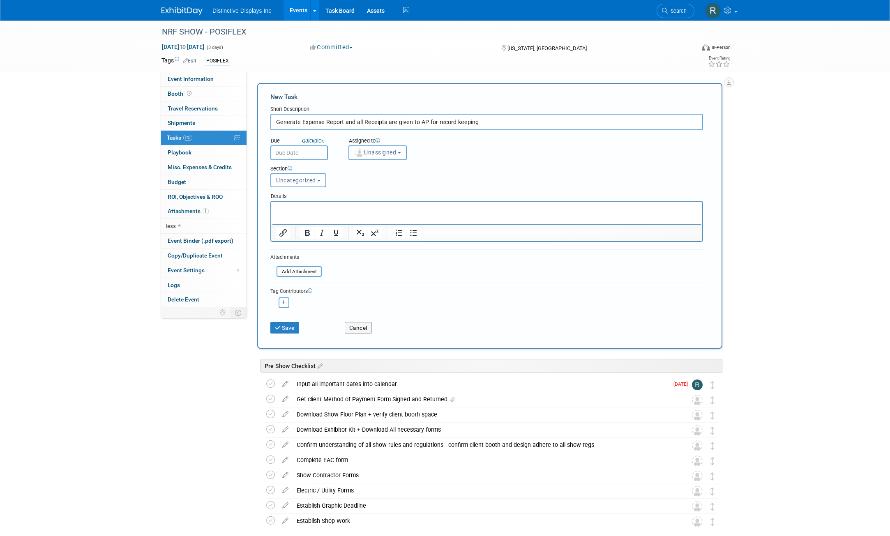
type input "Generate Expense Report and all Receipts are given to AP for record keeping"
click at [280, 324] on button "Save" at bounding box center [284, 328] width 29 height 12
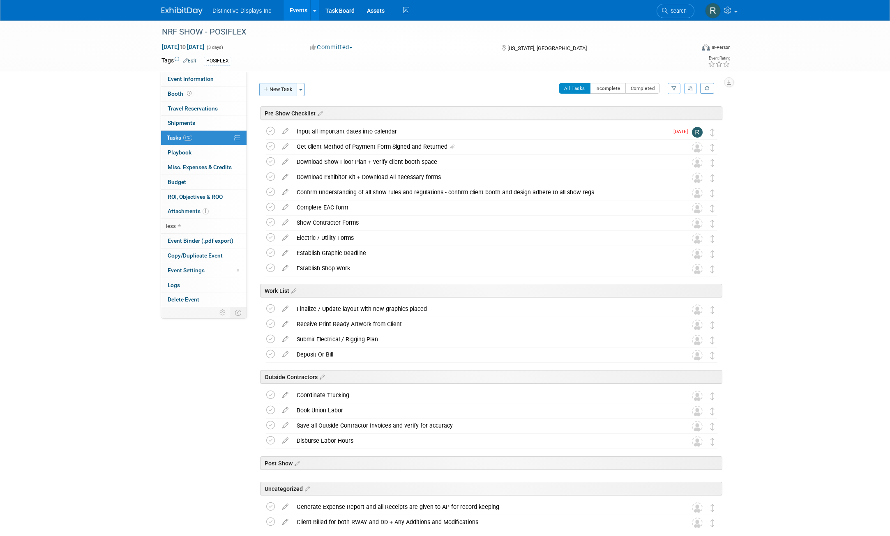
click at [275, 92] on button "New Task" at bounding box center [278, 89] width 38 height 13
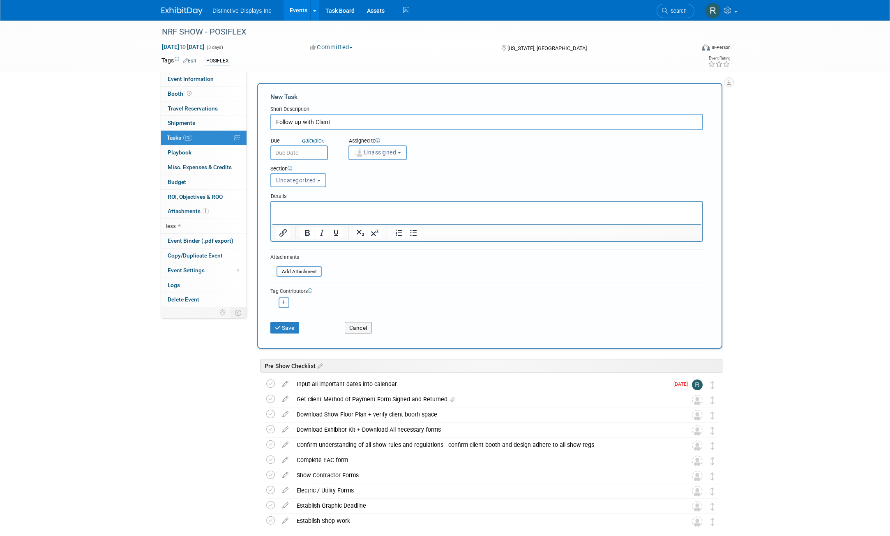
type input "Follow up with Client"
click at [281, 203] on html at bounding box center [486, 208] width 431 height 12
click at [290, 331] on button "Save" at bounding box center [284, 328] width 29 height 12
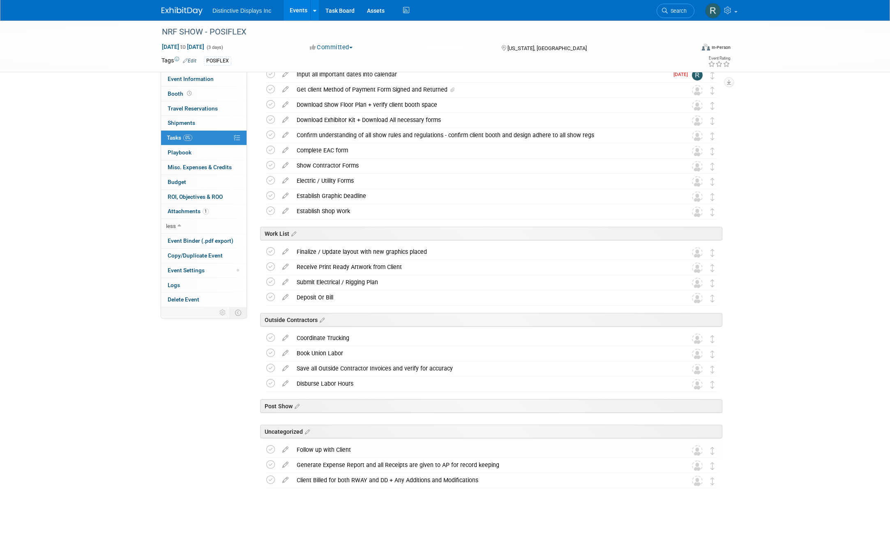
scroll to position [60, 0]
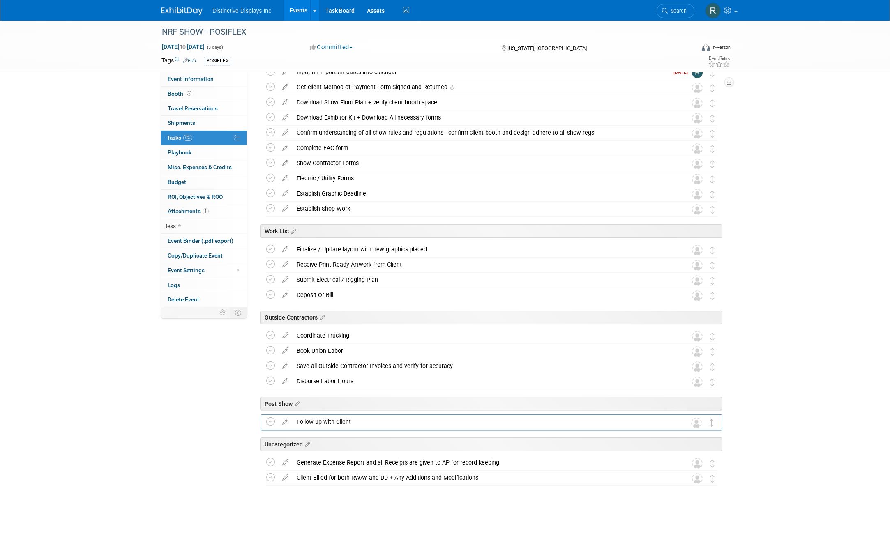
drag, startPoint x: 715, startPoint y: 451, endPoint x: 714, endPoint y: 425, distance: 25.9
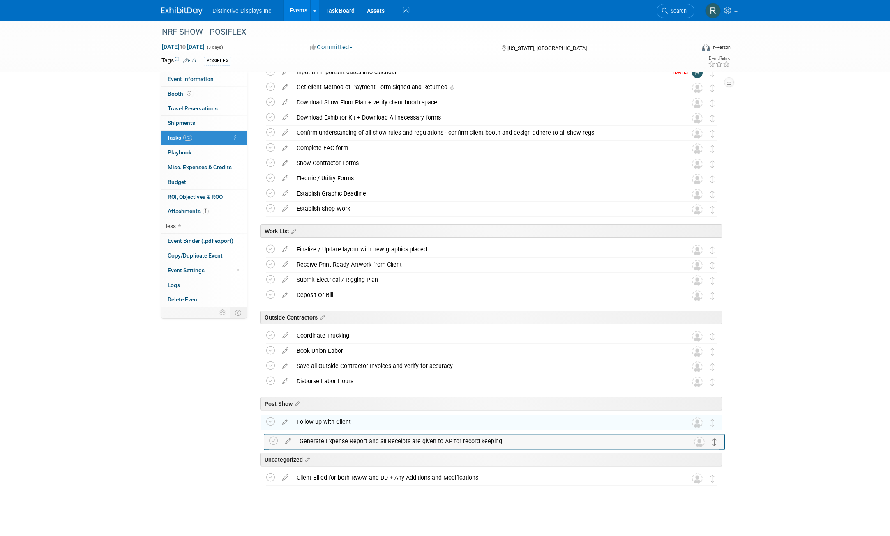
drag, startPoint x: 711, startPoint y: 466, endPoint x: 713, endPoint y: 444, distance: 21.5
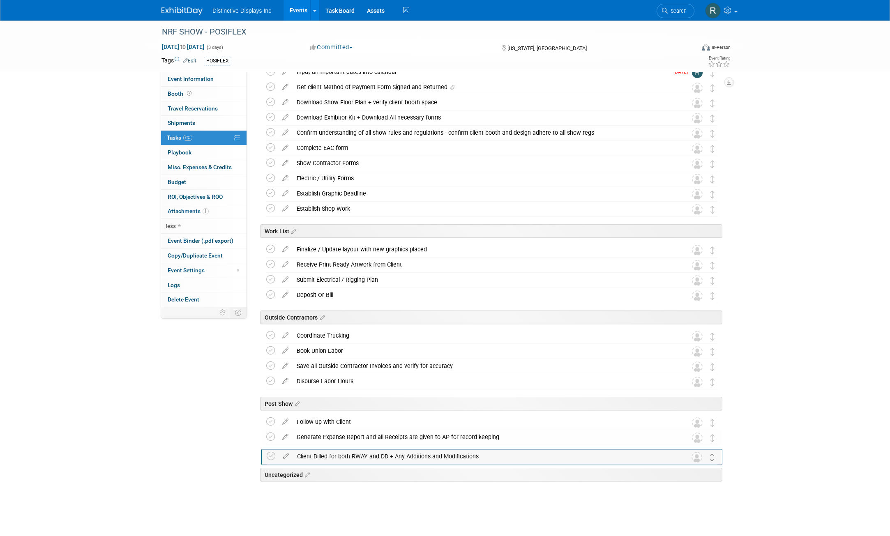
drag, startPoint x: 713, startPoint y: 481, endPoint x: 713, endPoint y: 459, distance: 21.8
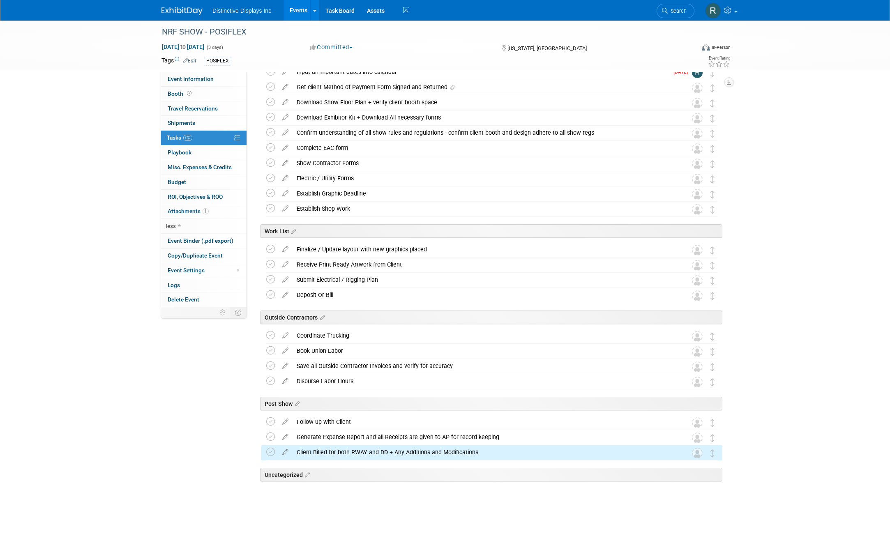
click at [788, 407] on div "NRF SHOW - POSIFLEX Jan 11, 2026 to Jan 13, 2026 (3 days) Jan 11, 2026 to Jan 1…" at bounding box center [445, 248] width 890 height 575
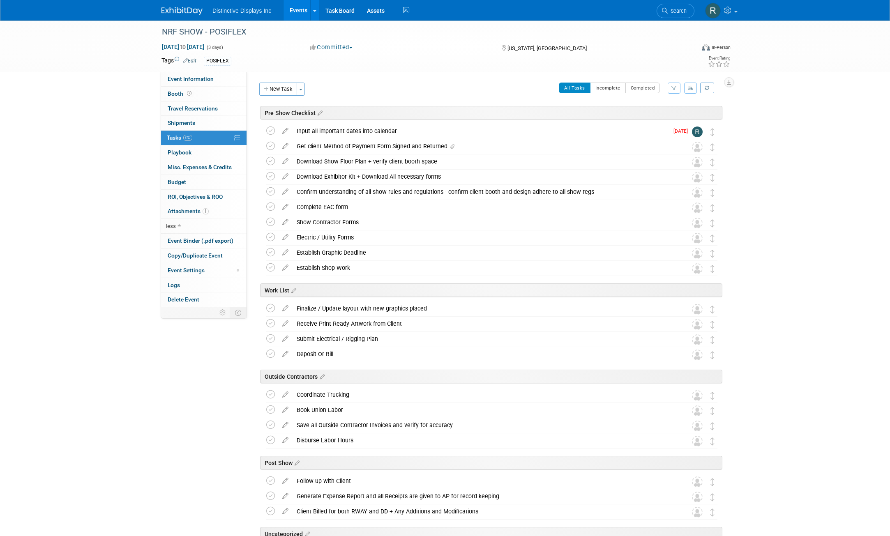
scroll to position [0, 0]
